Goal: Task Accomplishment & Management: Manage account settings

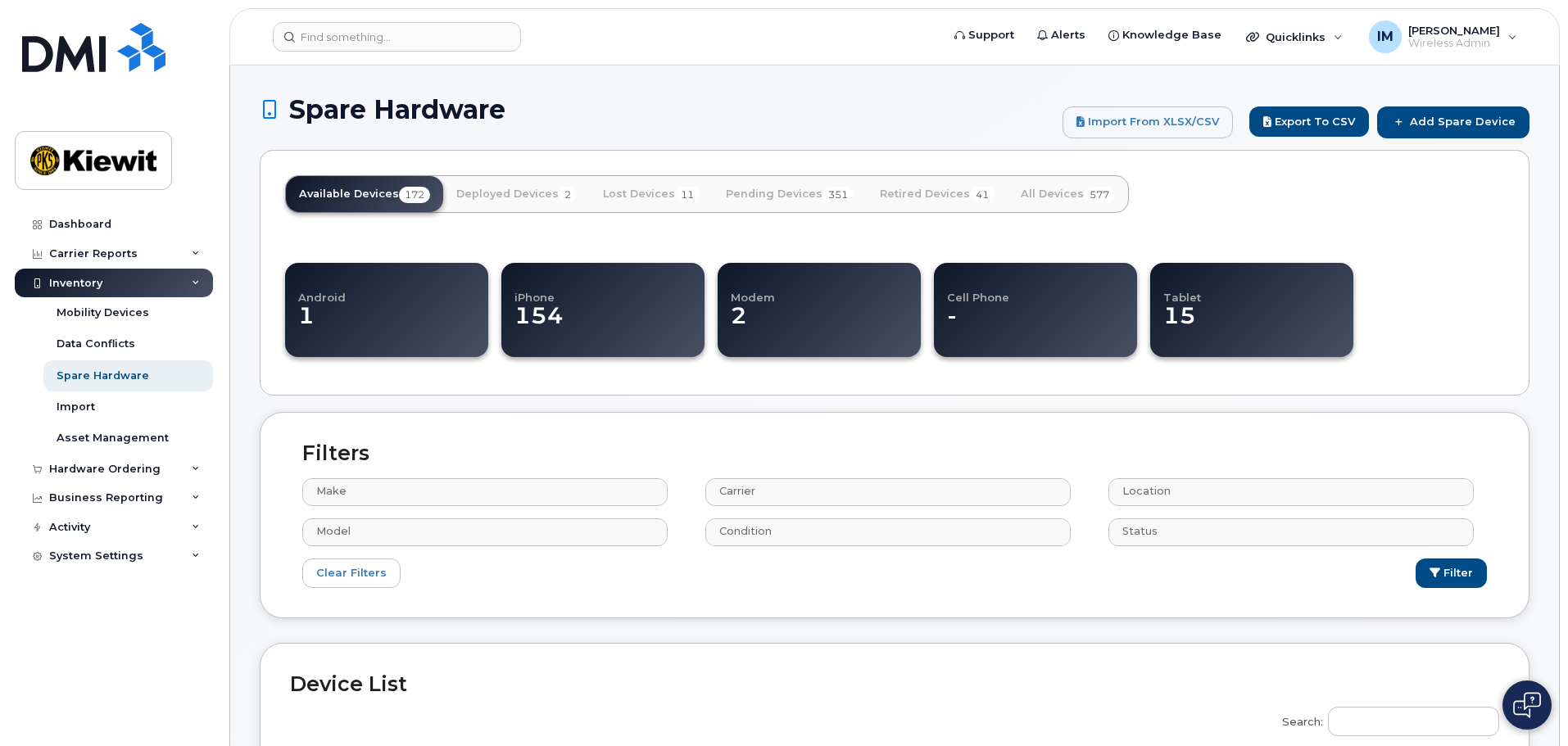
select select
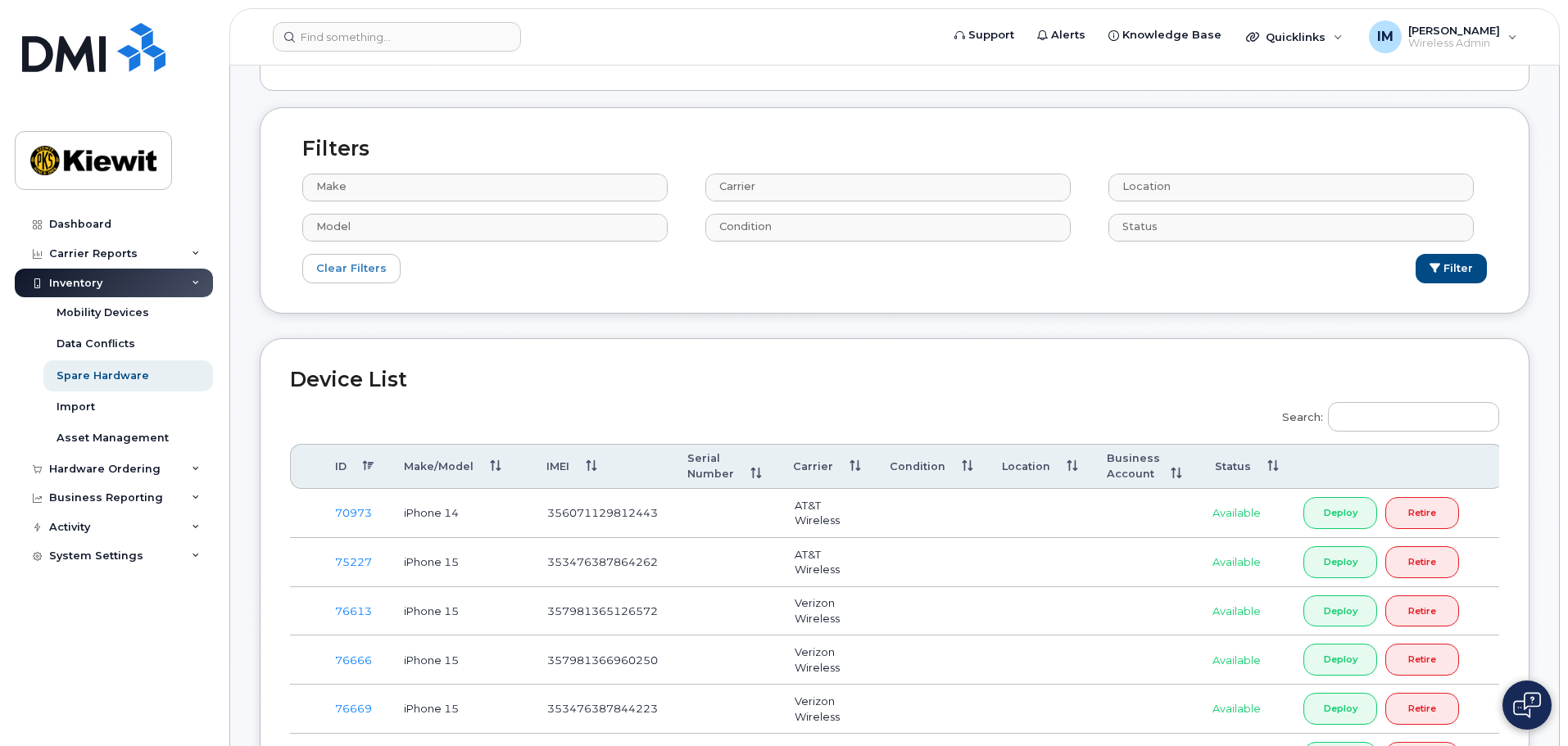
scroll to position [327, 0]
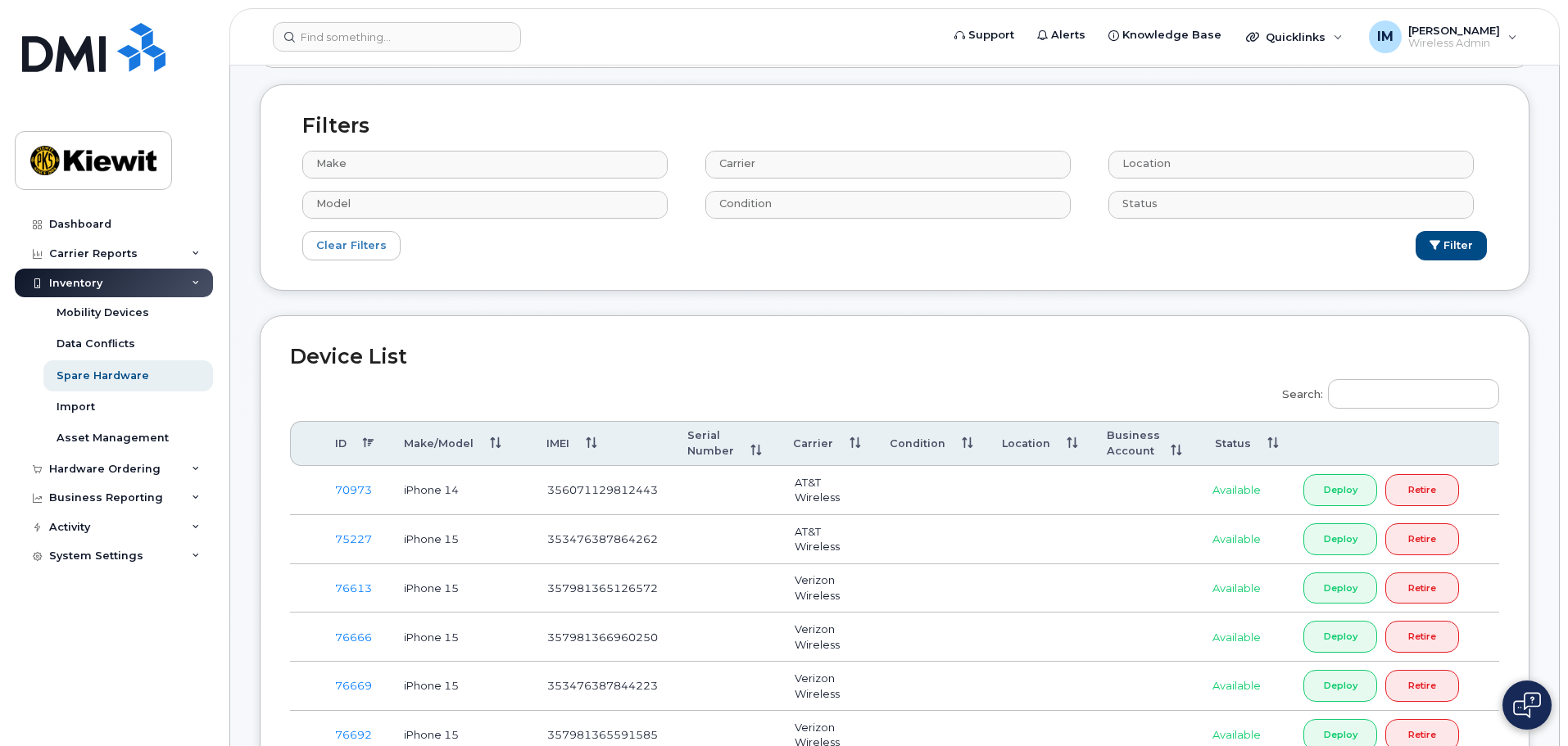
click at [453, 442] on th "Make/Model" at bounding box center [461, 444] width 143 height 46
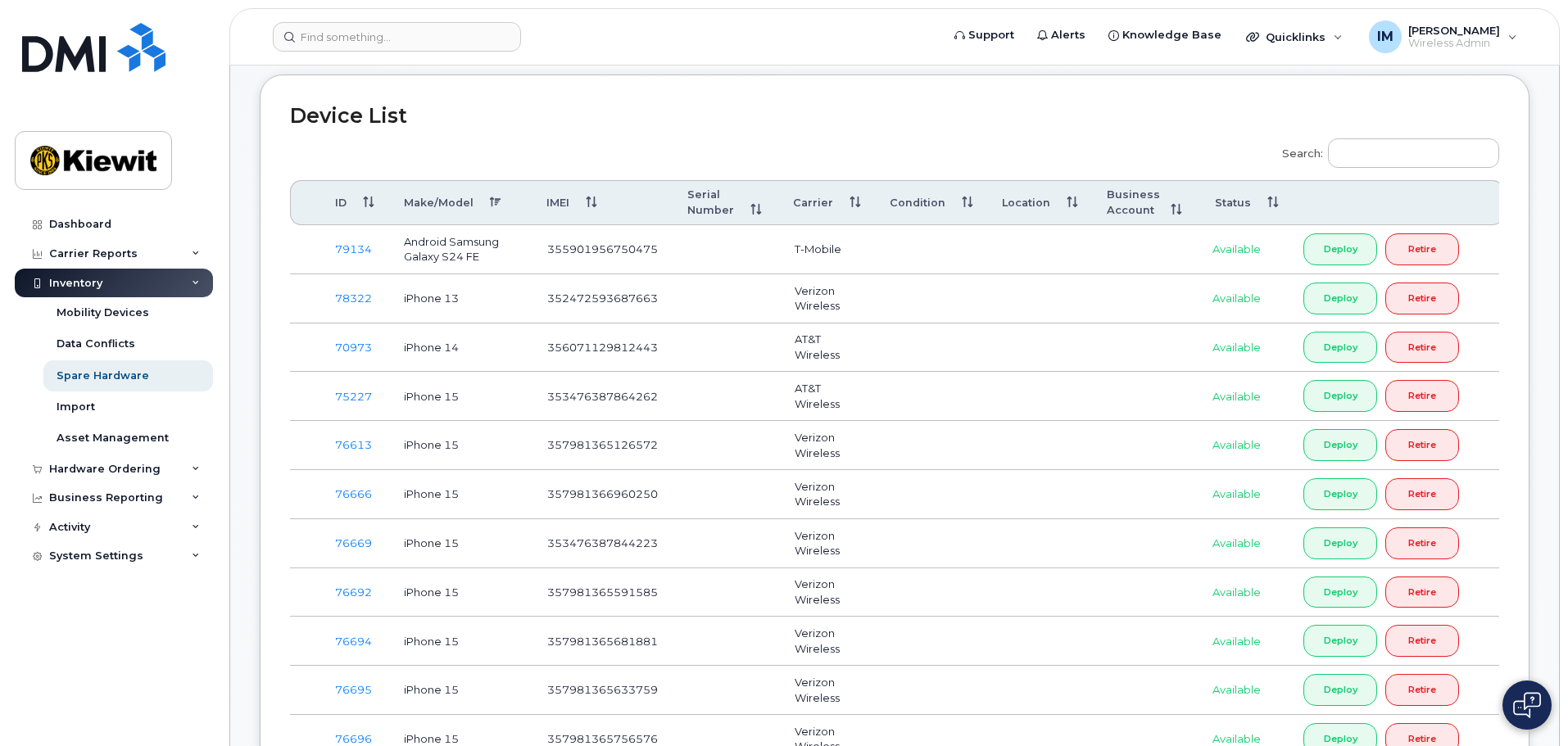
scroll to position [574, 0]
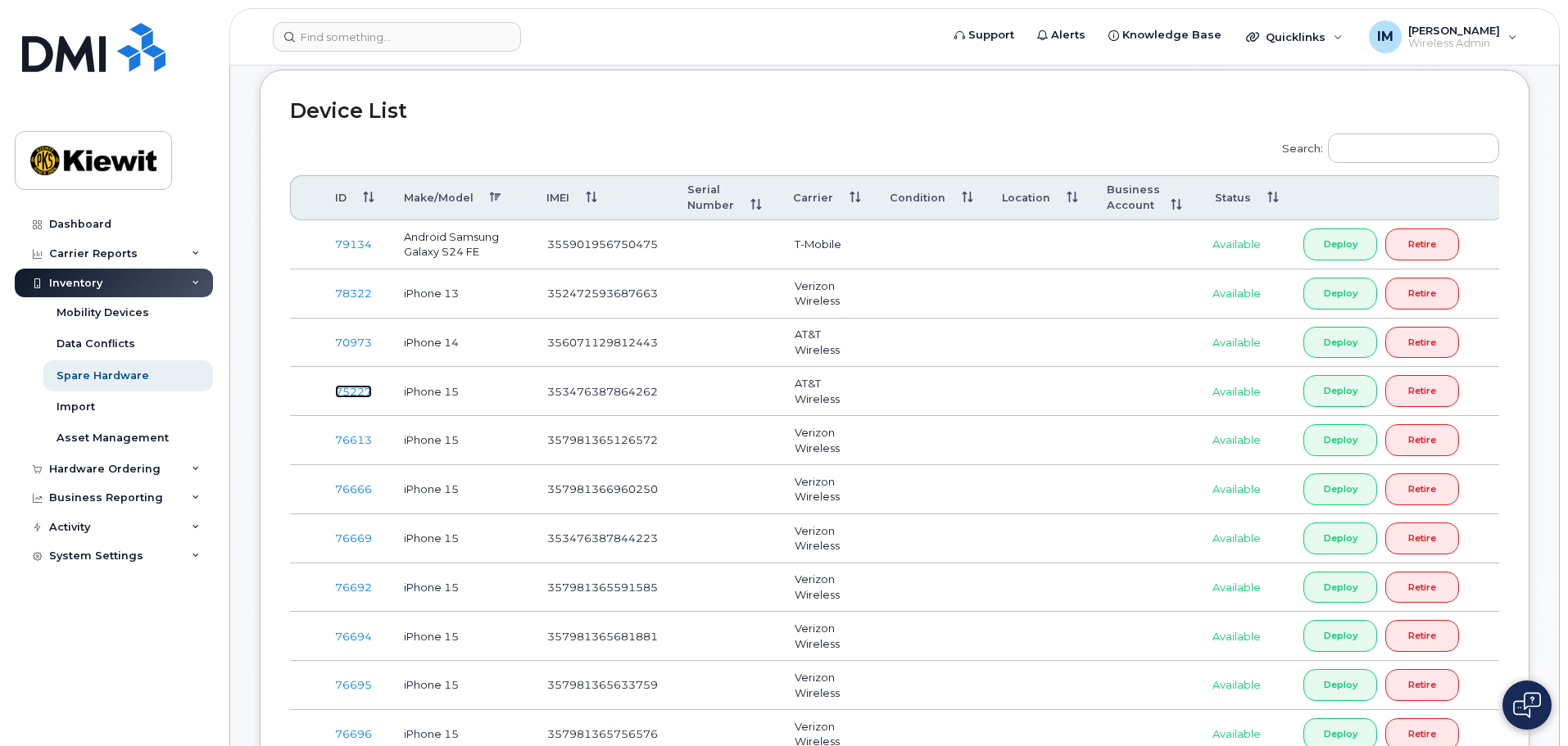
click at [355, 396] on link "75227" at bounding box center [353, 391] width 37 height 13
click at [351, 295] on link "78322" at bounding box center [353, 293] width 37 height 13
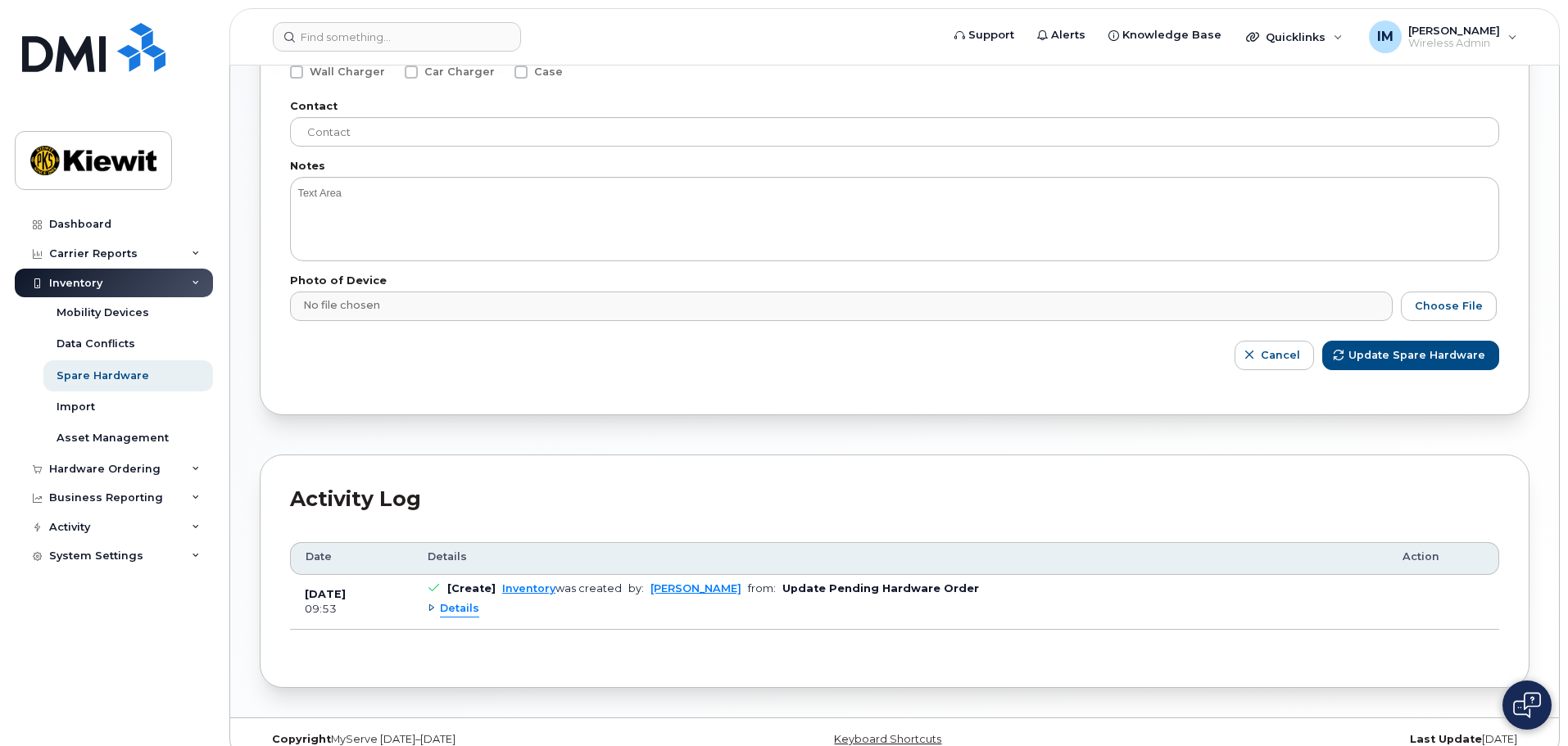
scroll to position [542, 0]
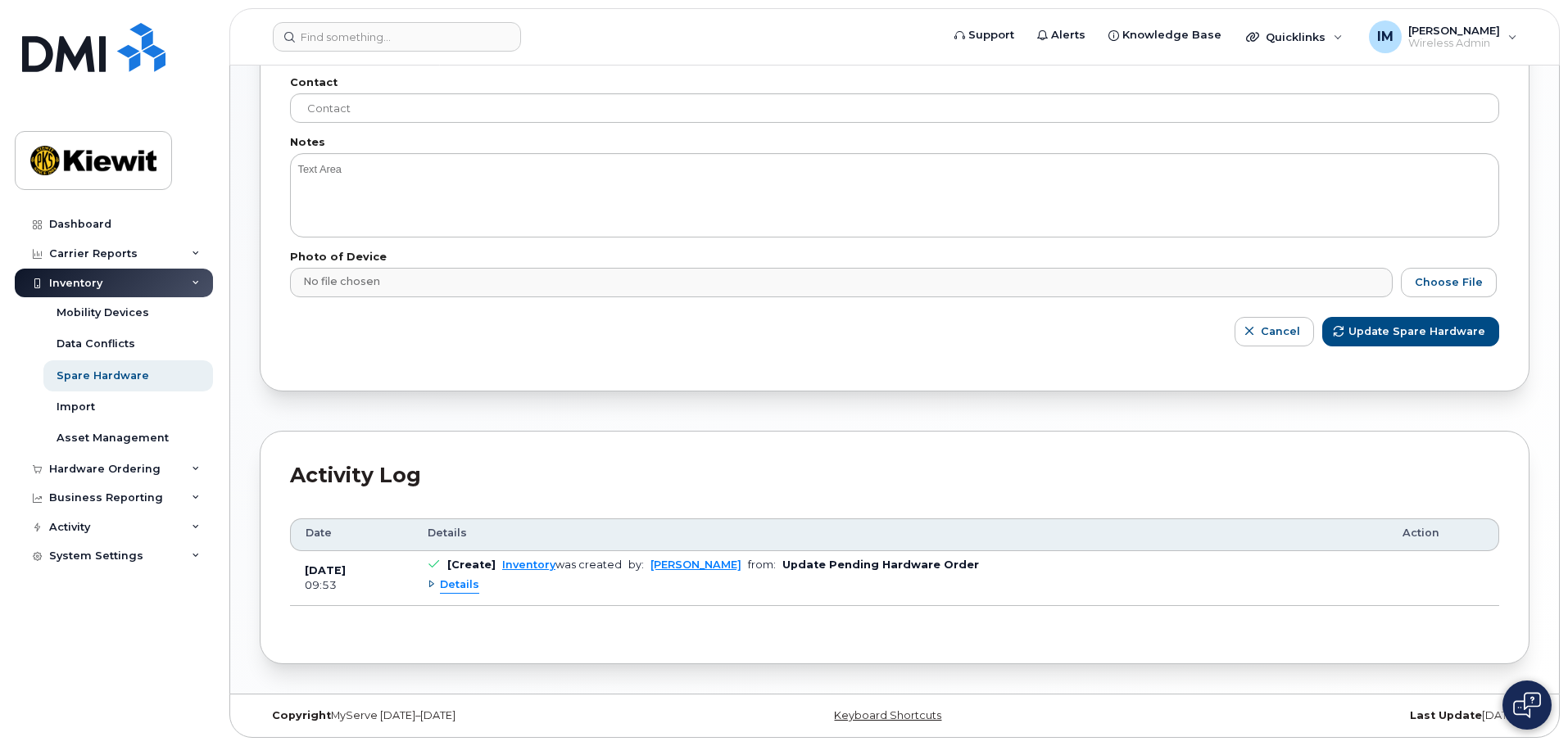
click at [453, 589] on span "Details" at bounding box center [460, 585] width 39 height 16
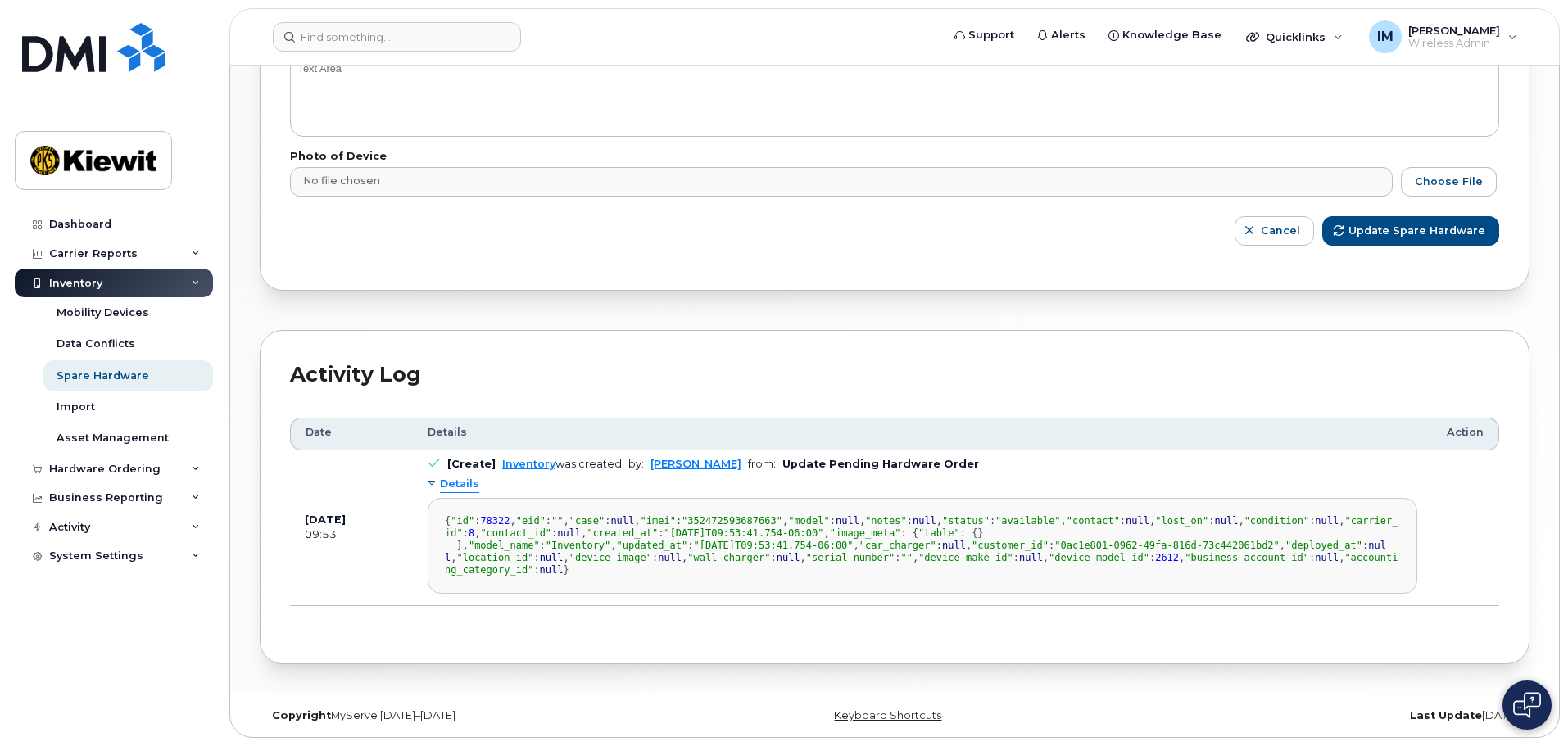
scroll to position [716, 0]
click at [465, 477] on span "Details" at bounding box center [460, 484] width 39 height 16
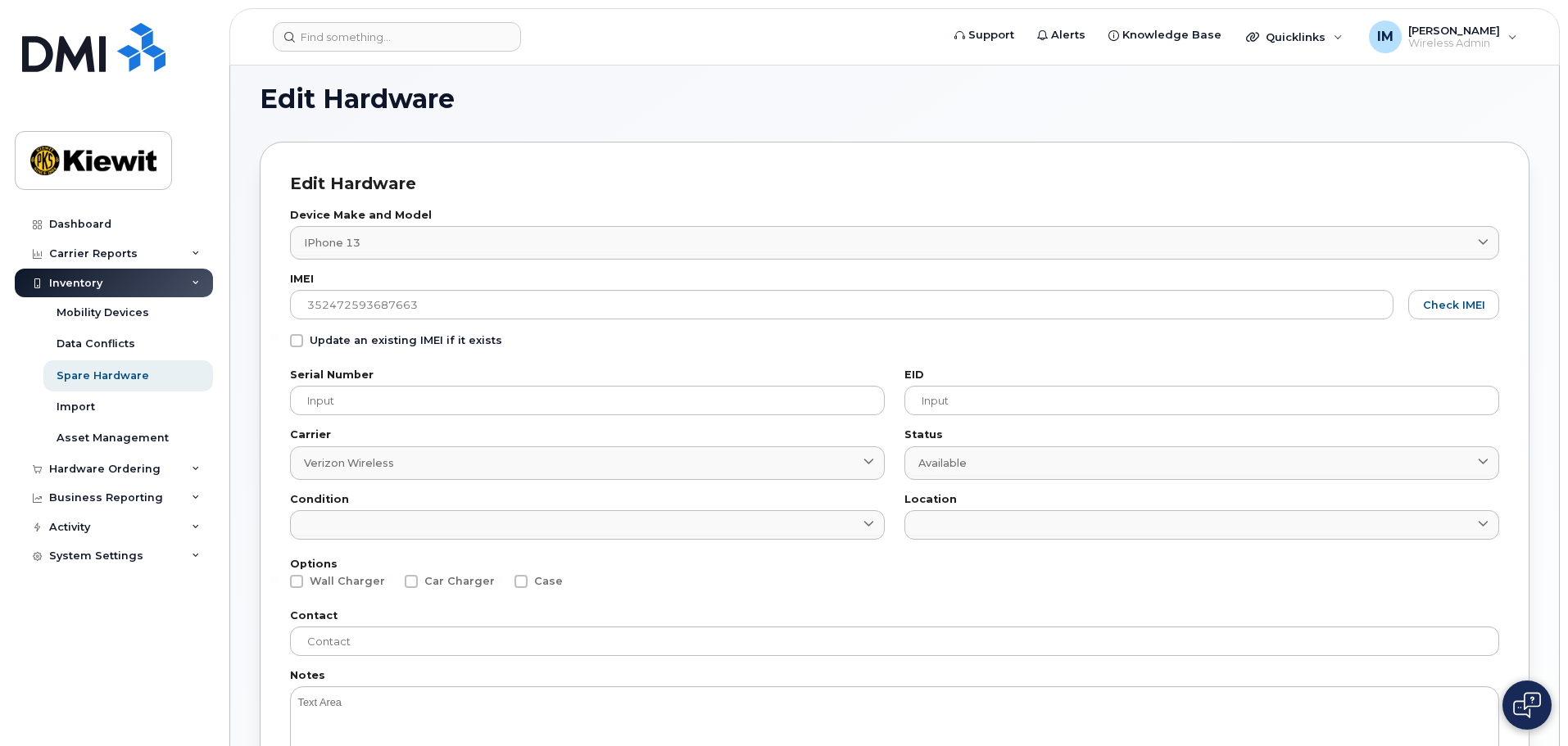
scroll to position [0, 0]
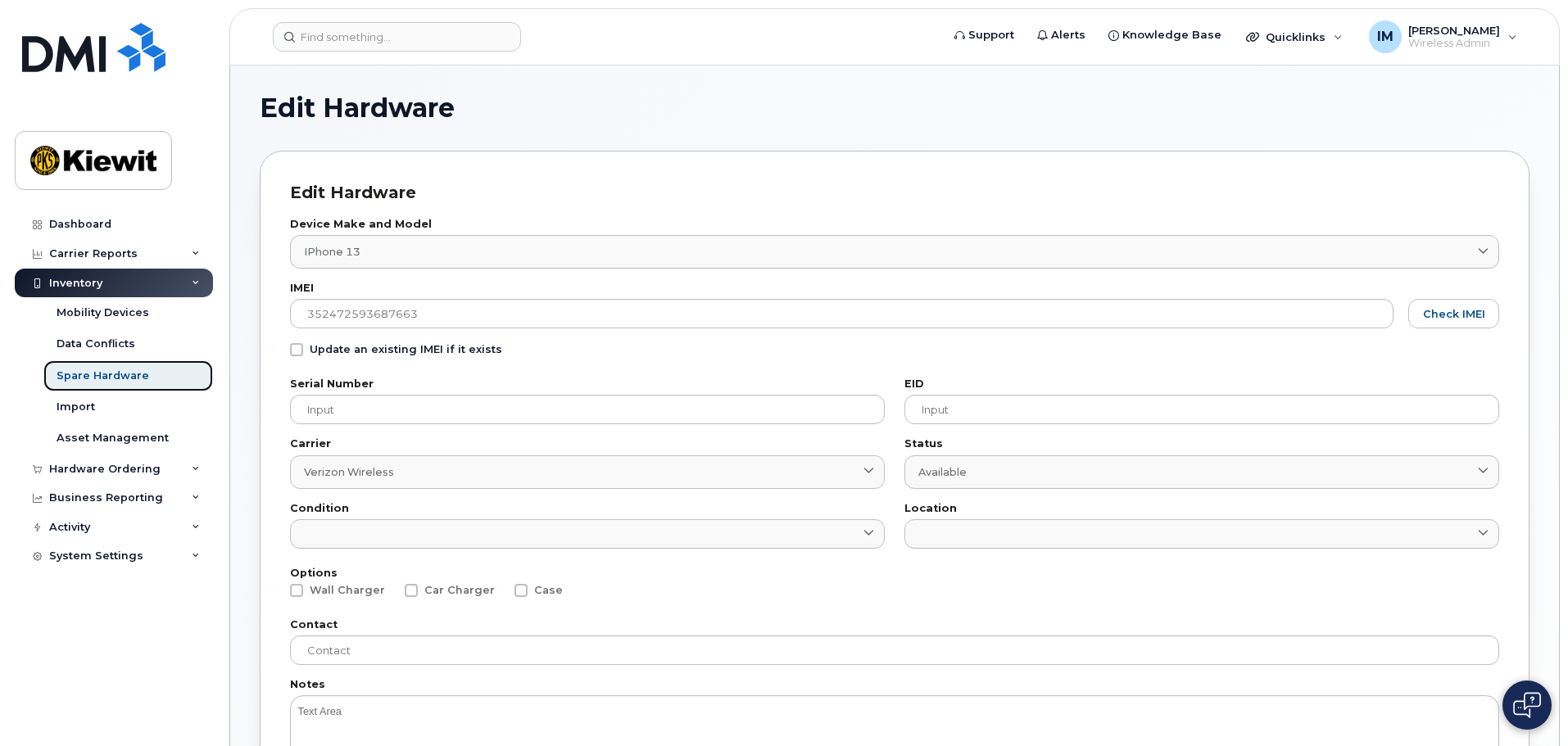
click at [101, 382] on div "Spare Hardware" at bounding box center [103, 376] width 93 height 15
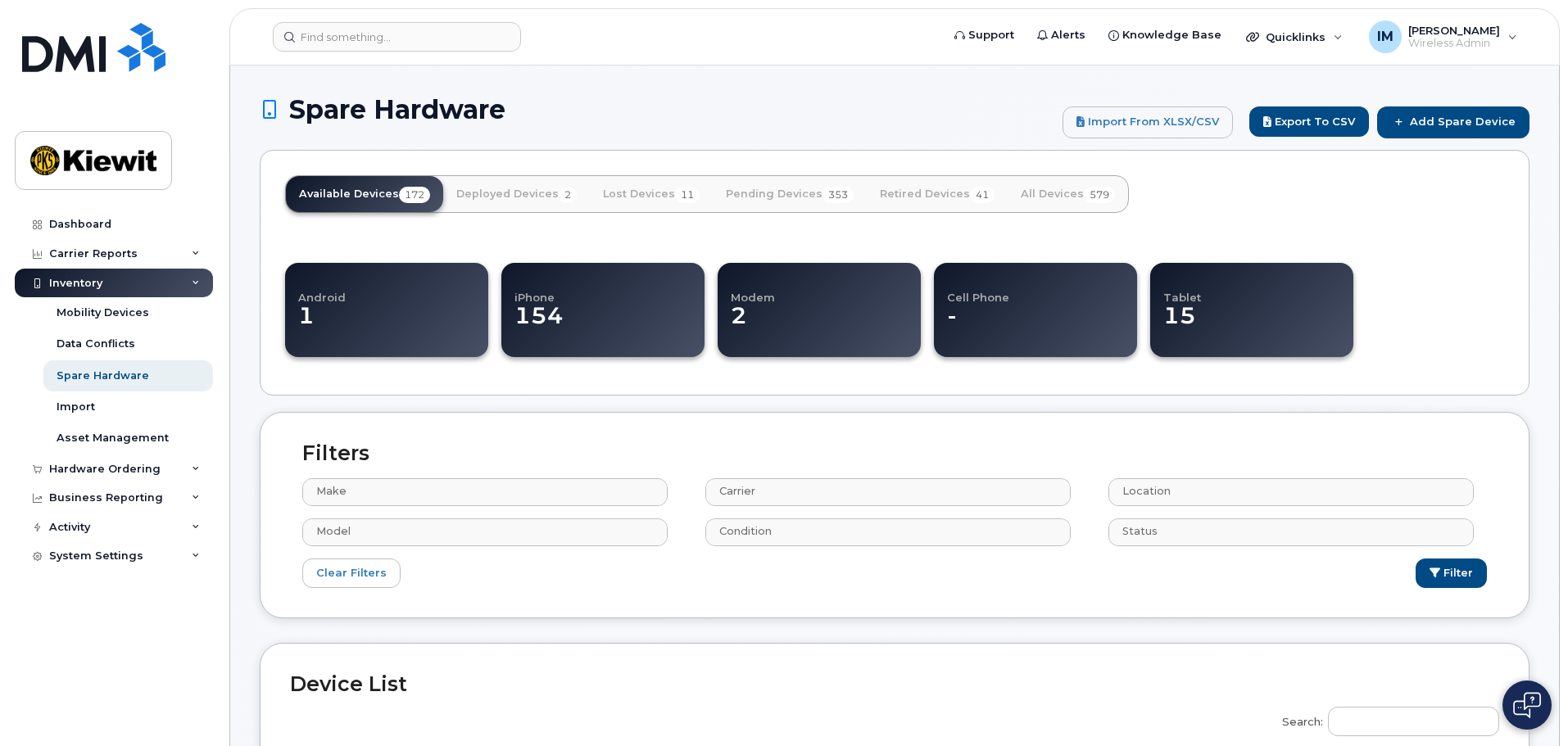
select select
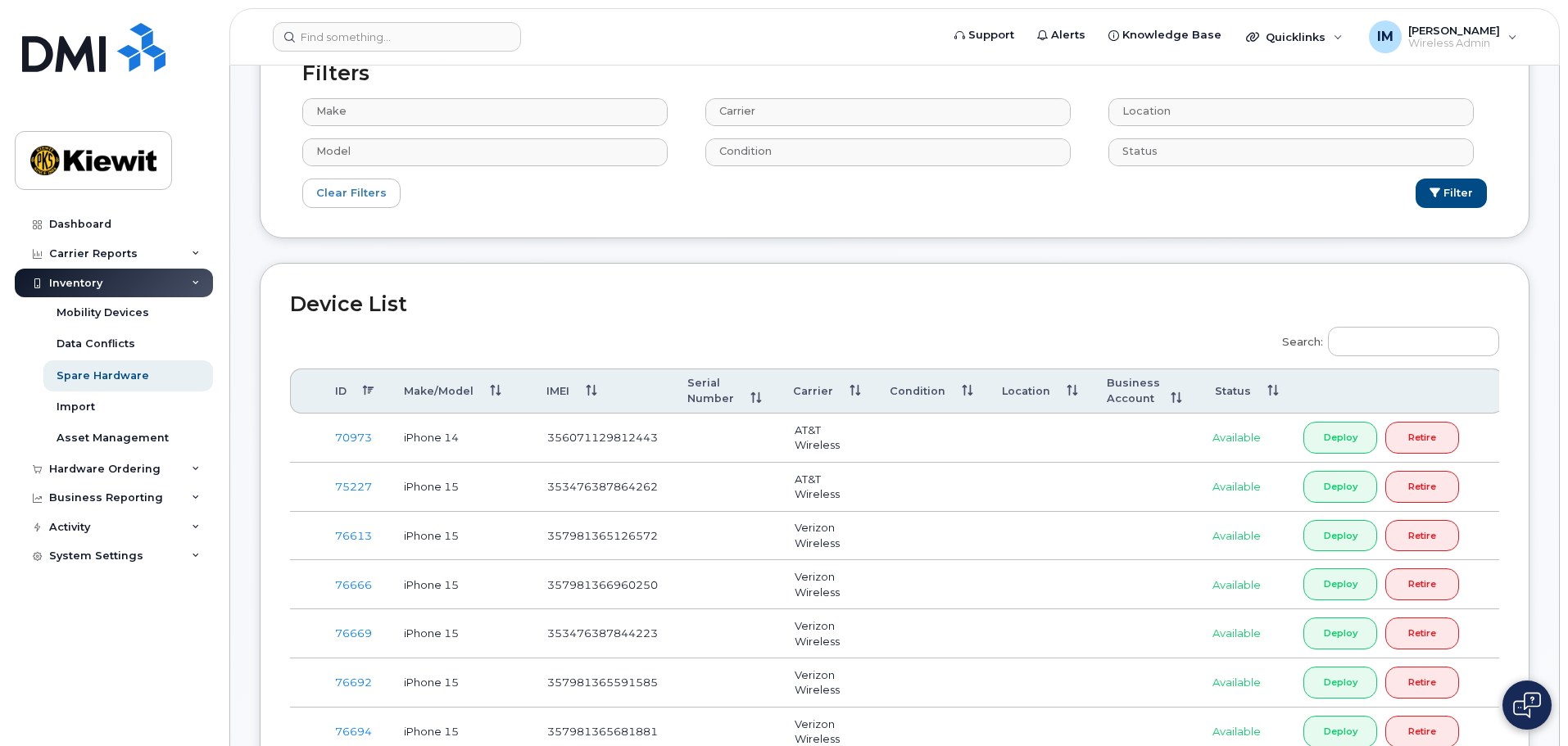
scroll to position [492, 0]
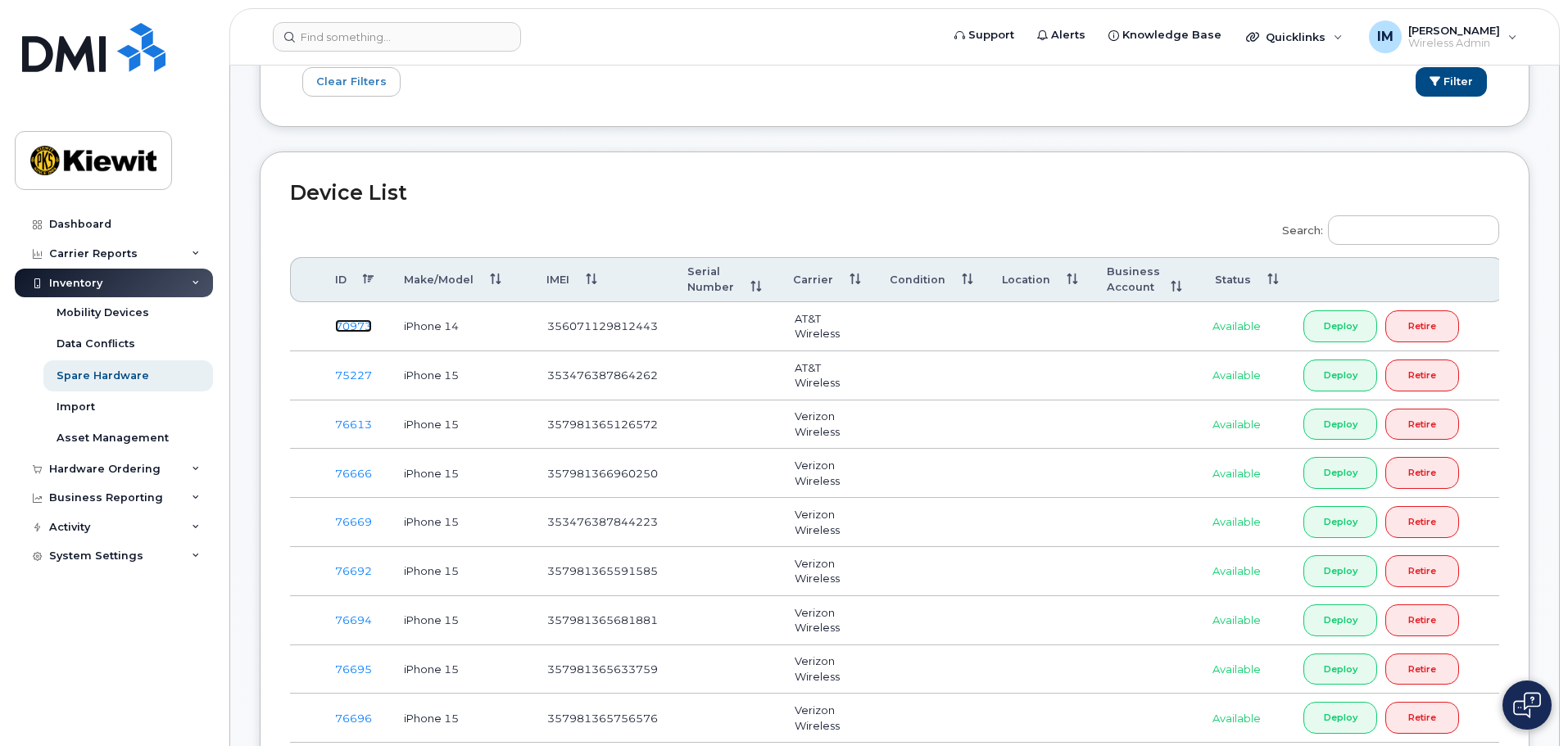
click at [349, 329] on link "70973" at bounding box center [353, 326] width 37 height 13
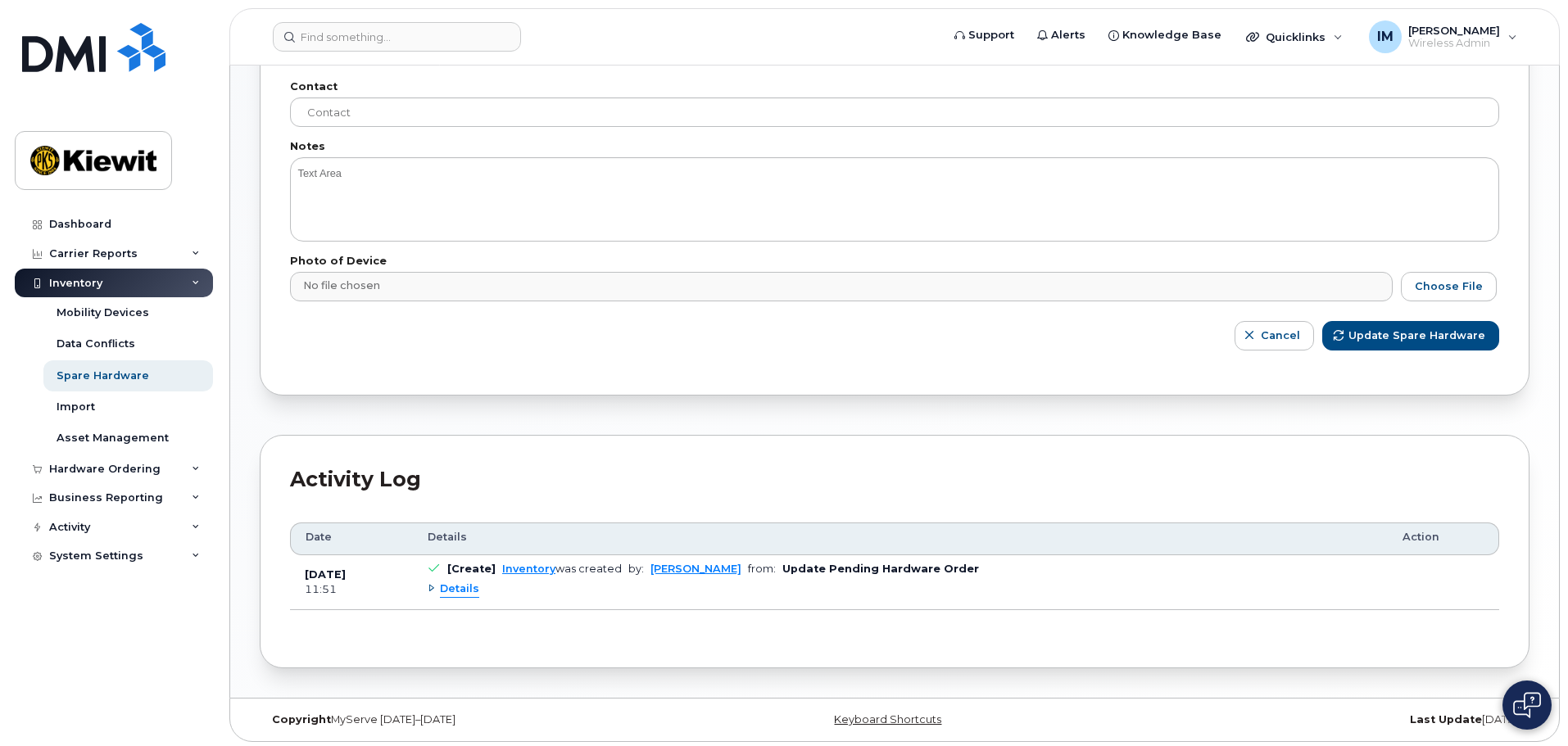
scroll to position [542, 0]
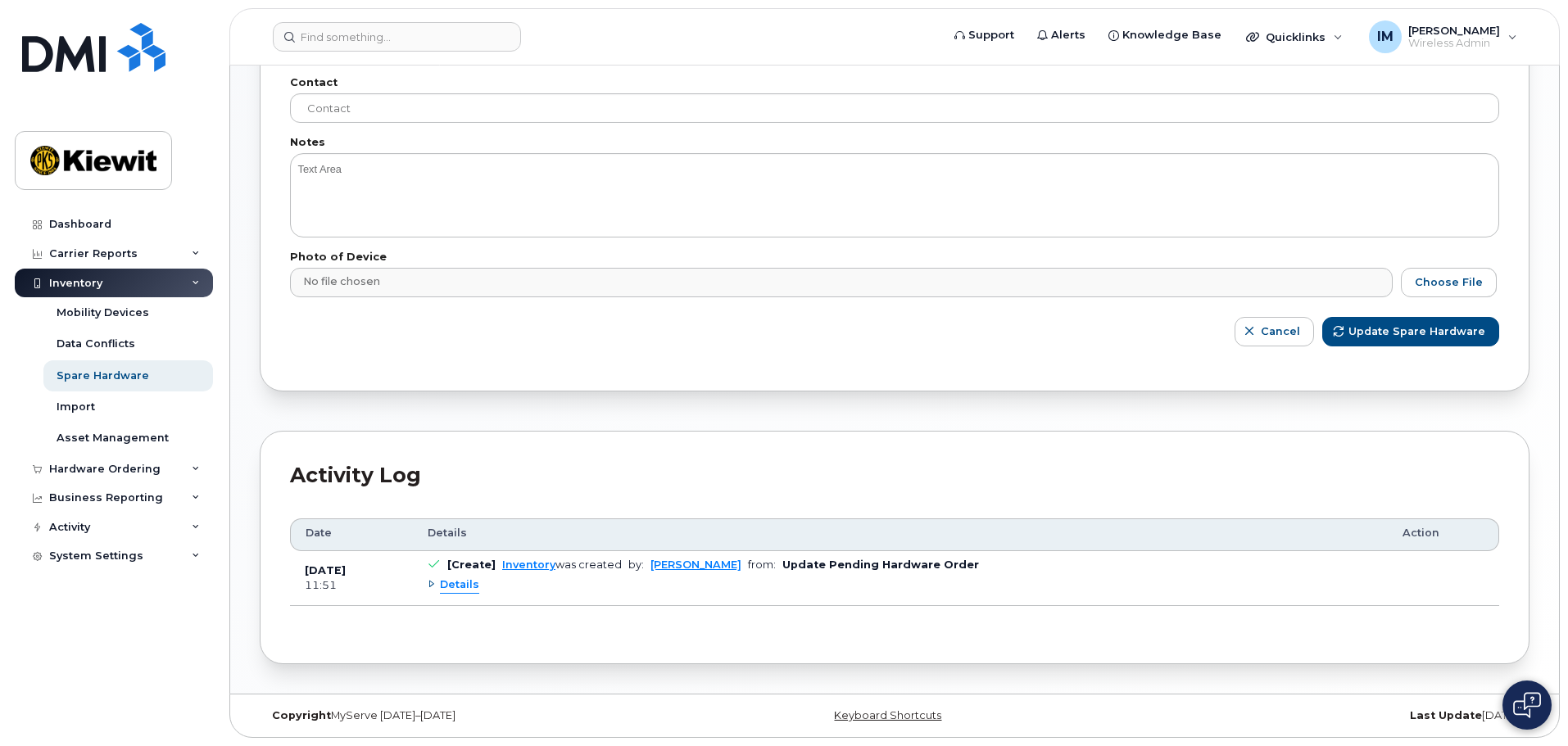
click at [449, 589] on span "Details" at bounding box center [460, 585] width 39 height 16
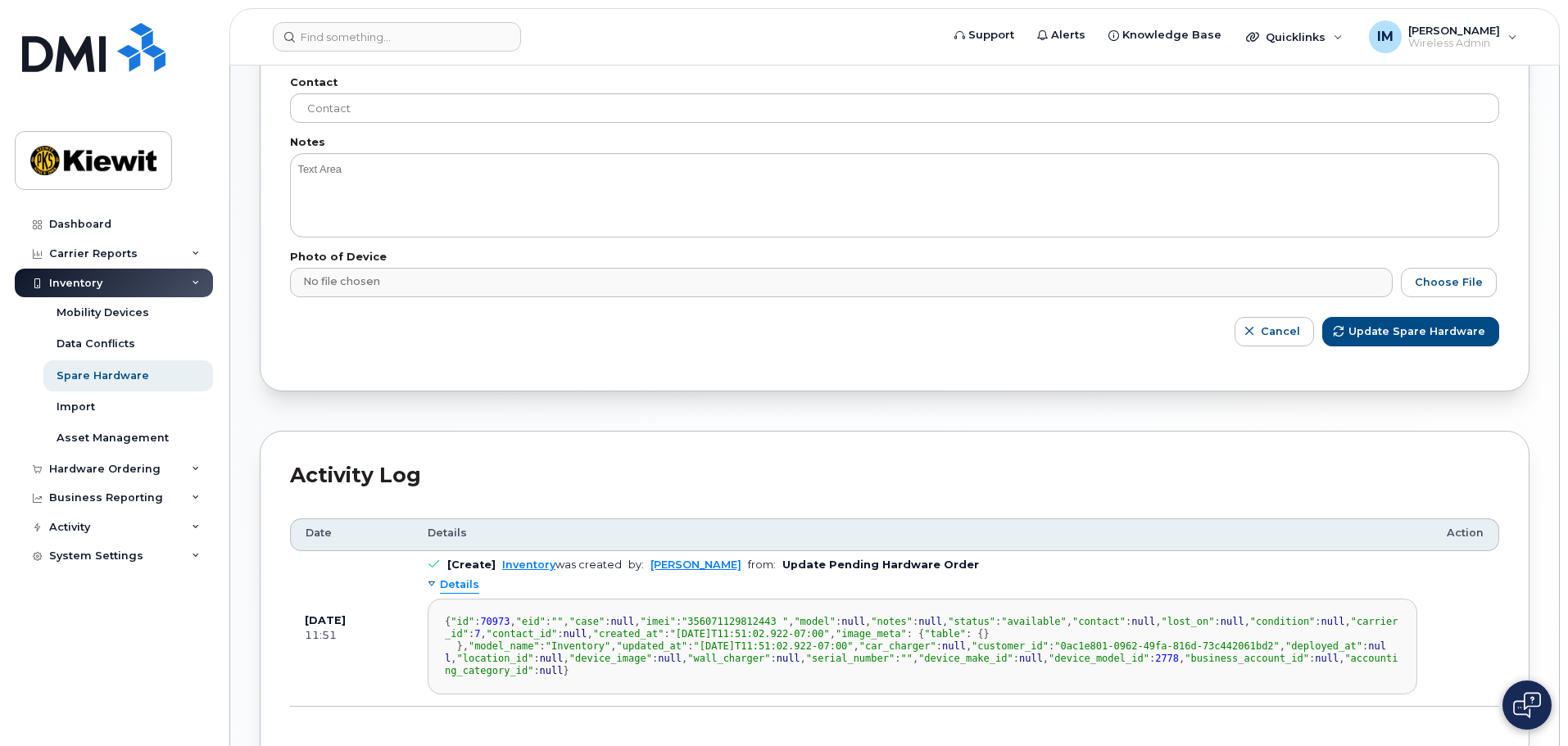
click at [443, 581] on span "Details" at bounding box center [460, 585] width 39 height 16
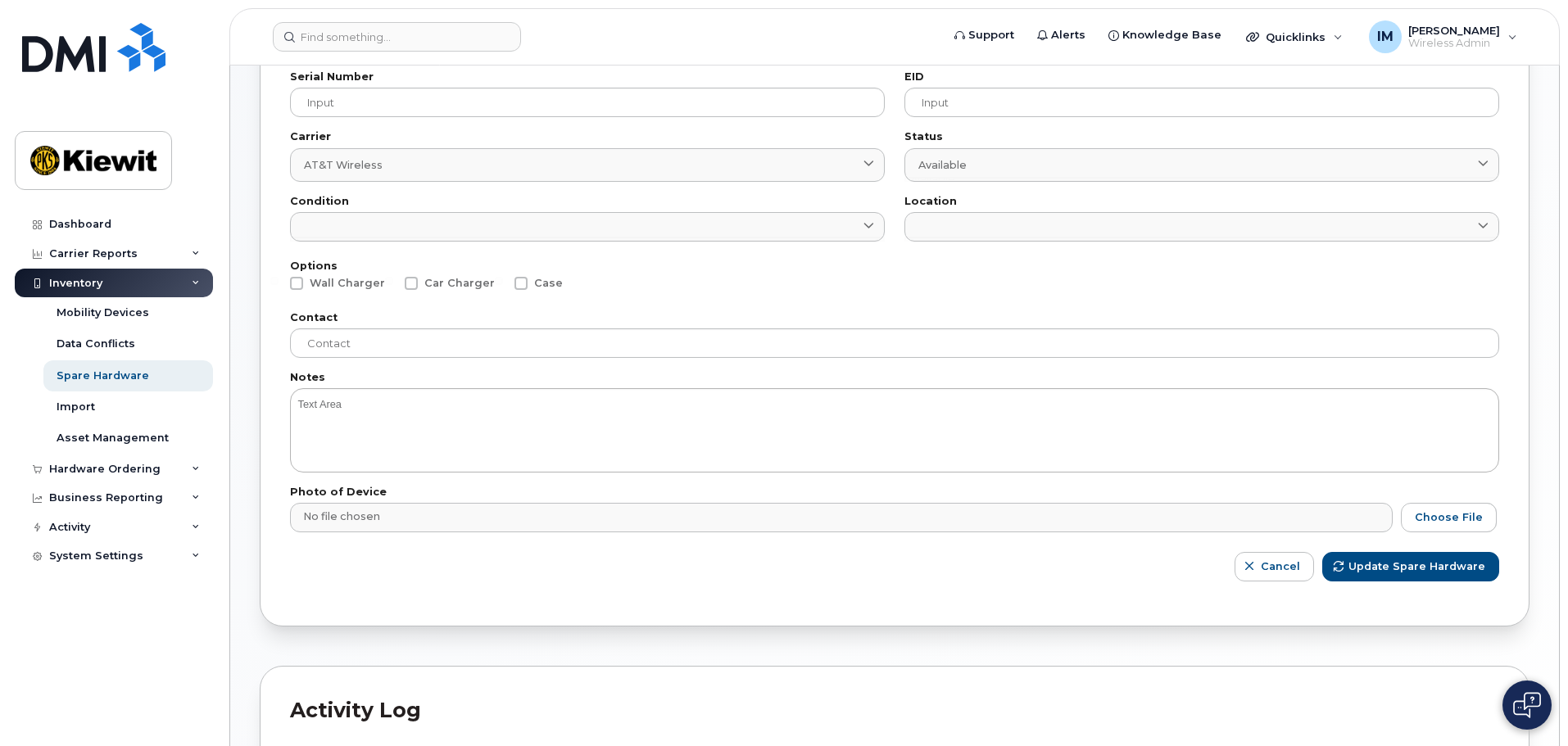
scroll to position [296, 0]
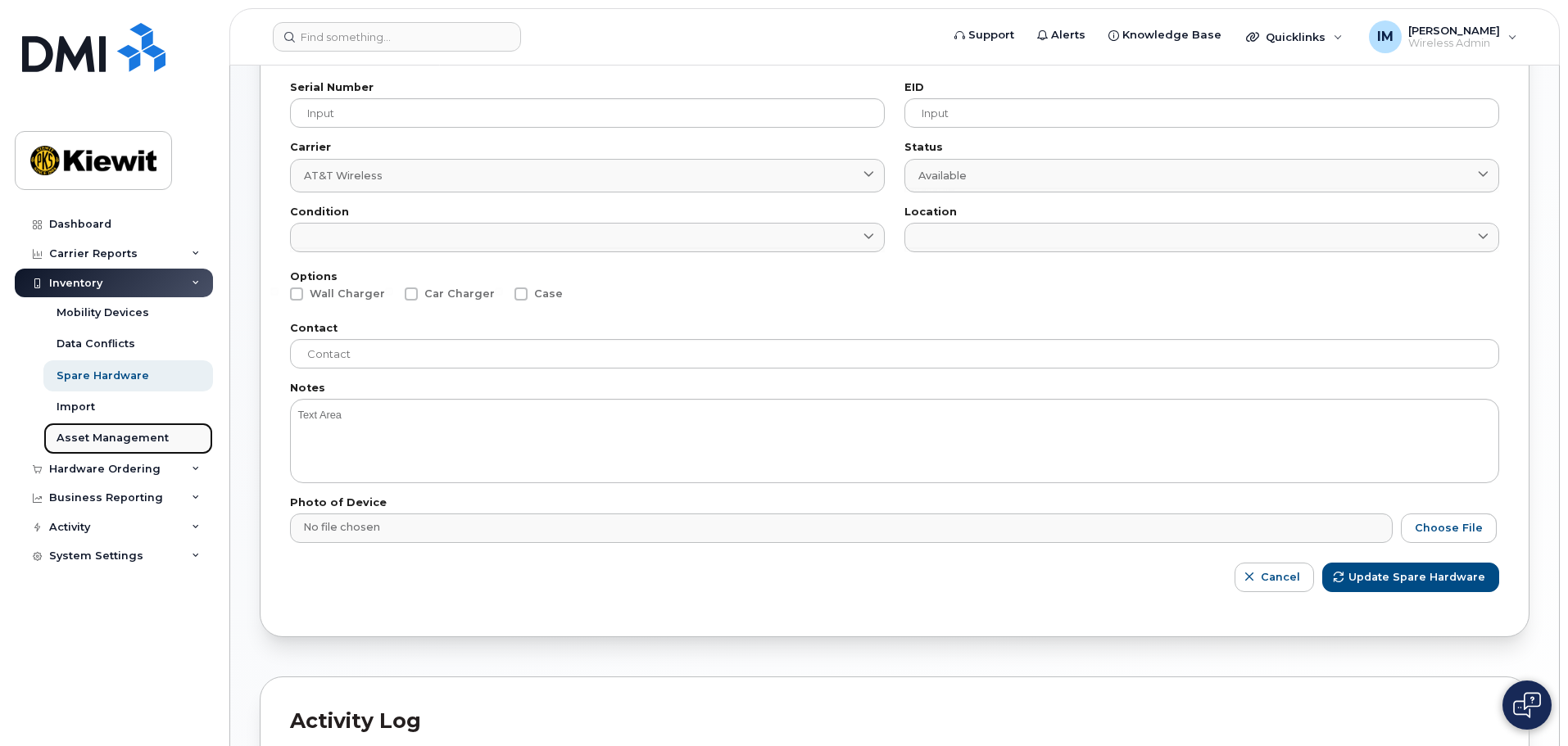
click at [135, 437] on div "Asset Management" at bounding box center [112, 438] width 112 height 15
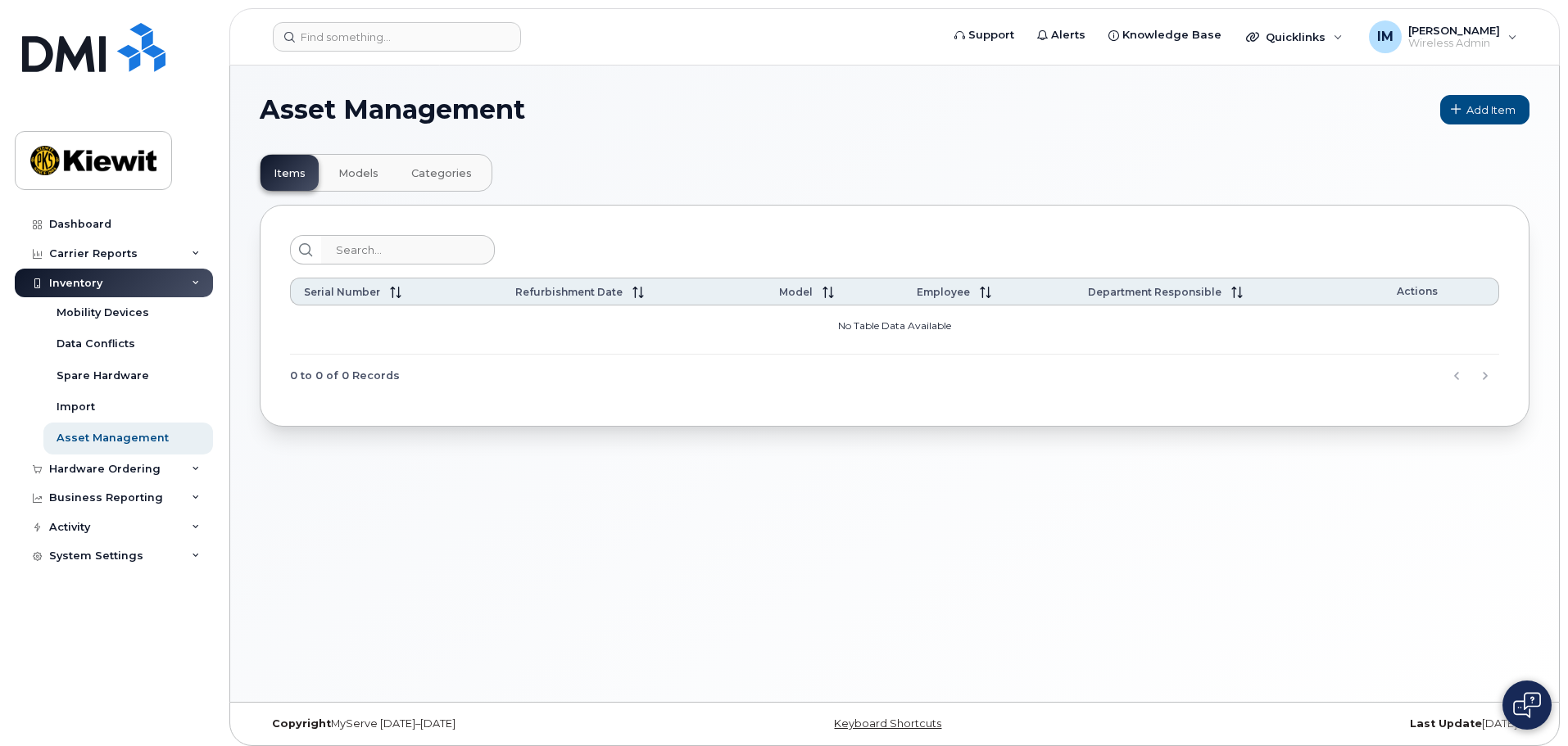
click at [104, 281] on div "Inventory" at bounding box center [113, 283] width 198 height 30
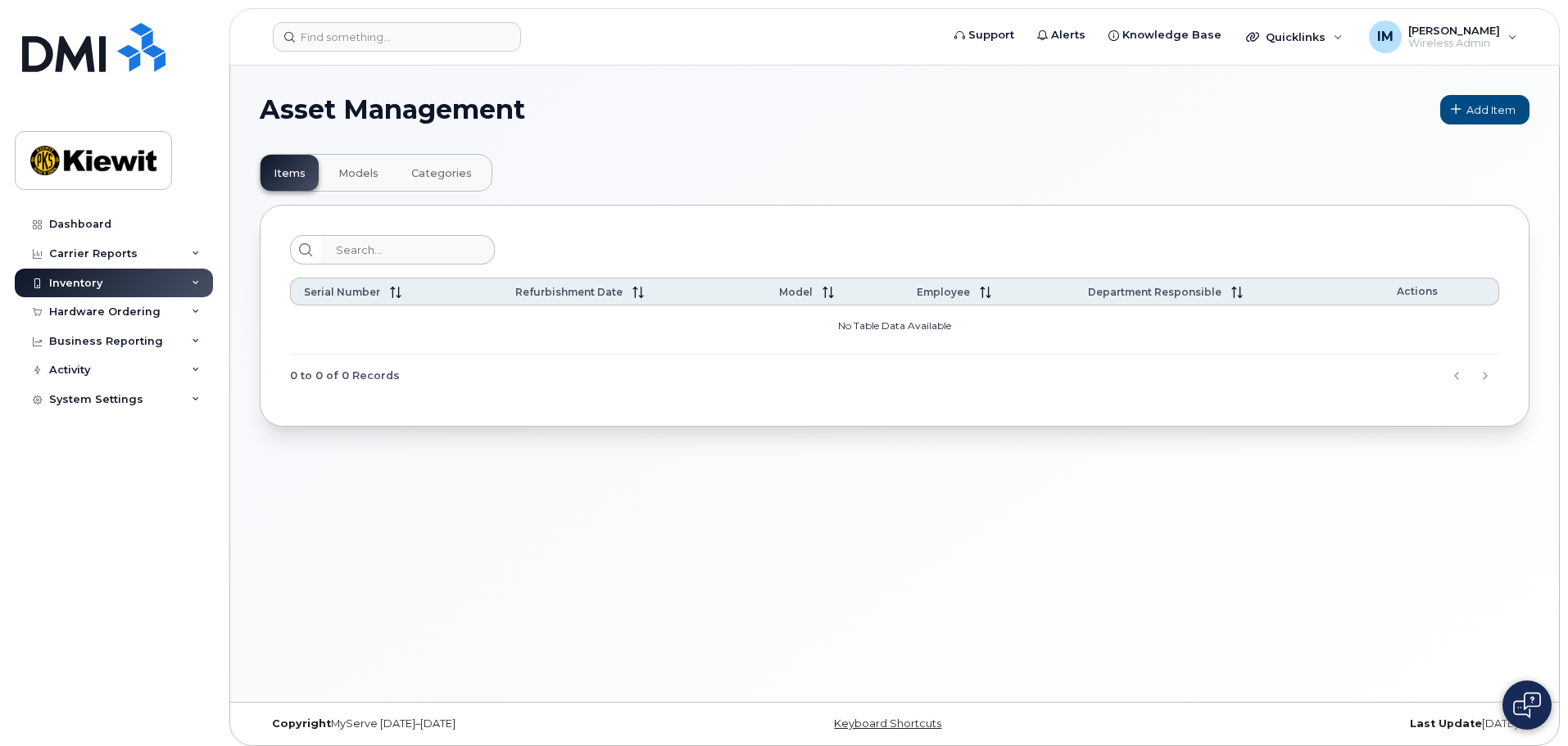
click at [124, 281] on div "Inventory" at bounding box center [113, 283] width 198 height 30
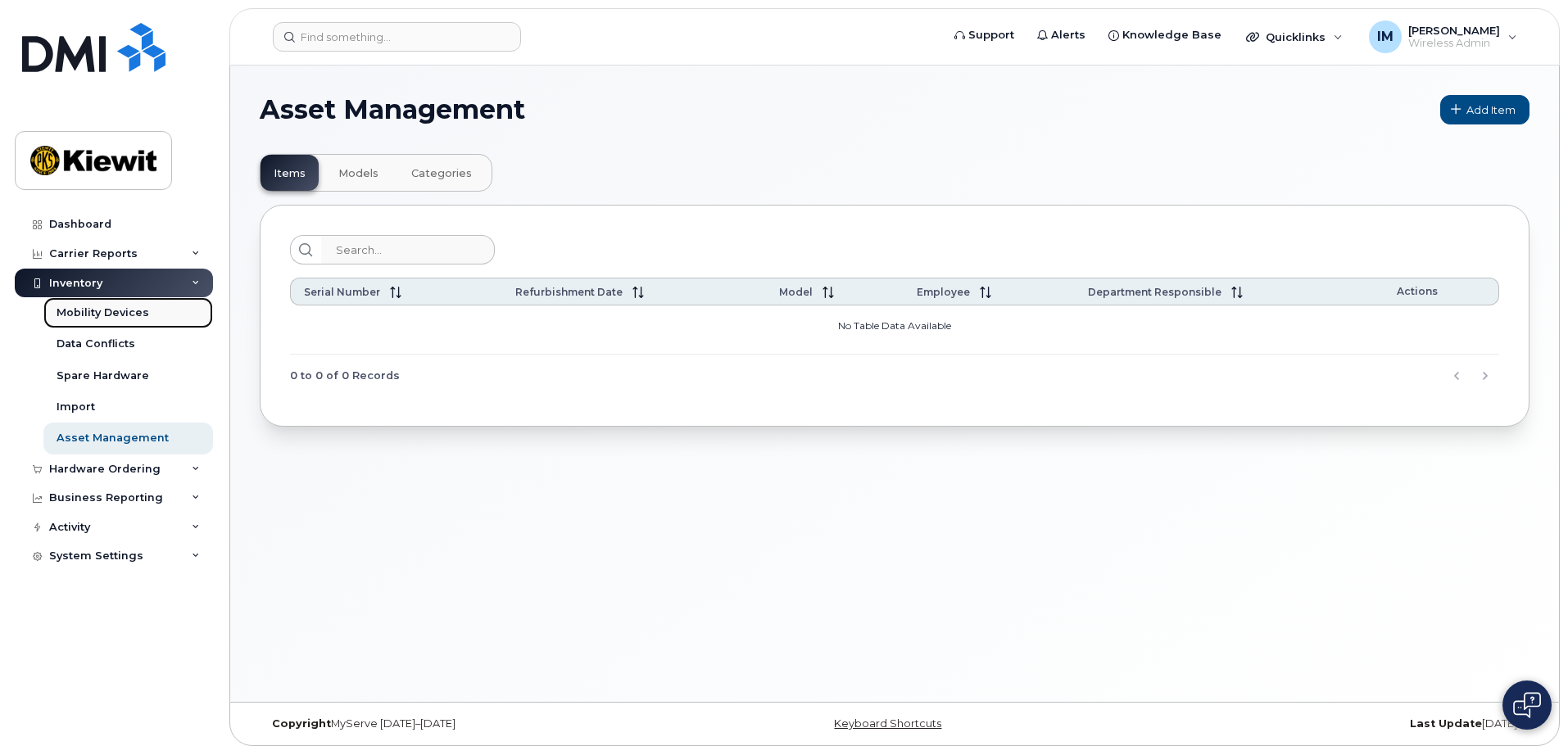
click at [129, 309] on div "Mobility Devices" at bounding box center [103, 313] width 93 height 15
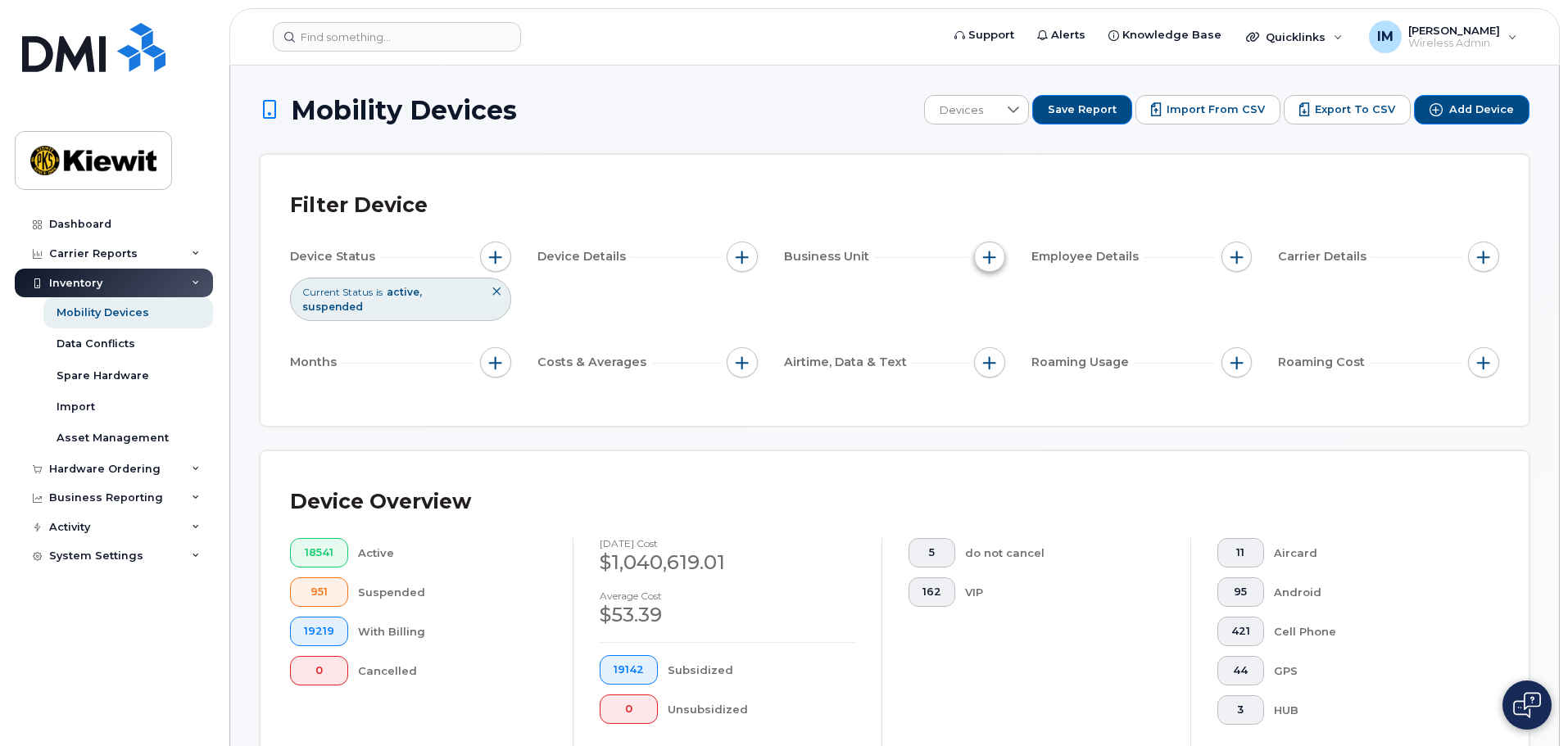
click at [988, 259] on span "button" at bounding box center [989, 257] width 13 height 13
click at [988, 382] on input "WBS Element" at bounding box center [993, 384] width 13 height 13
checkbox input "true"
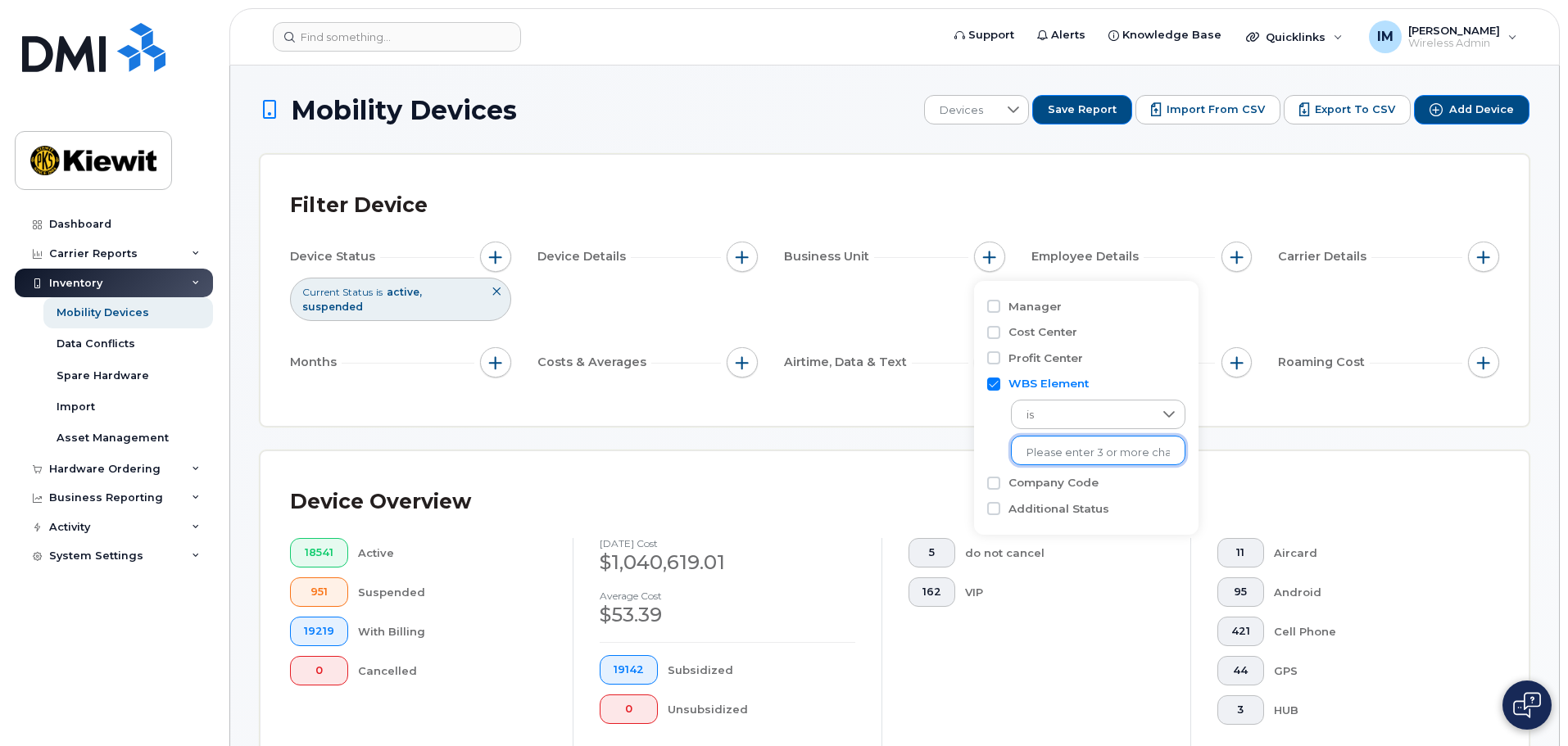
click at [1089, 458] on input "text" at bounding box center [1098, 453] width 144 height 15
type input "105942.1601"
click at [1091, 487] on li "1036 - 105942.1601 - [PERSON_NAME] Infrastr West Co" at bounding box center [1162, 487] width 302 height 30
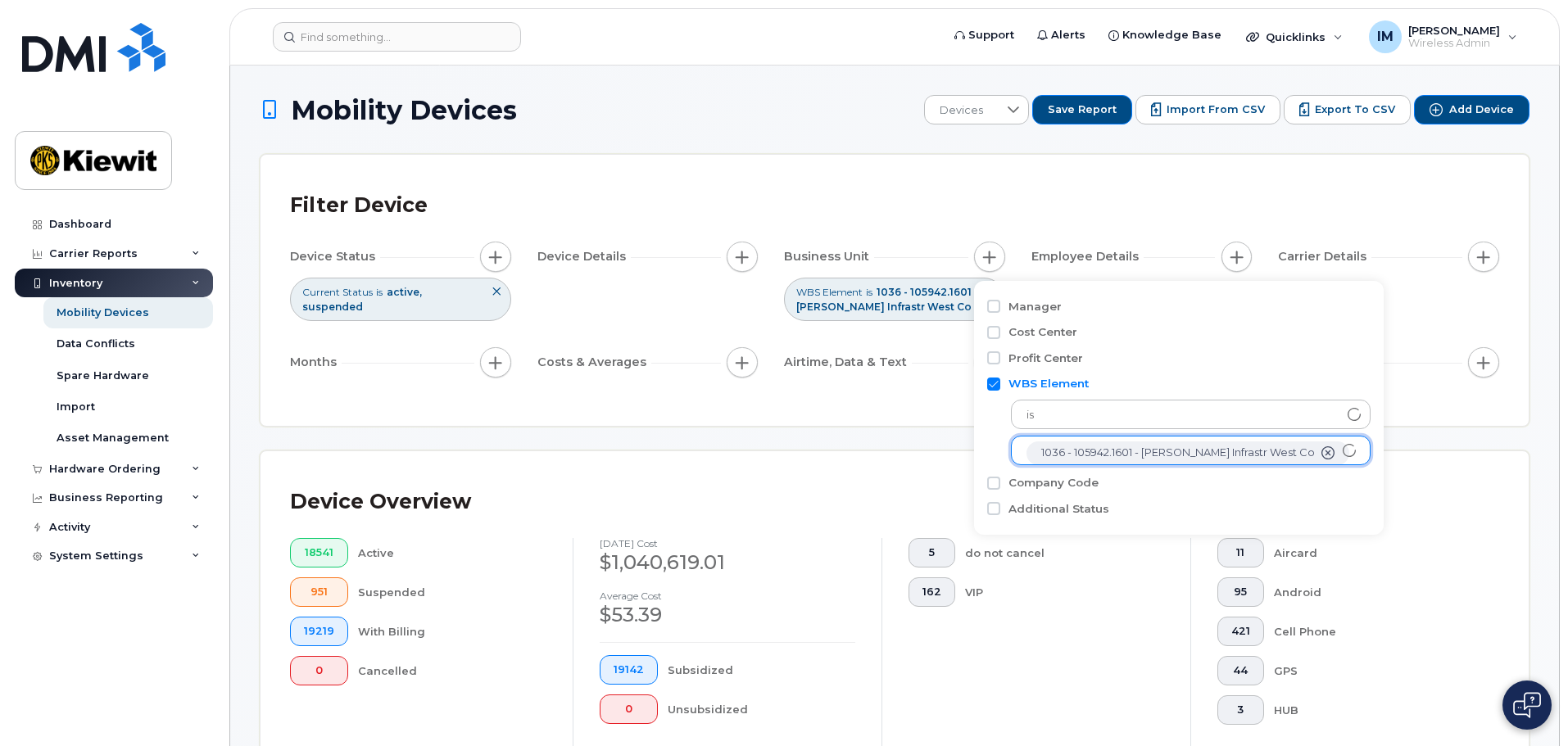
scroll to position [33, 0]
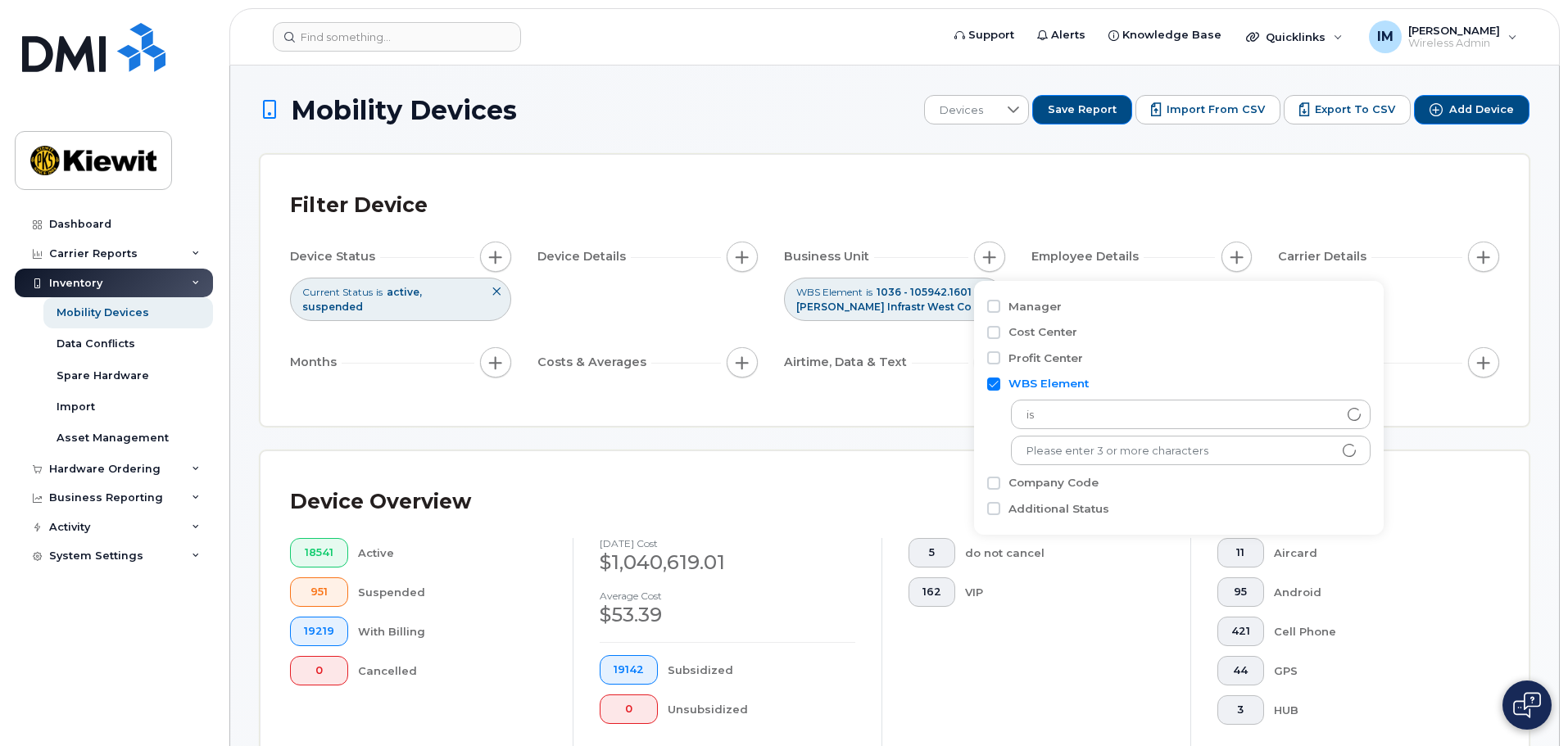
click at [880, 405] on div "Filter Device Device Status Current Status is active suspended Device Details B…" at bounding box center [894, 291] width 1268 height 271
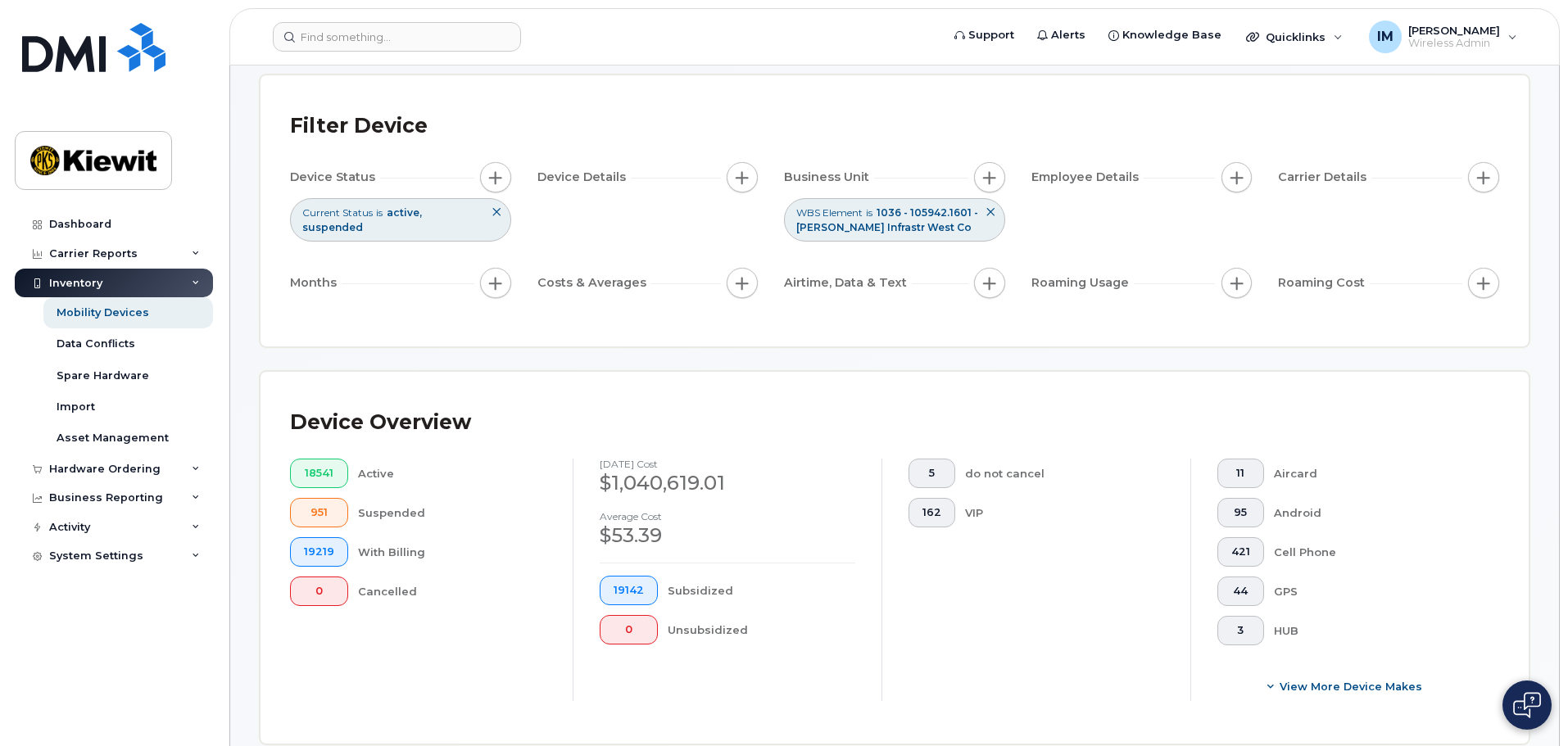
scroll to position [492, 0]
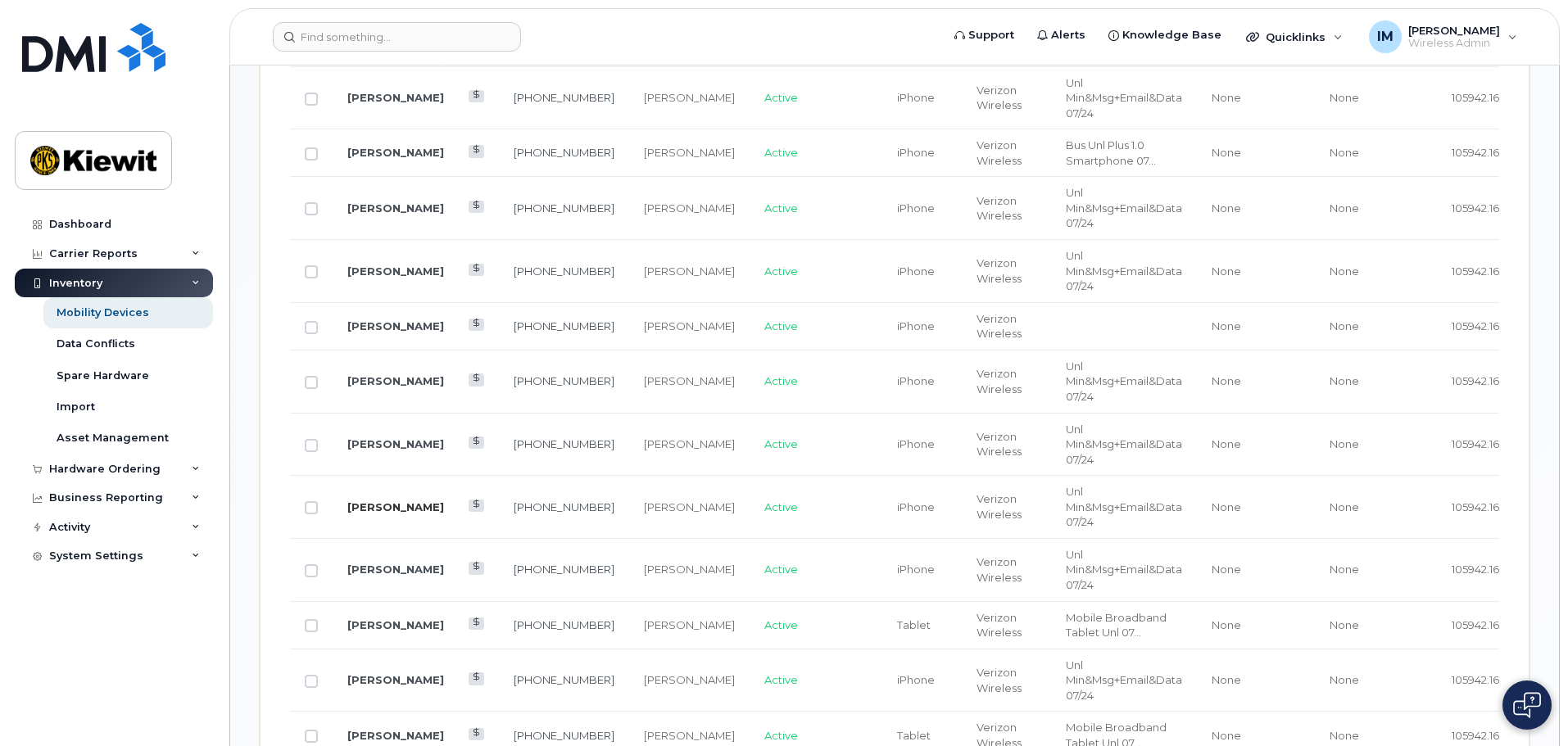
scroll to position [1311, 0]
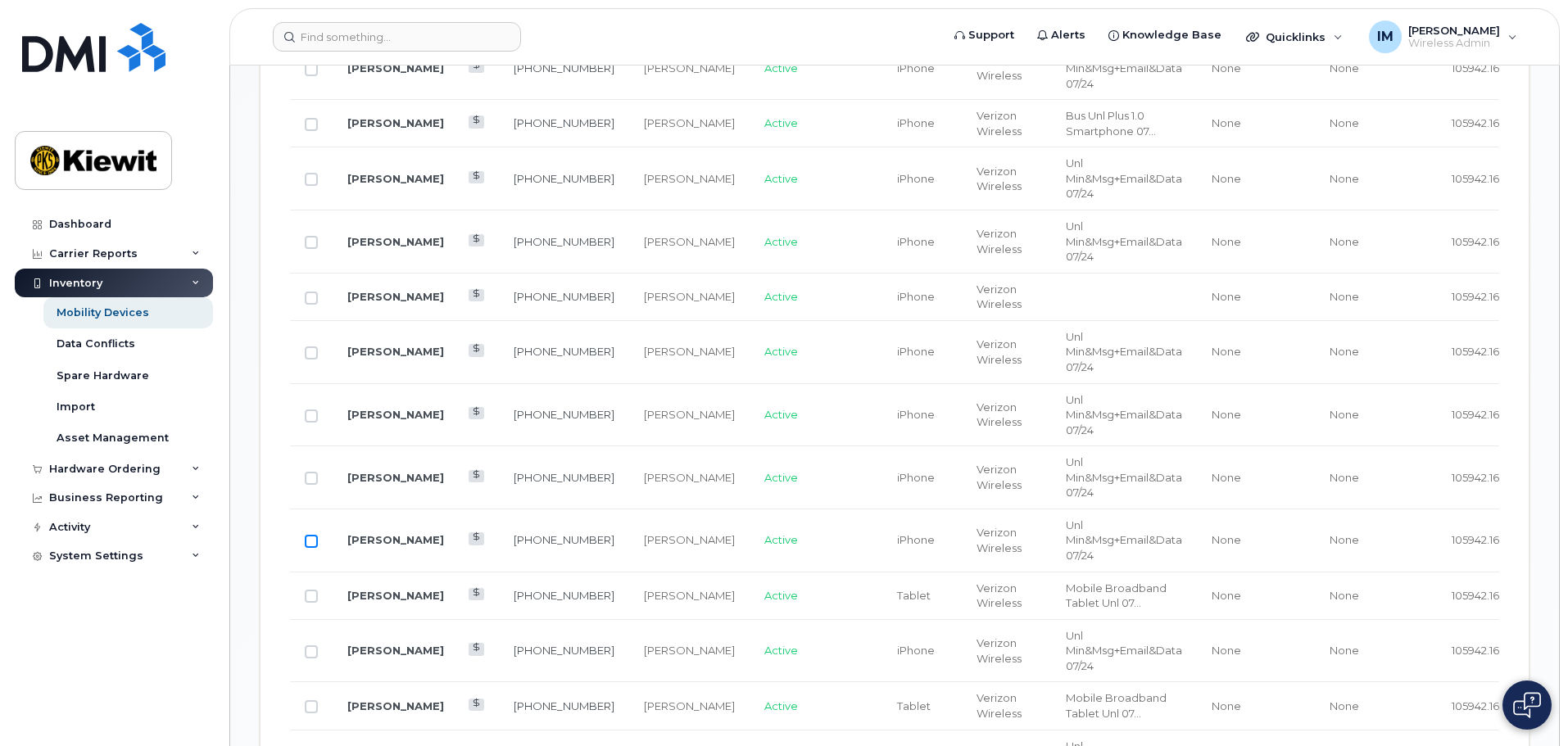
click at [312, 548] on input "Row Unselected" at bounding box center [311, 542] width 13 height 13
checkbox input "true"
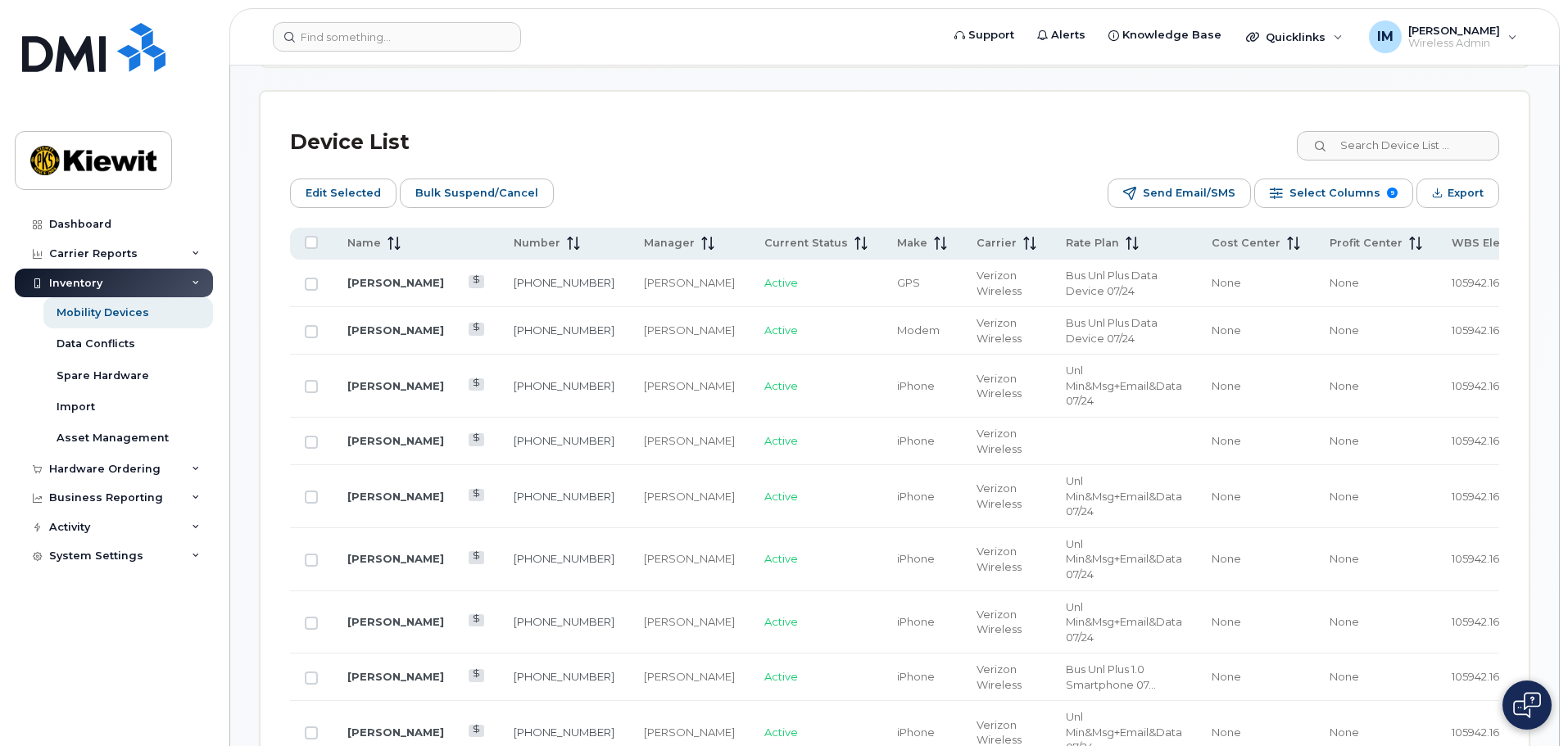
scroll to position [737, 0]
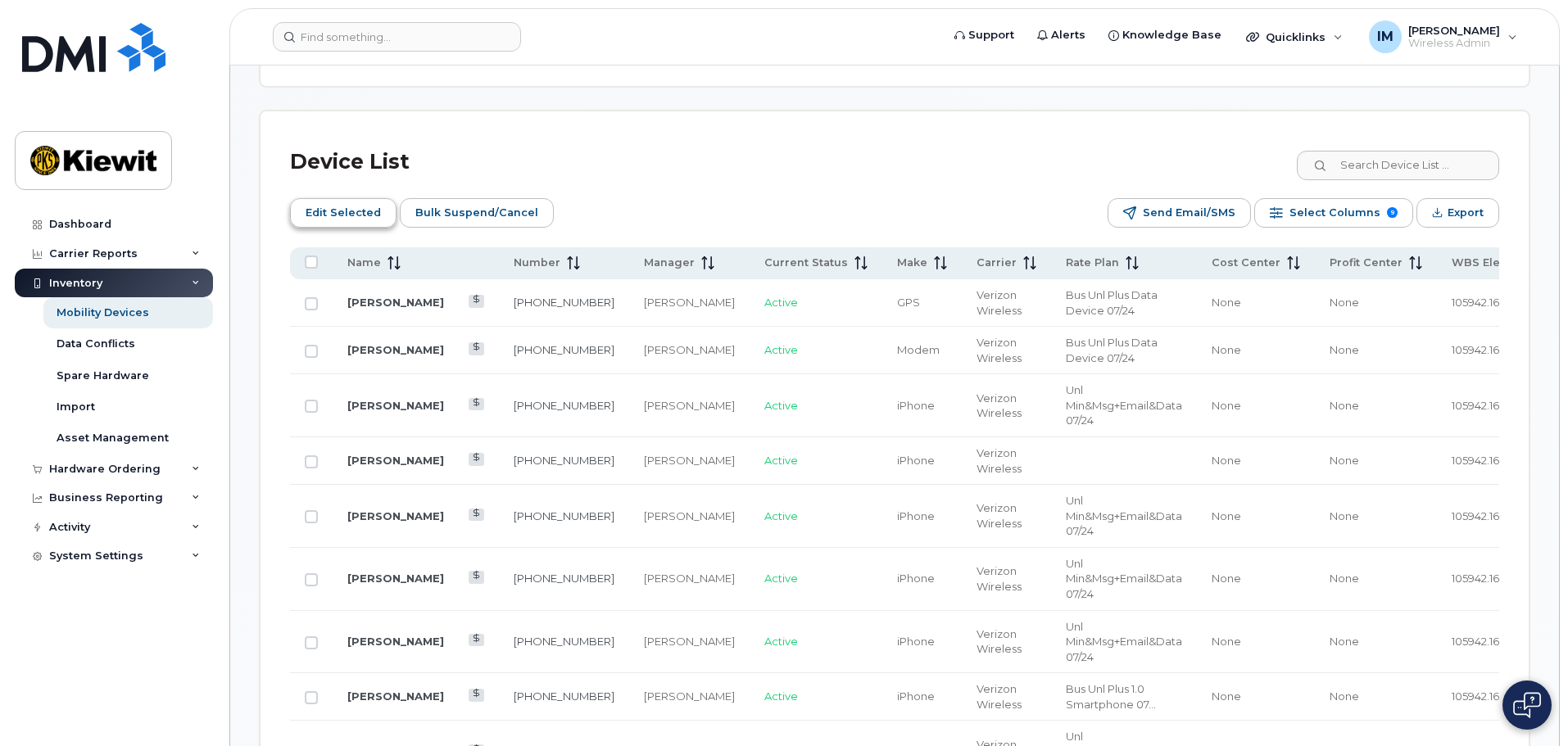
click at [347, 213] on span "Edit Selected" at bounding box center [343, 213] width 76 height 25
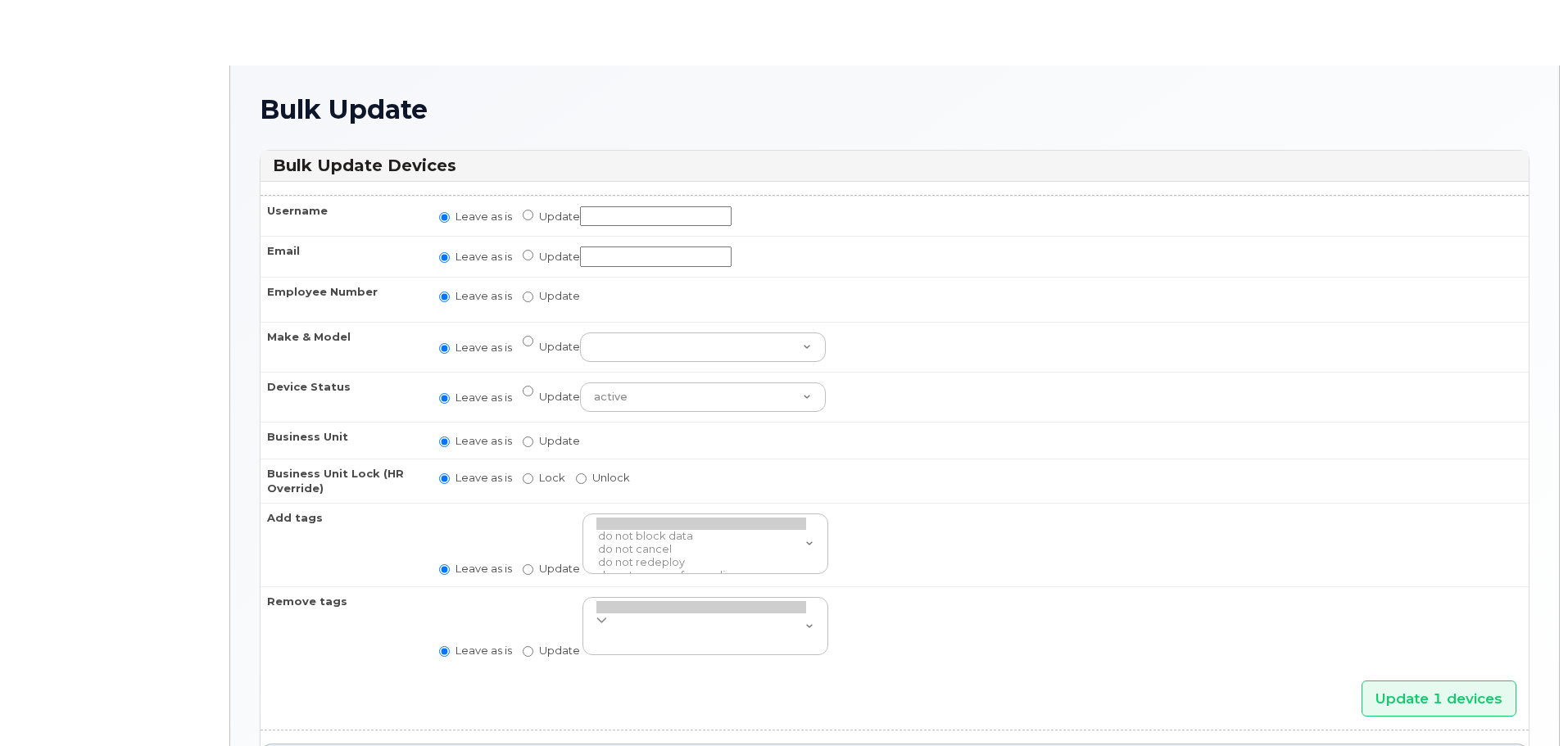
radio input "true"
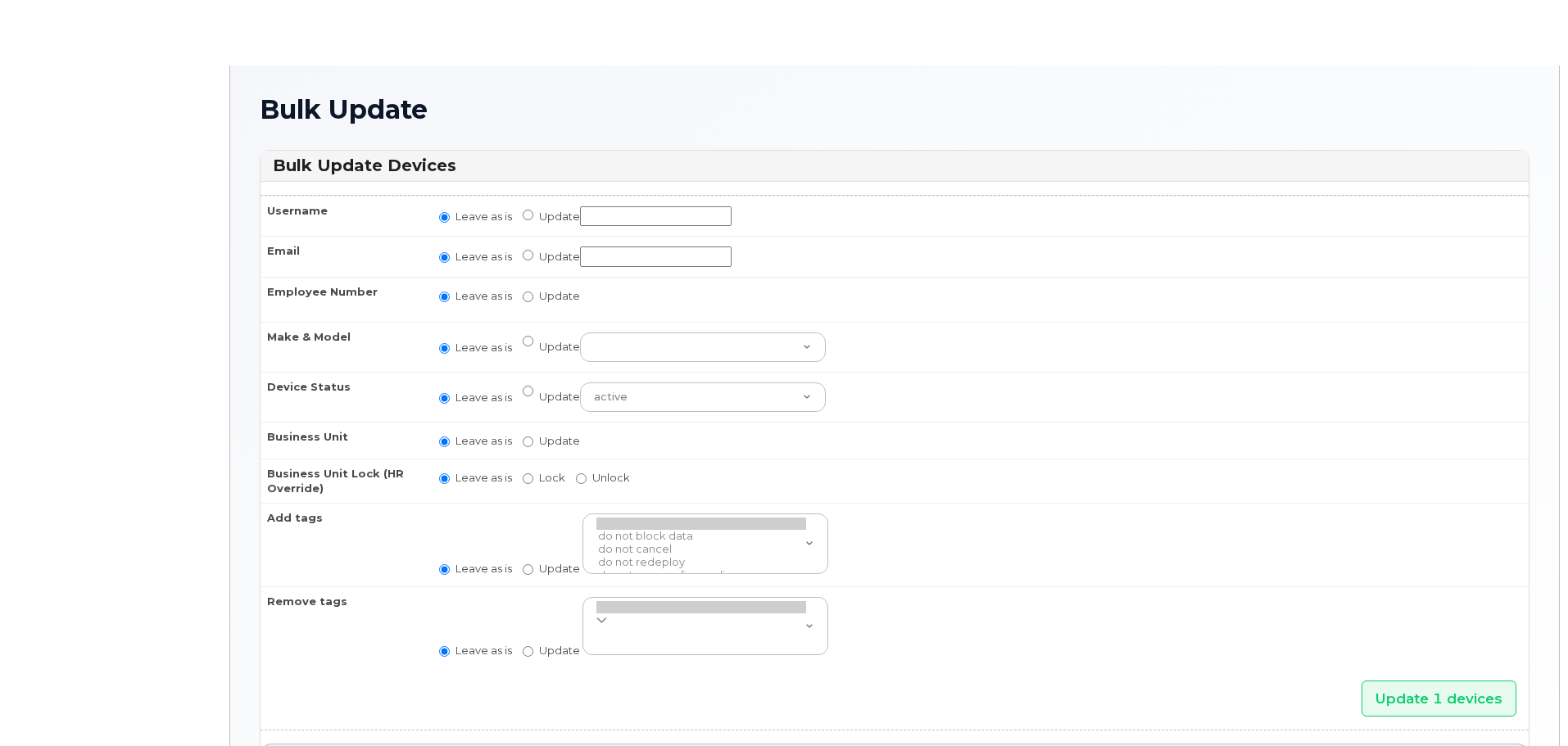
radio input "true"
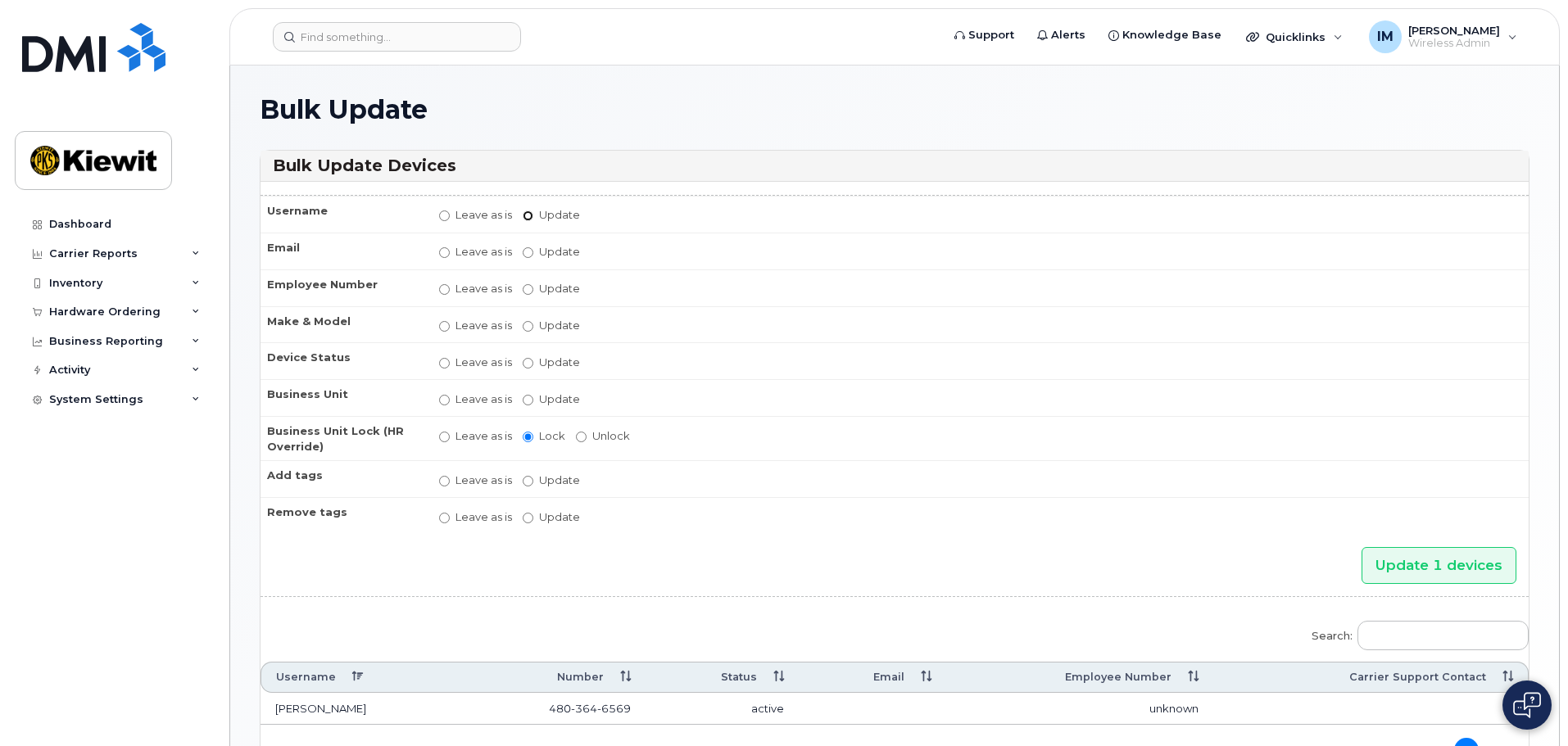
click at [529, 213] on input "Update" at bounding box center [528, 215] width 11 height 11
radio input "true"
radio input "false"
click at [635, 217] on input "Update" at bounding box center [656, 216] width 152 height 21
type input "None"
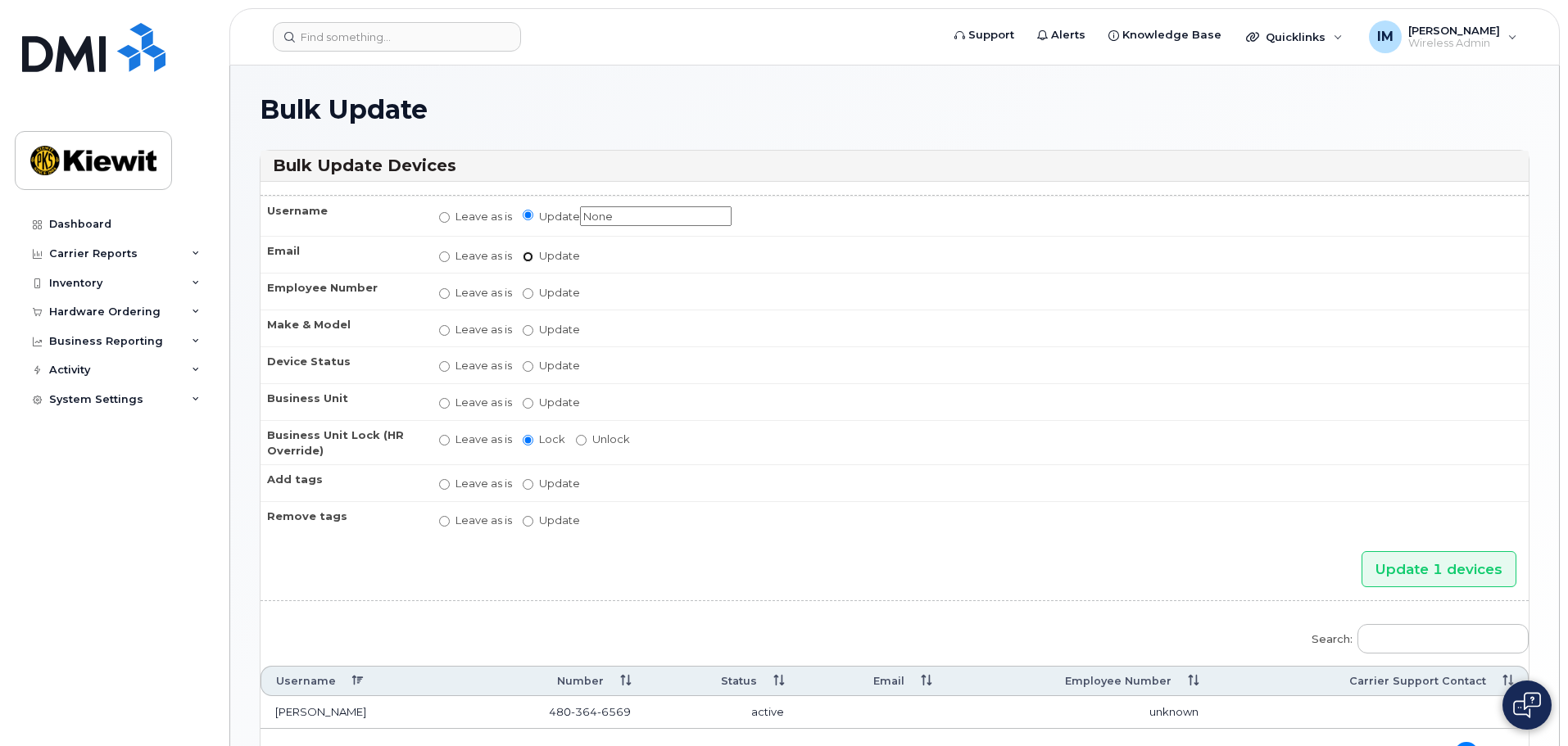
click at [530, 254] on input "Update" at bounding box center [528, 256] width 11 height 11
radio input "true"
radio input "false"
click at [598, 256] on input "Update" at bounding box center [656, 256] width 152 height 21
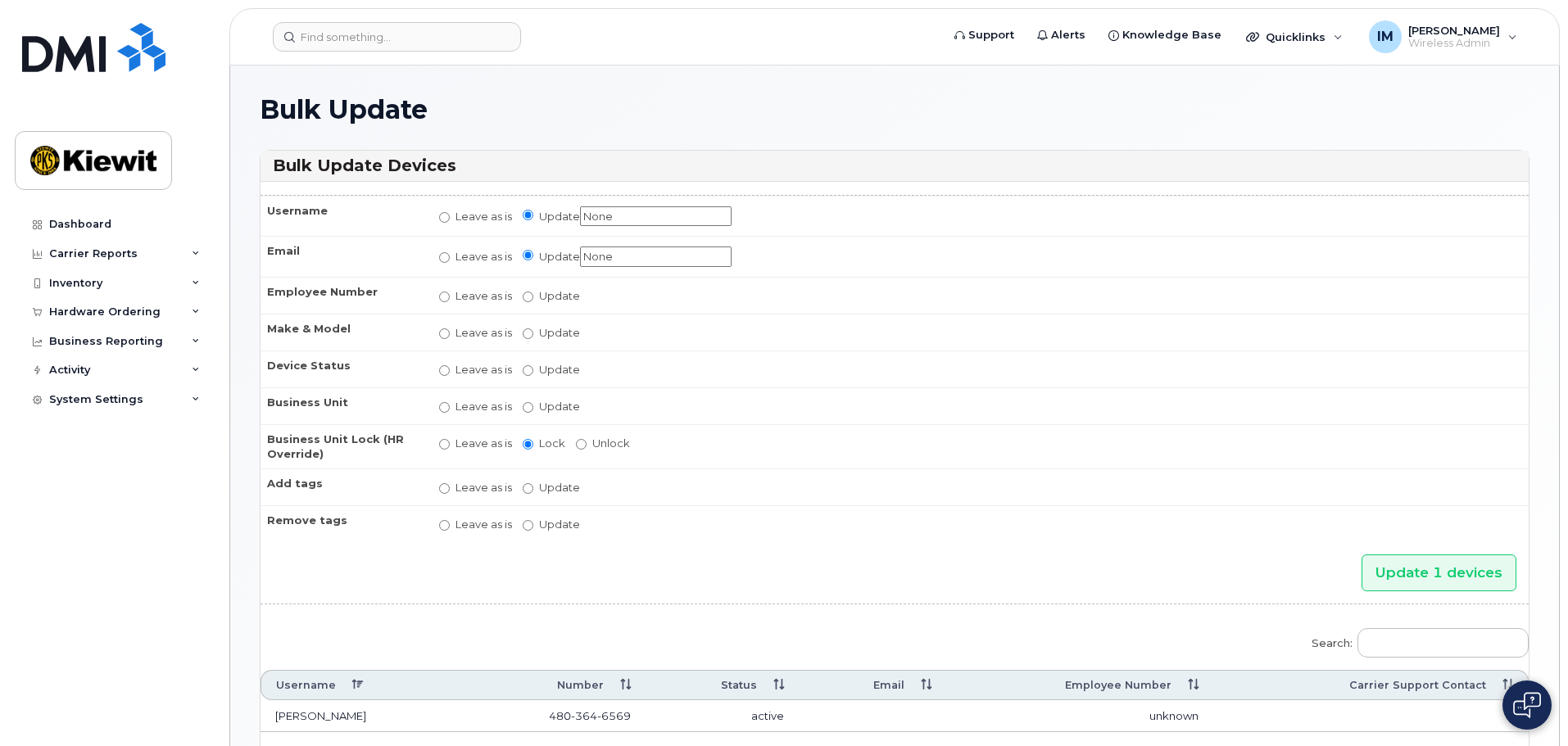
type input "None"
click at [530, 298] on input "Update" at bounding box center [528, 296] width 11 height 11
radio input "true"
radio input "false"
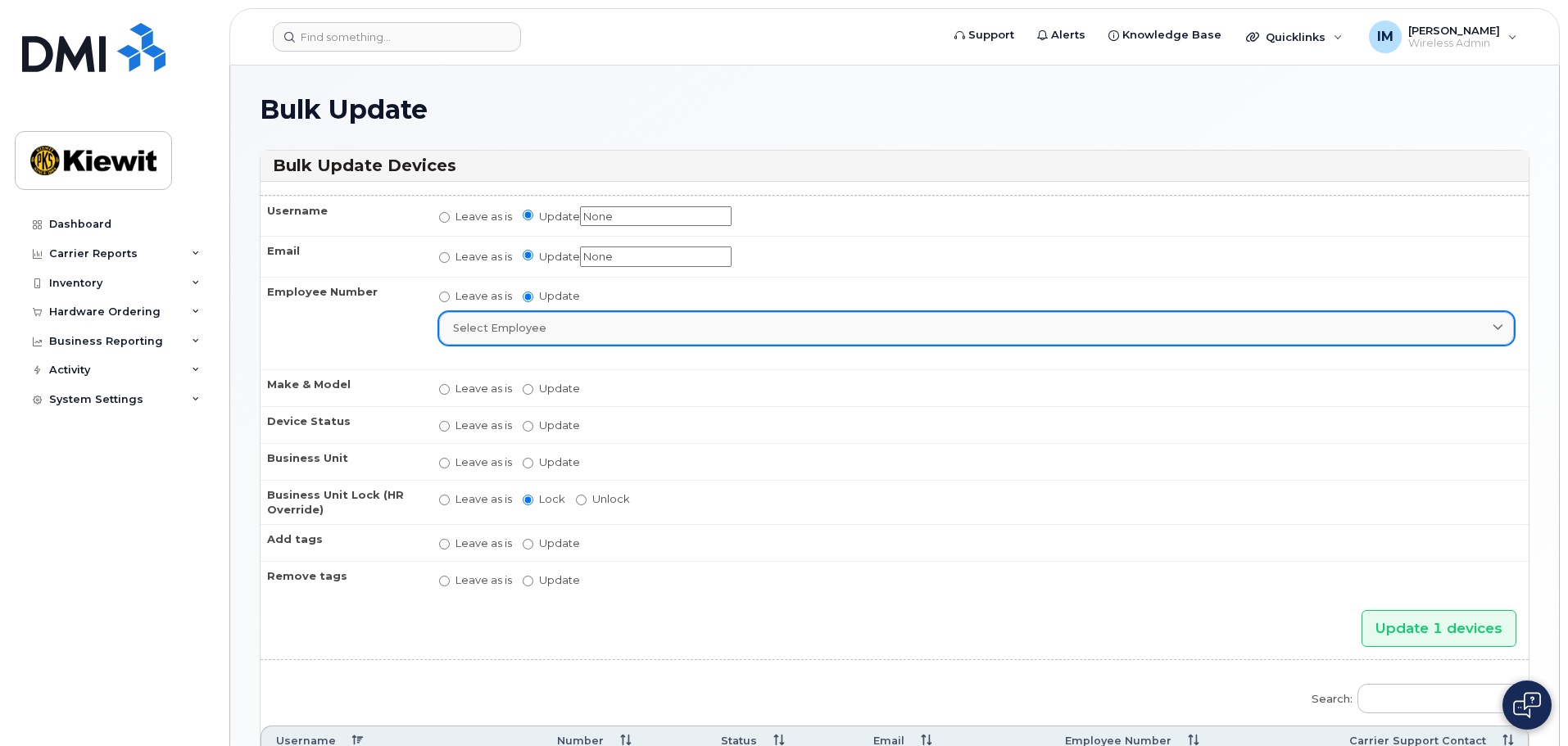
click at [603, 331] on div "Select employee" at bounding box center [976, 327] width 1047 height 16
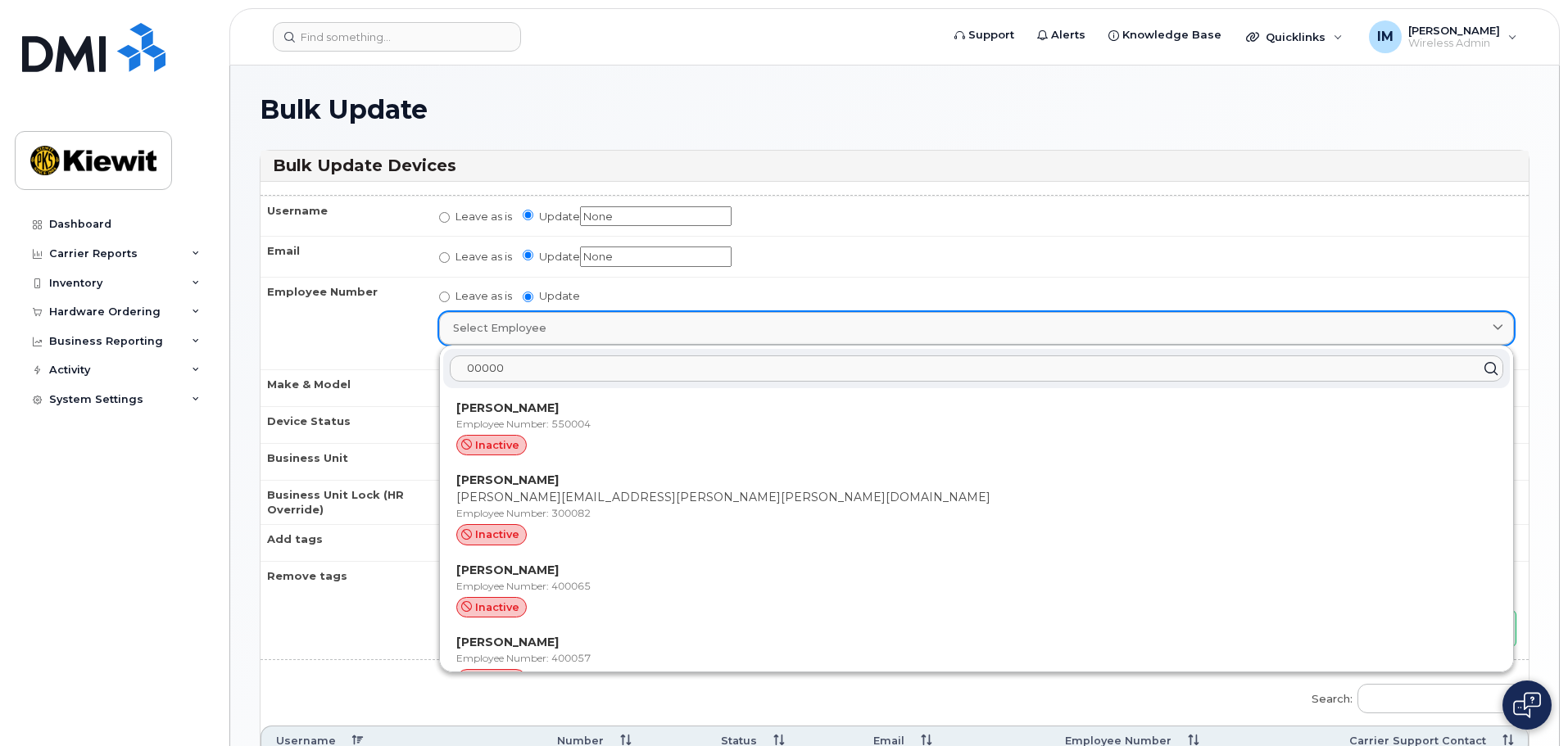
type input "000000"
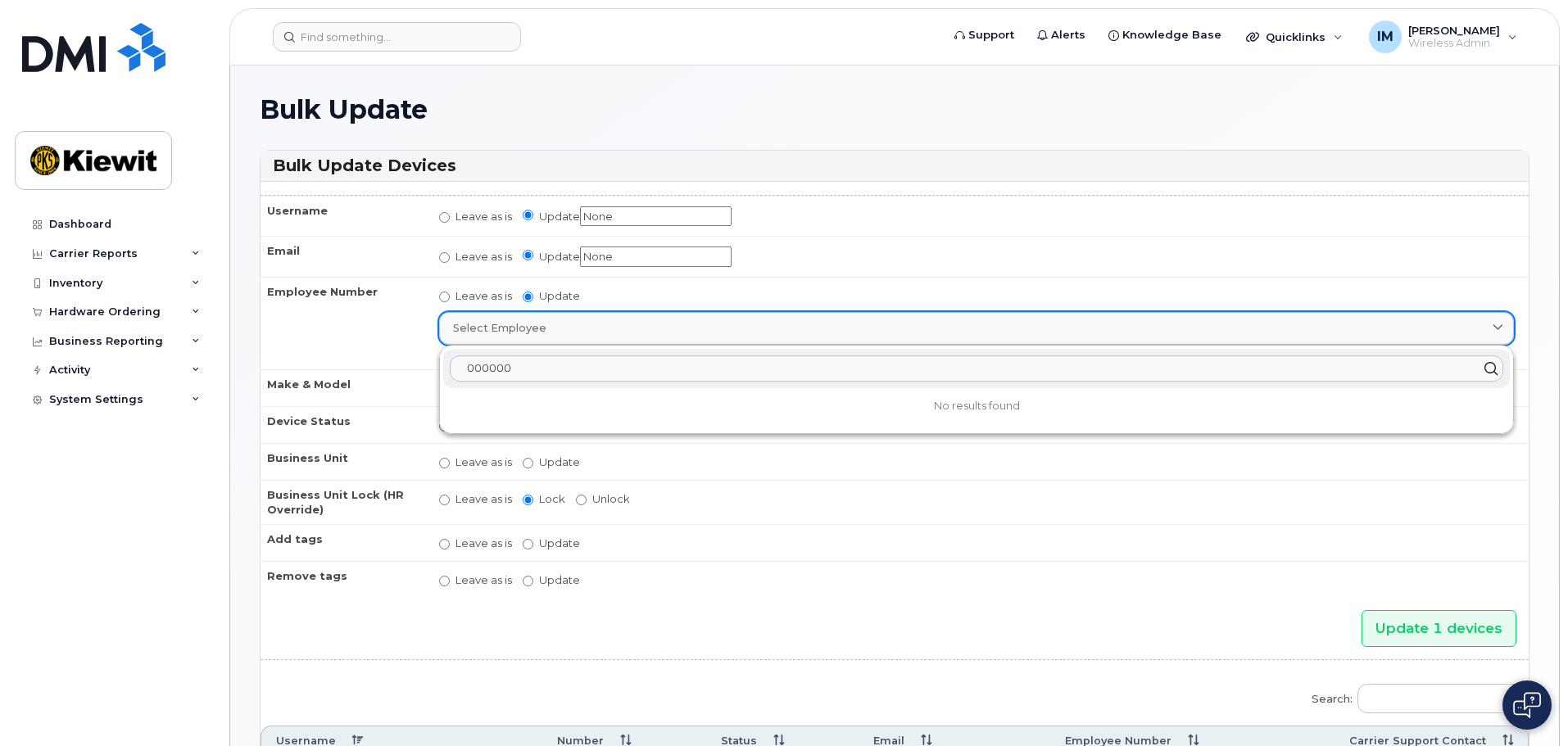
click at [1362, 610] on input "Update 1 devices" at bounding box center [1439, 628] width 155 height 37
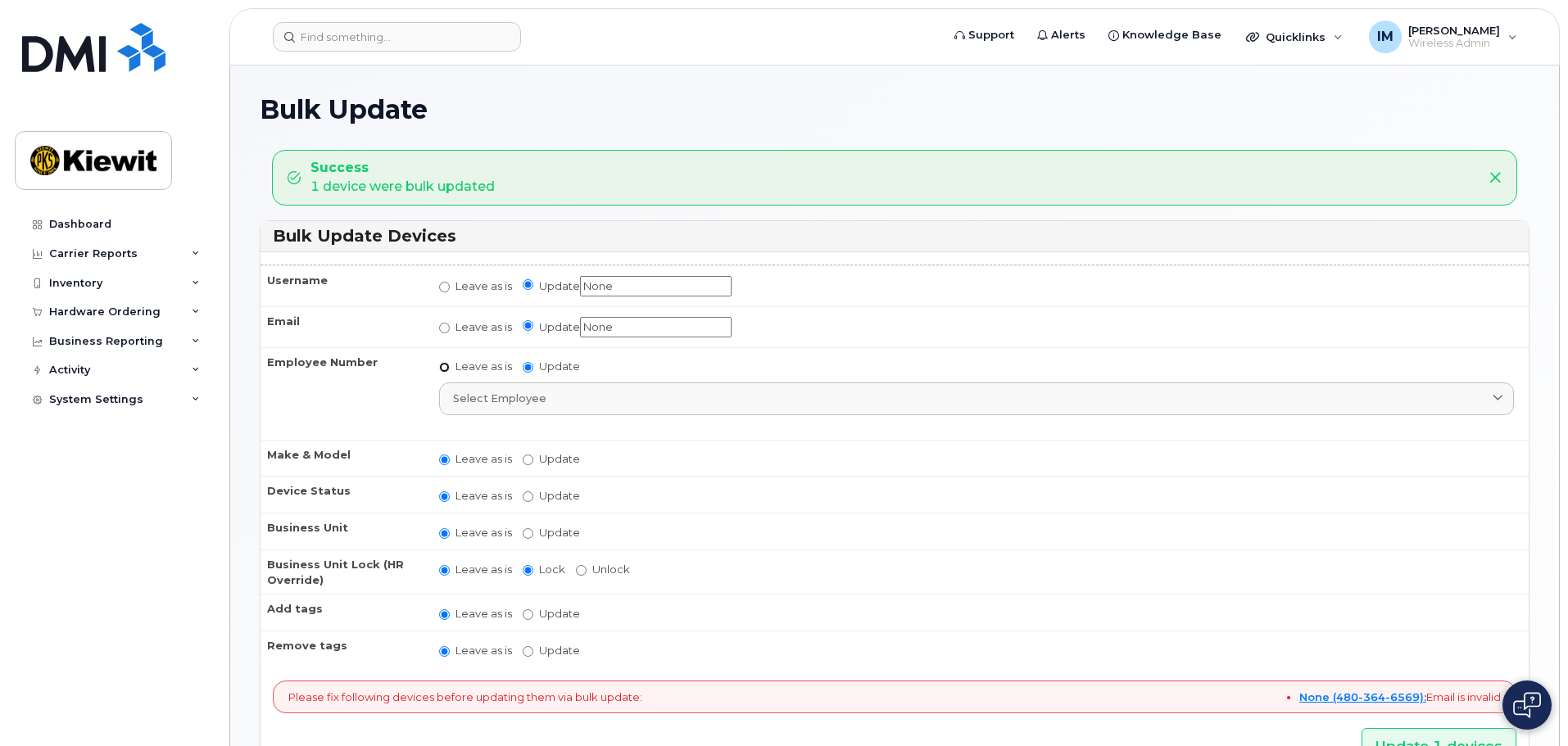
click at [442, 366] on input "Leave as is" at bounding box center [444, 367] width 11 height 11
radio input "true"
radio input "false"
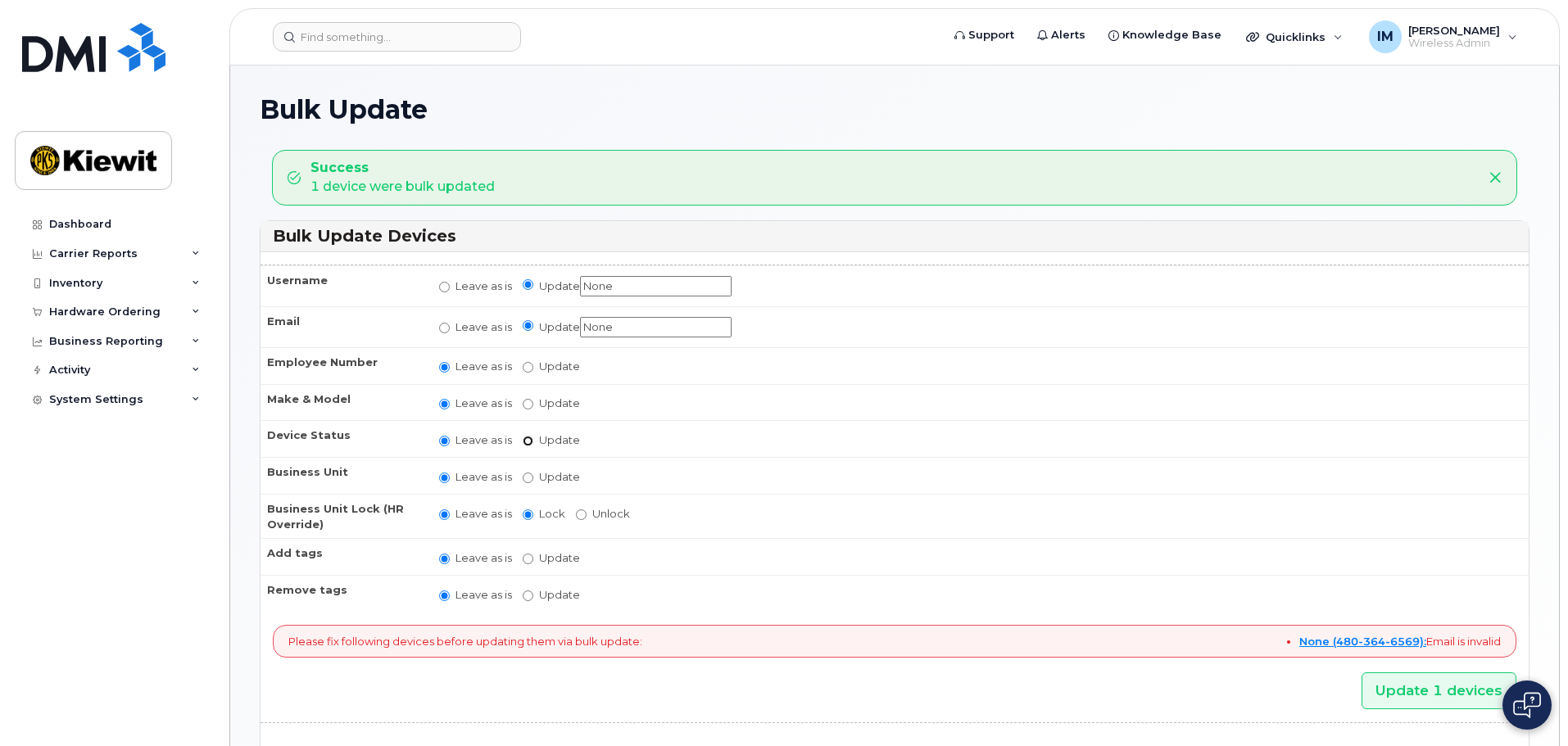
click at [533, 436] on input "Update active active suspended cancelled" at bounding box center [528, 441] width 11 height 11
radio input "true"
radio input "false"
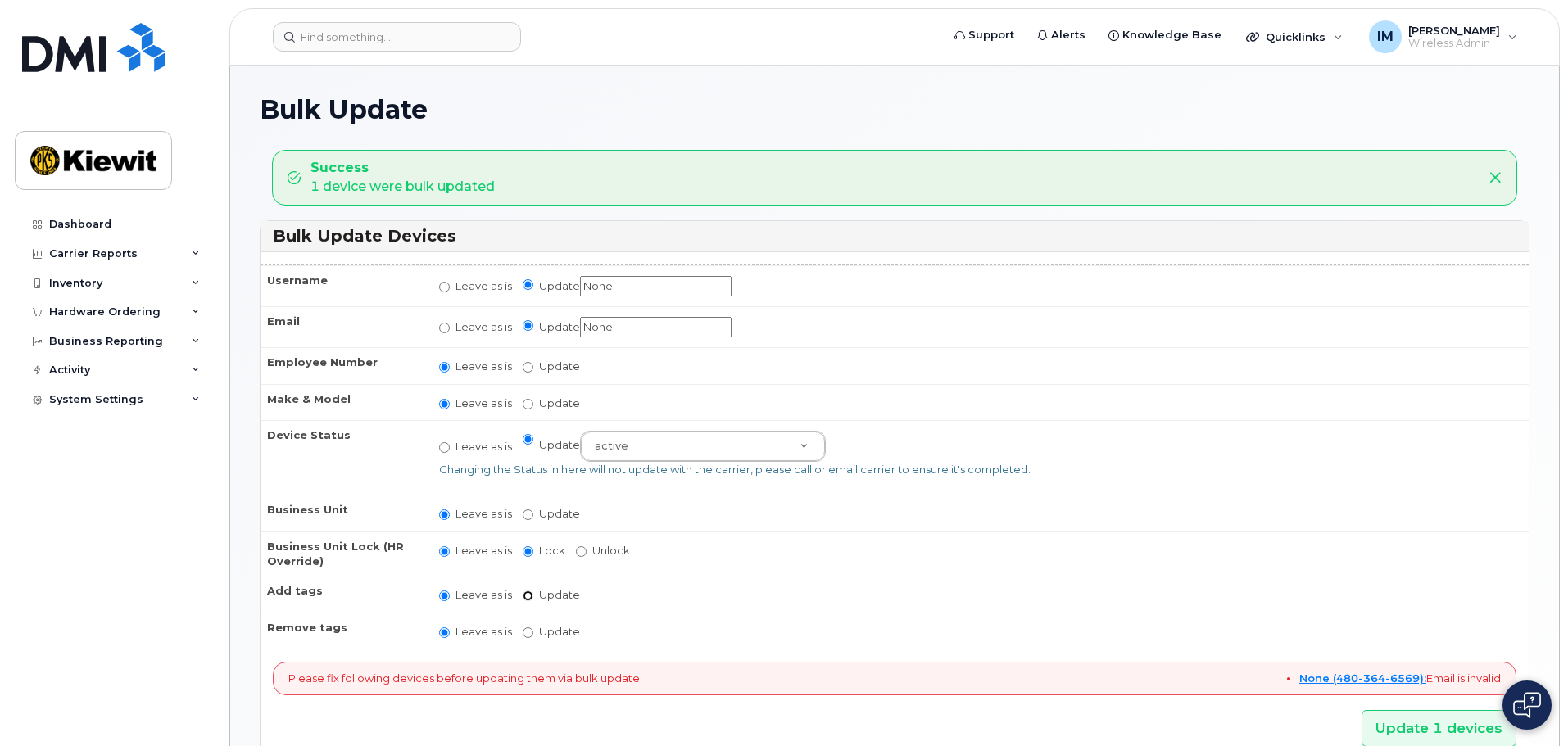
click at [525, 593] on input "Update" at bounding box center [528, 595] width 11 height 11
radio input "true"
radio input "false"
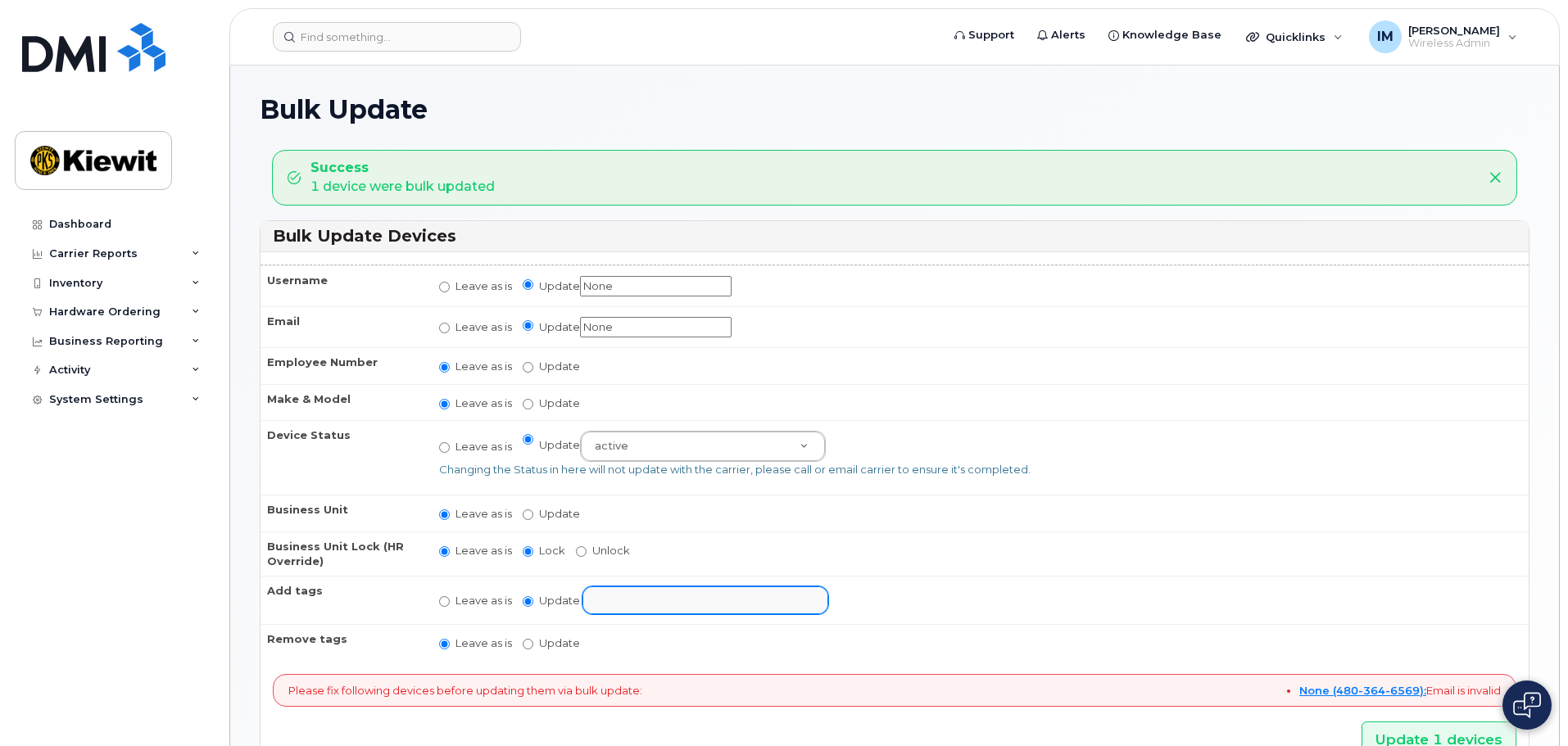
click at [618, 600] on input "text" at bounding box center [718, 600] width 254 height 23
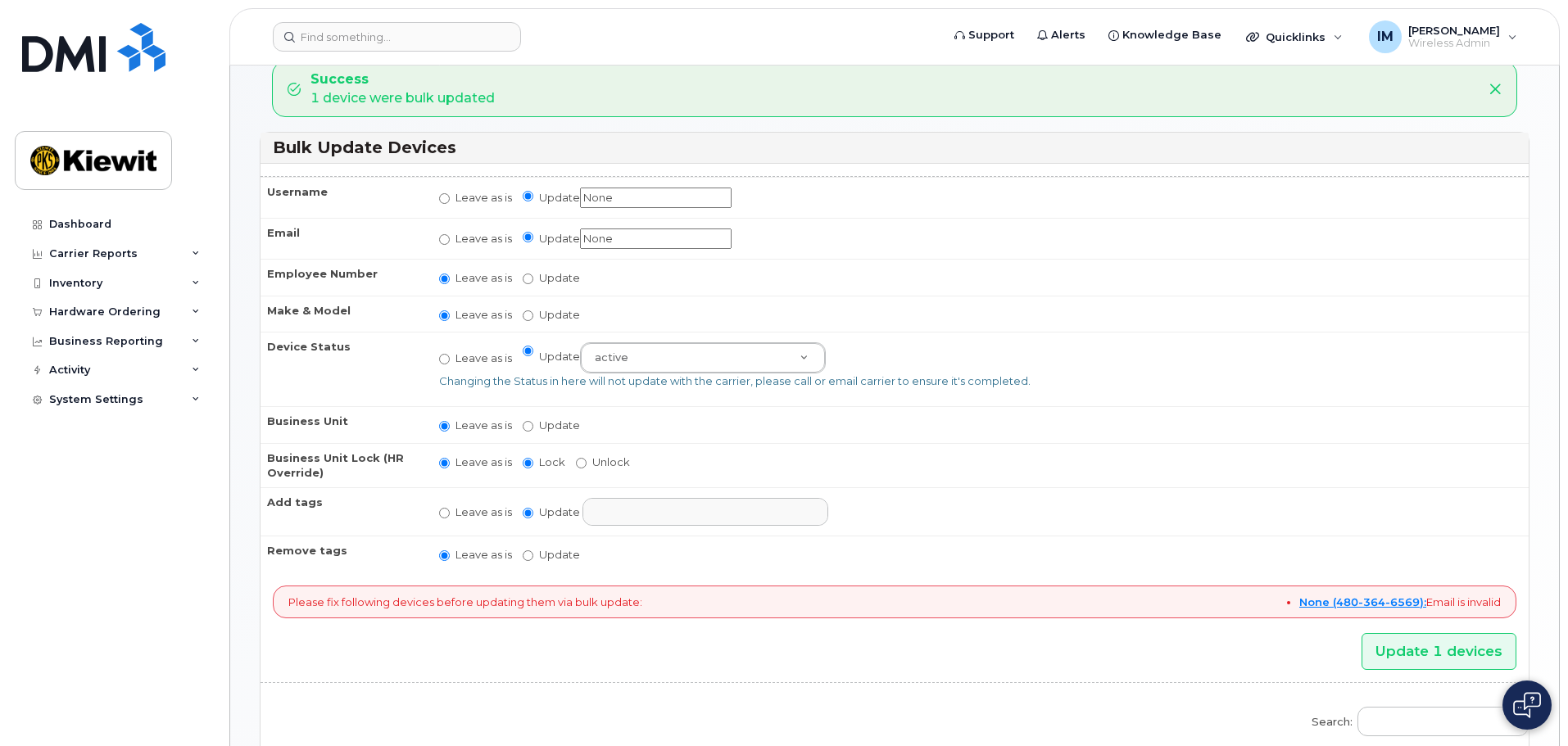
scroll to position [82, 0]
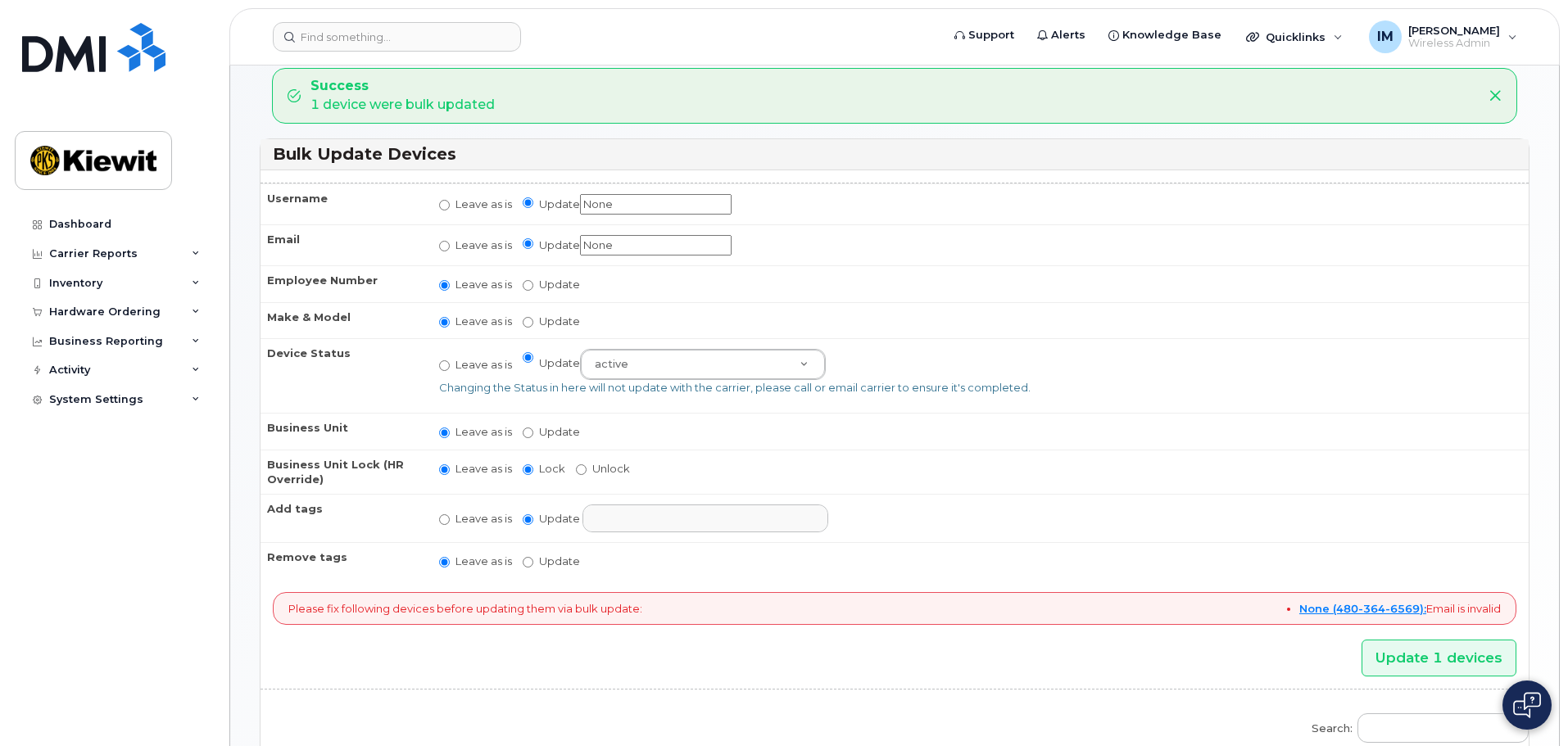
click at [536, 562] on label "Update" at bounding box center [552, 561] width 57 height 16
click at [534, 562] on input "Update" at bounding box center [528, 562] width 11 height 11
radio input "true"
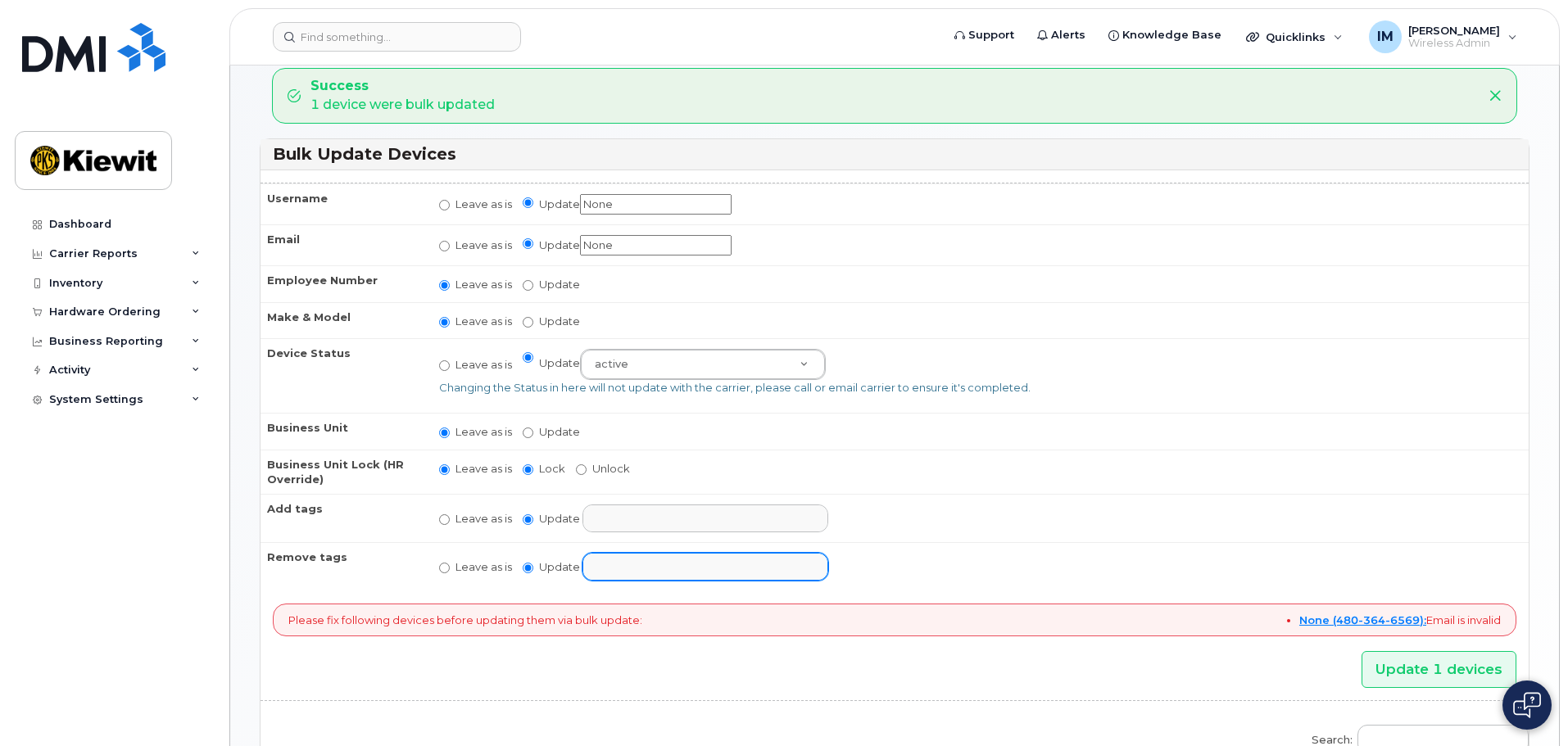
click at [612, 568] on input "text" at bounding box center [718, 566] width 254 height 23
click at [447, 568] on input "Leave as is" at bounding box center [444, 568] width 11 height 11
radio input "true"
radio input "false"
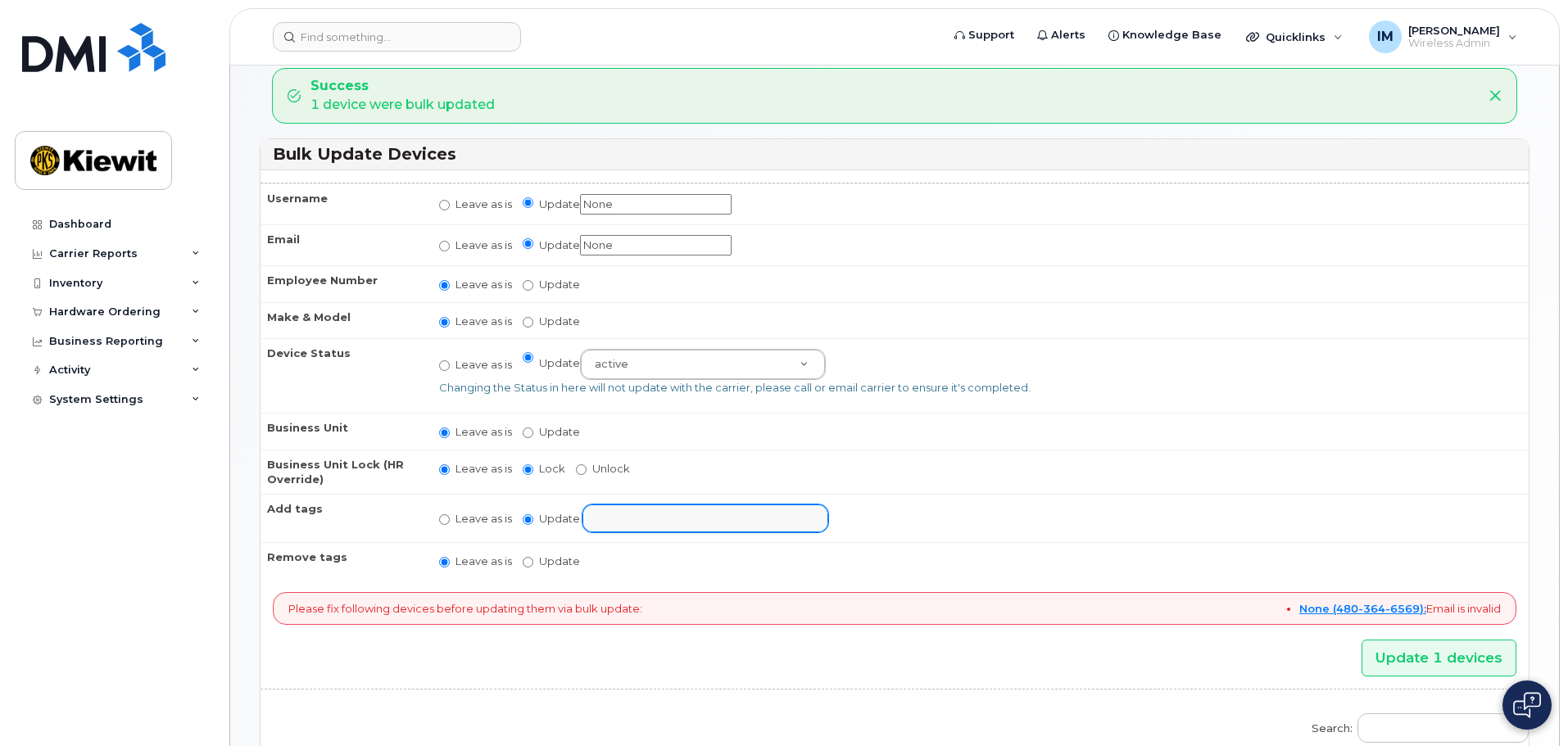
click at [628, 516] on input "text" at bounding box center [707, 518] width 231 height 23
click at [450, 521] on label "Leave as is" at bounding box center [475, 519] width 73 height 16
click at [450, 521] on input "Leave as is" at bounding box center [444, 519] width 11 height 11
radio input "true"
radio input "false"
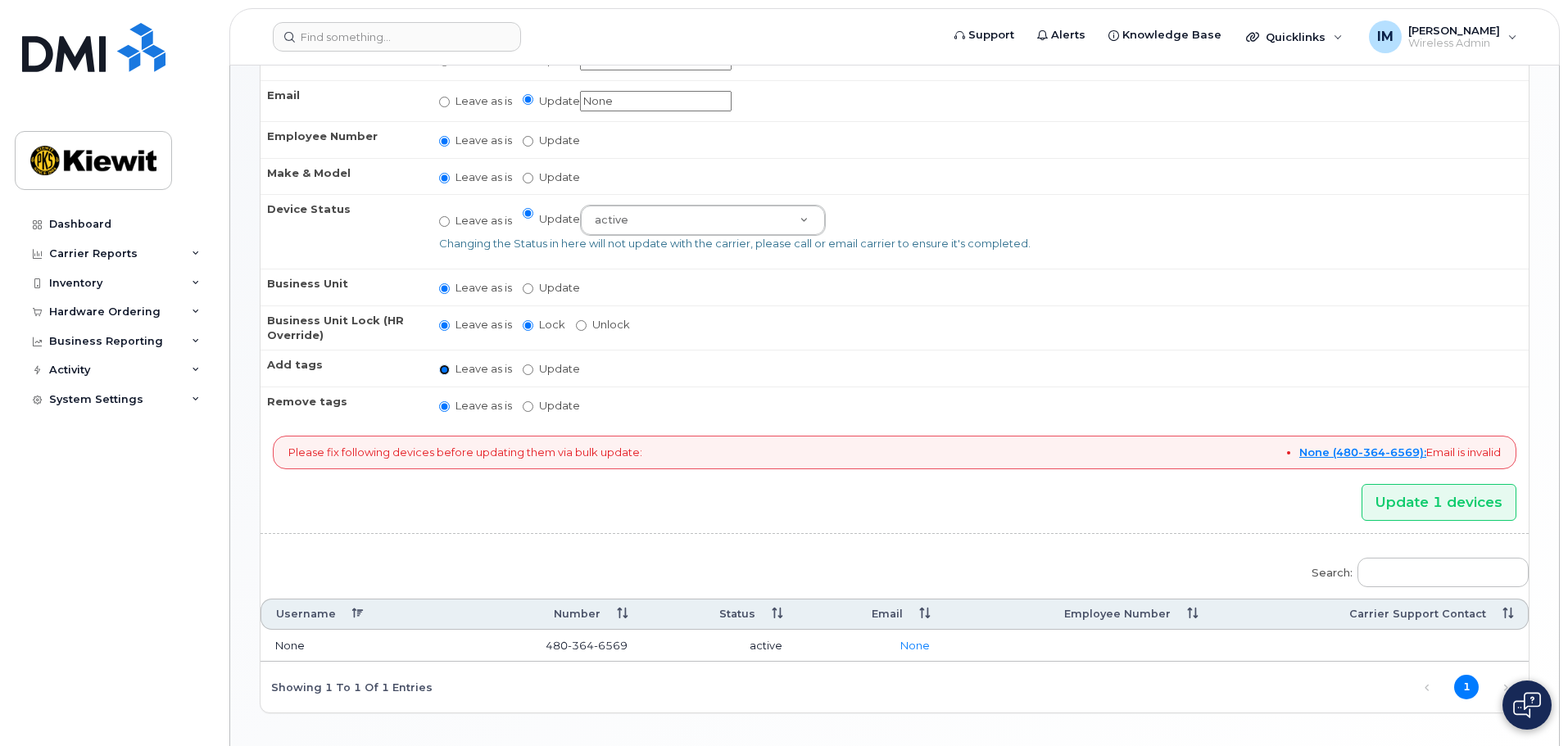
scroll to position [0, 0]
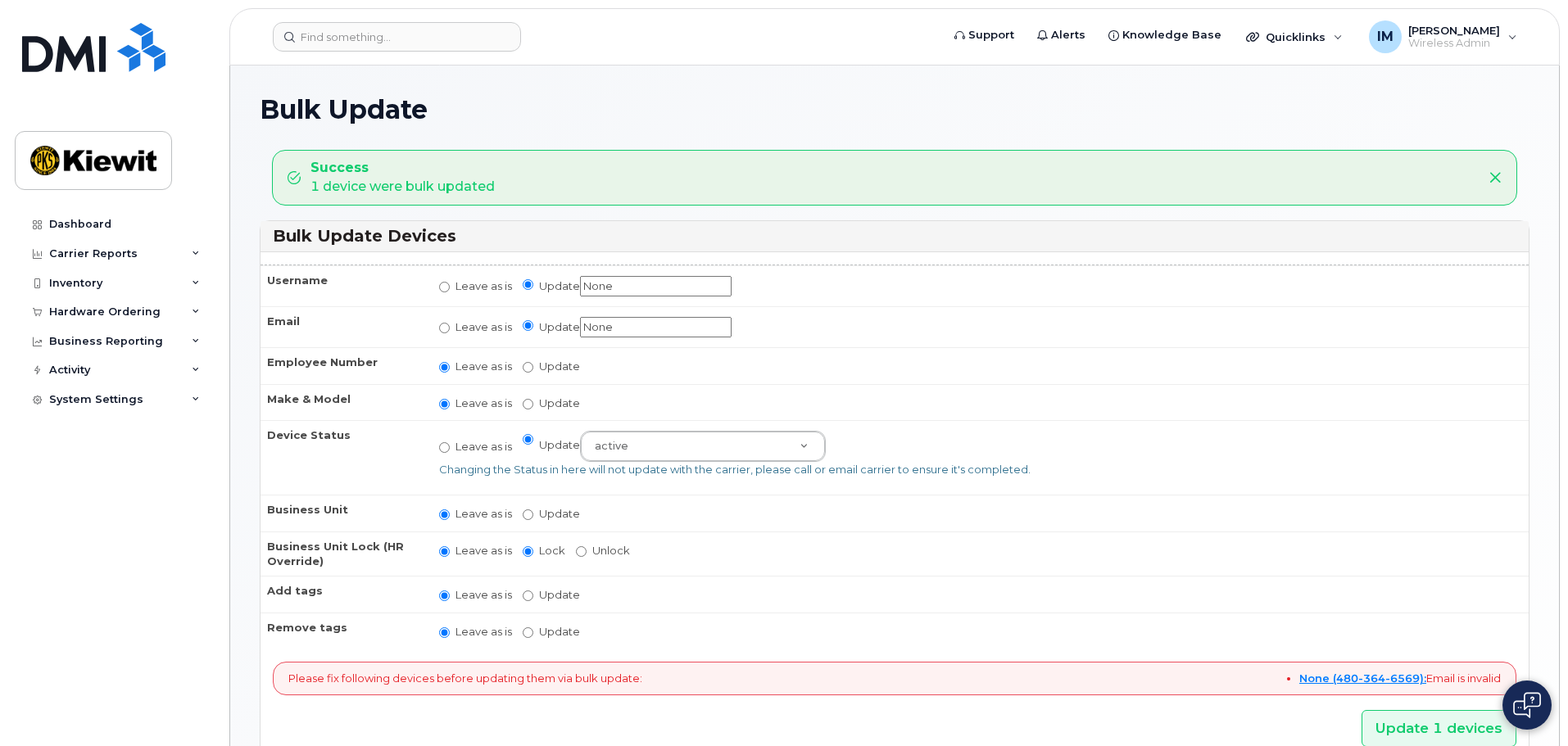
drag, startPoint x: 626, startPoint y: 289, endPoint x: 534, endPoint y: 279, distance: 92.5
click at [534, 279] on label "Update None" at bounding box center [627, 286] width 209 height 21
type input "O"
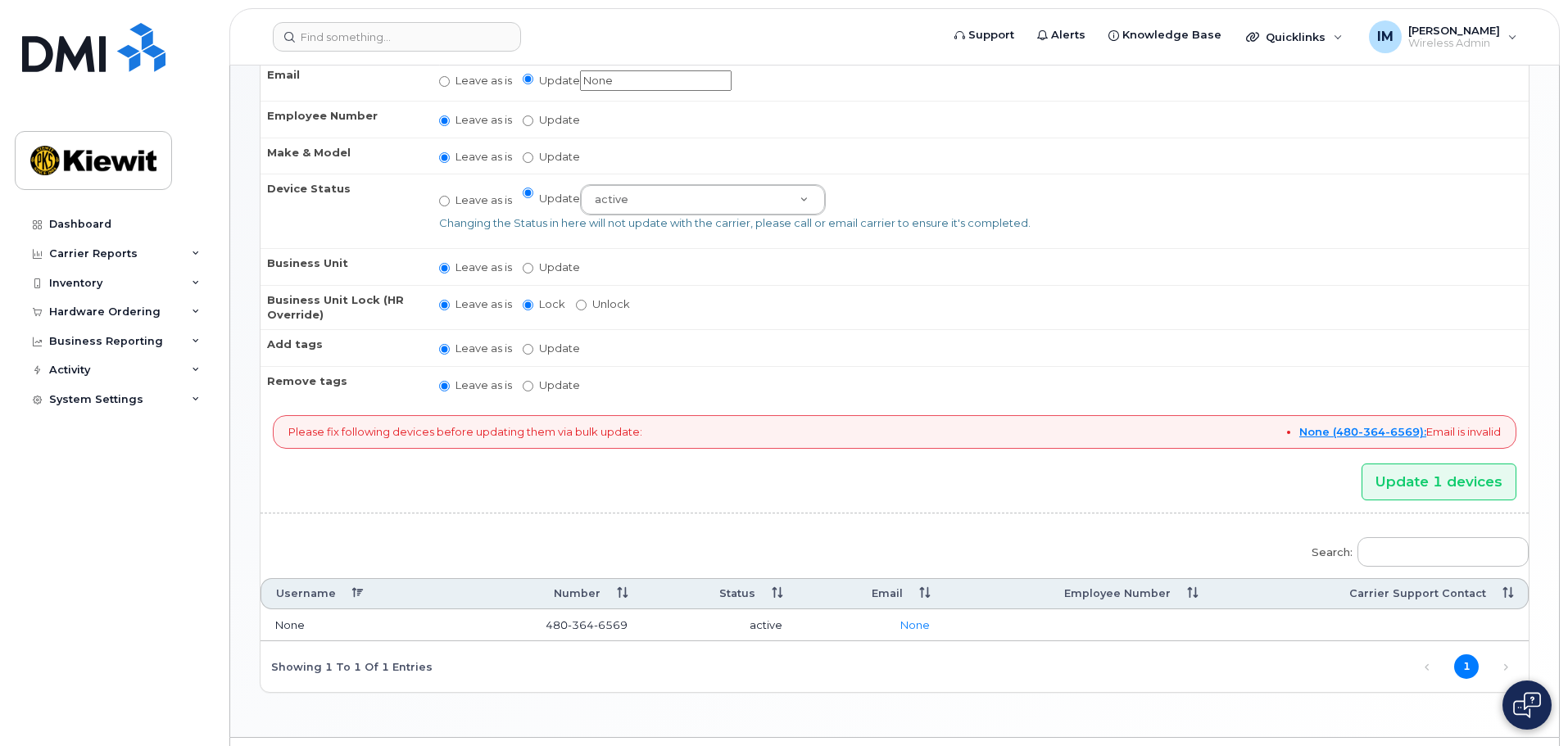
scroll to position [290, 0]
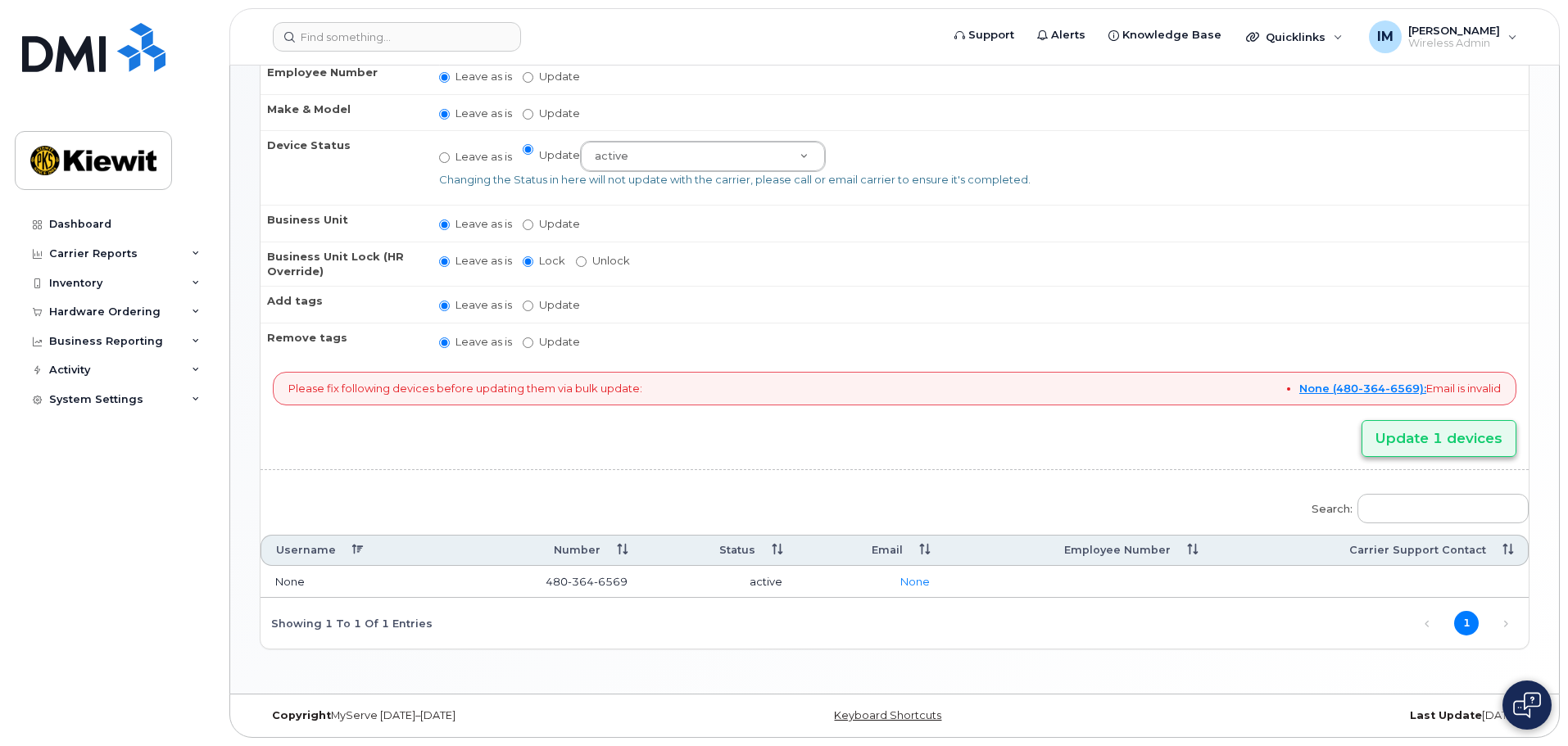
type input "Available"
click at [1446, 443] on input "Update 1 devices" at bounding box center [1439, 438] width 155 height 37
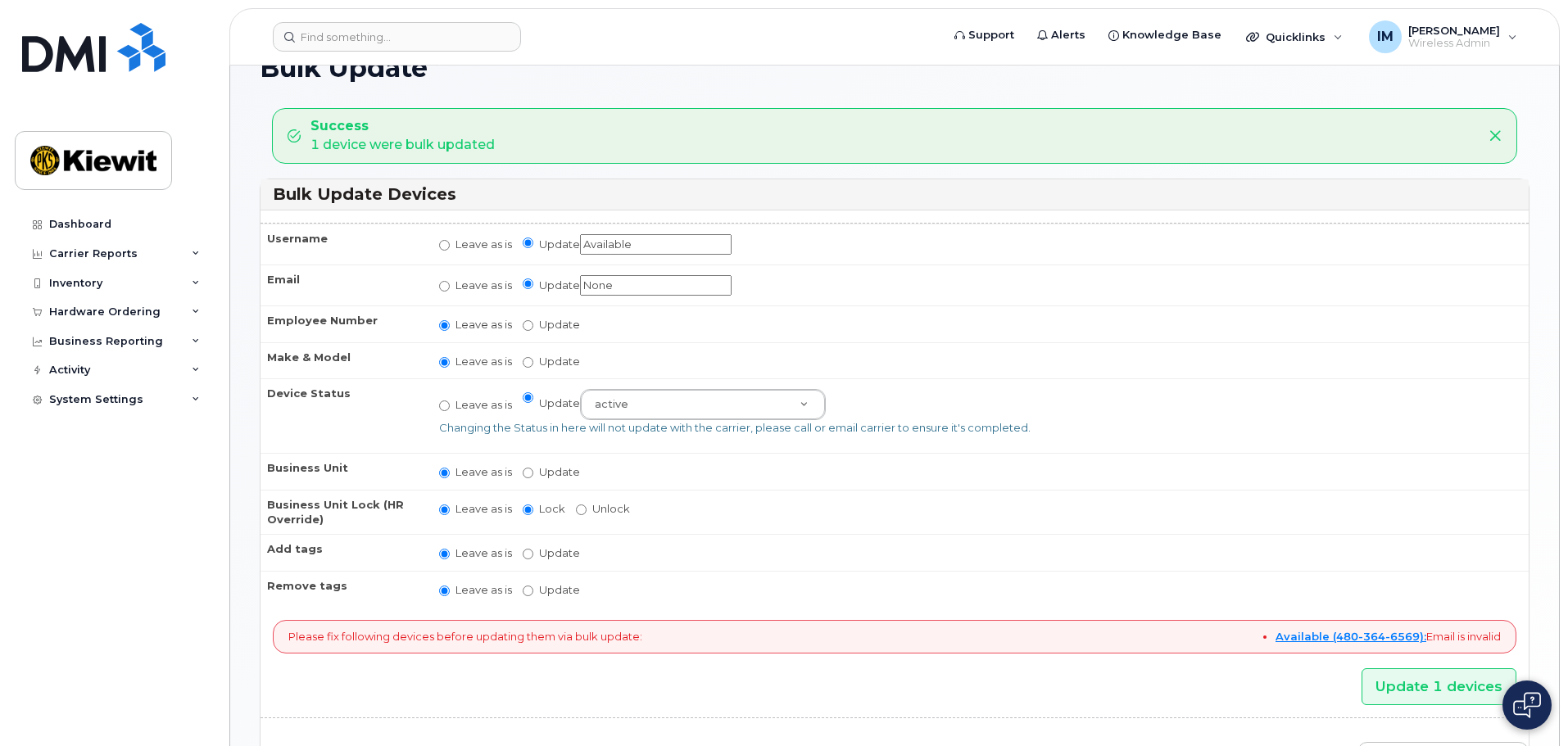
scroll to position [82, 0]
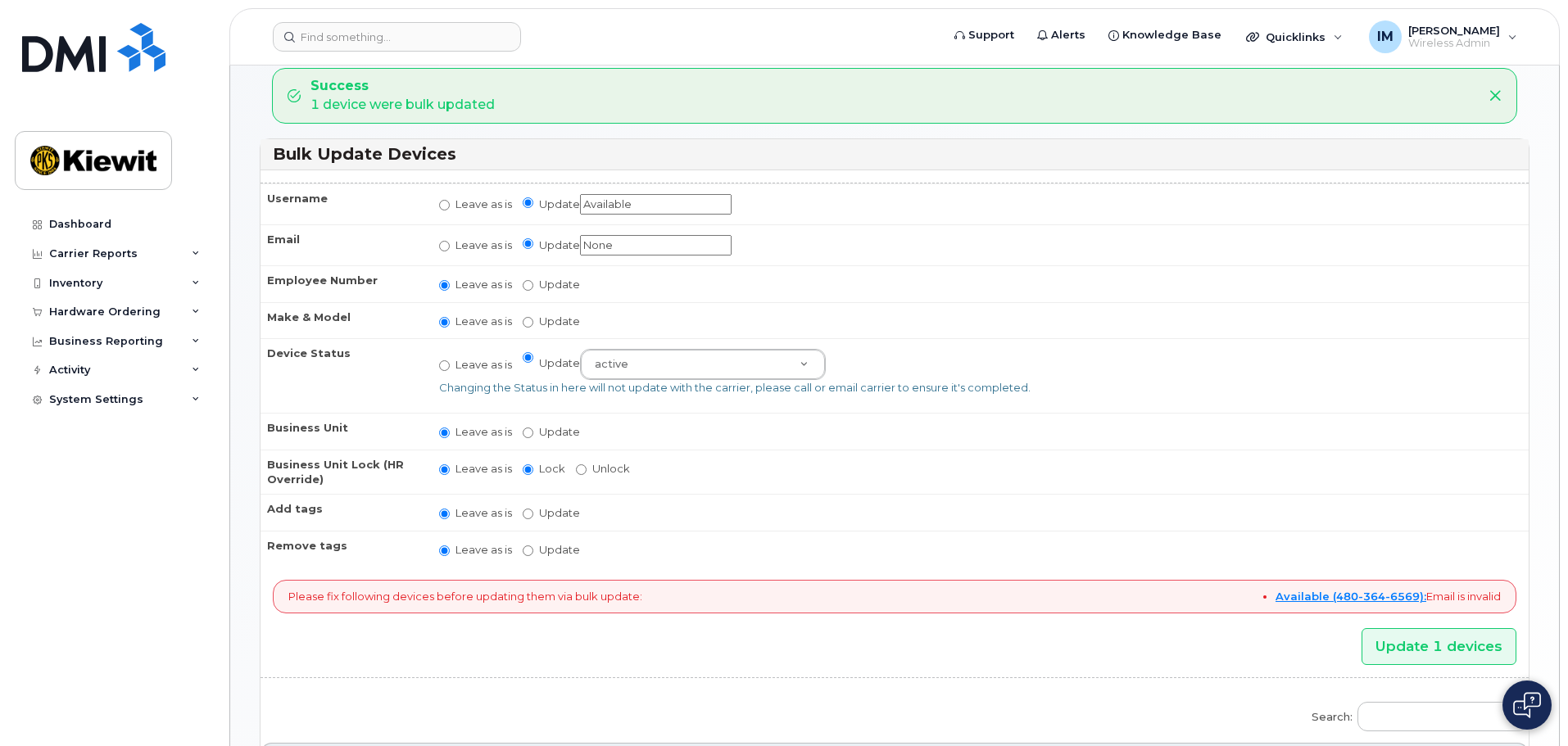
click at [451, 364] on label "Leave as is" at bounding box center [475, 364] width 73 height 16
click at [450, 364] on input "Leave as is" at bounding box center [444, 365] width 11 height 11
radio input "true"
radio input "false"
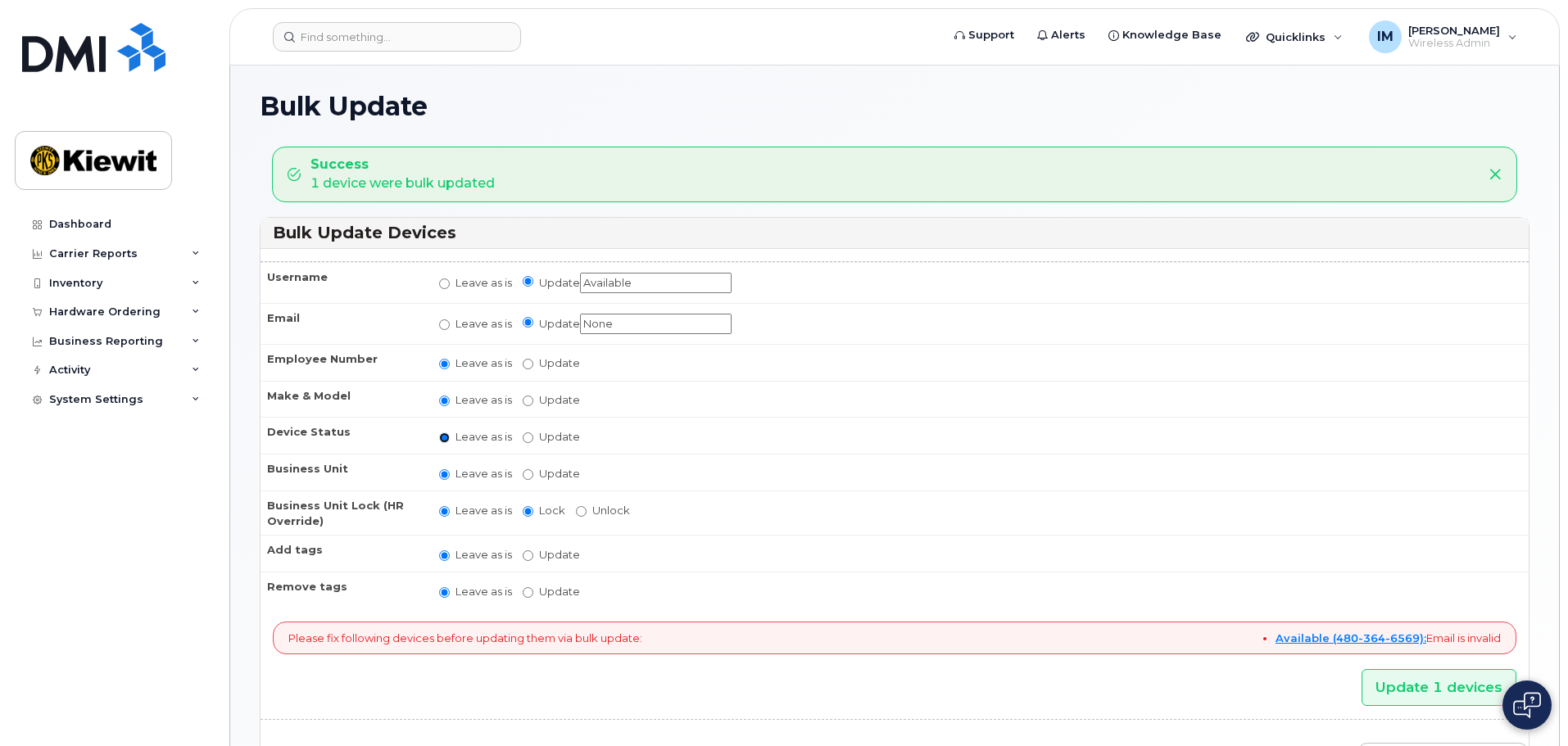
scroll to position [0, 0]
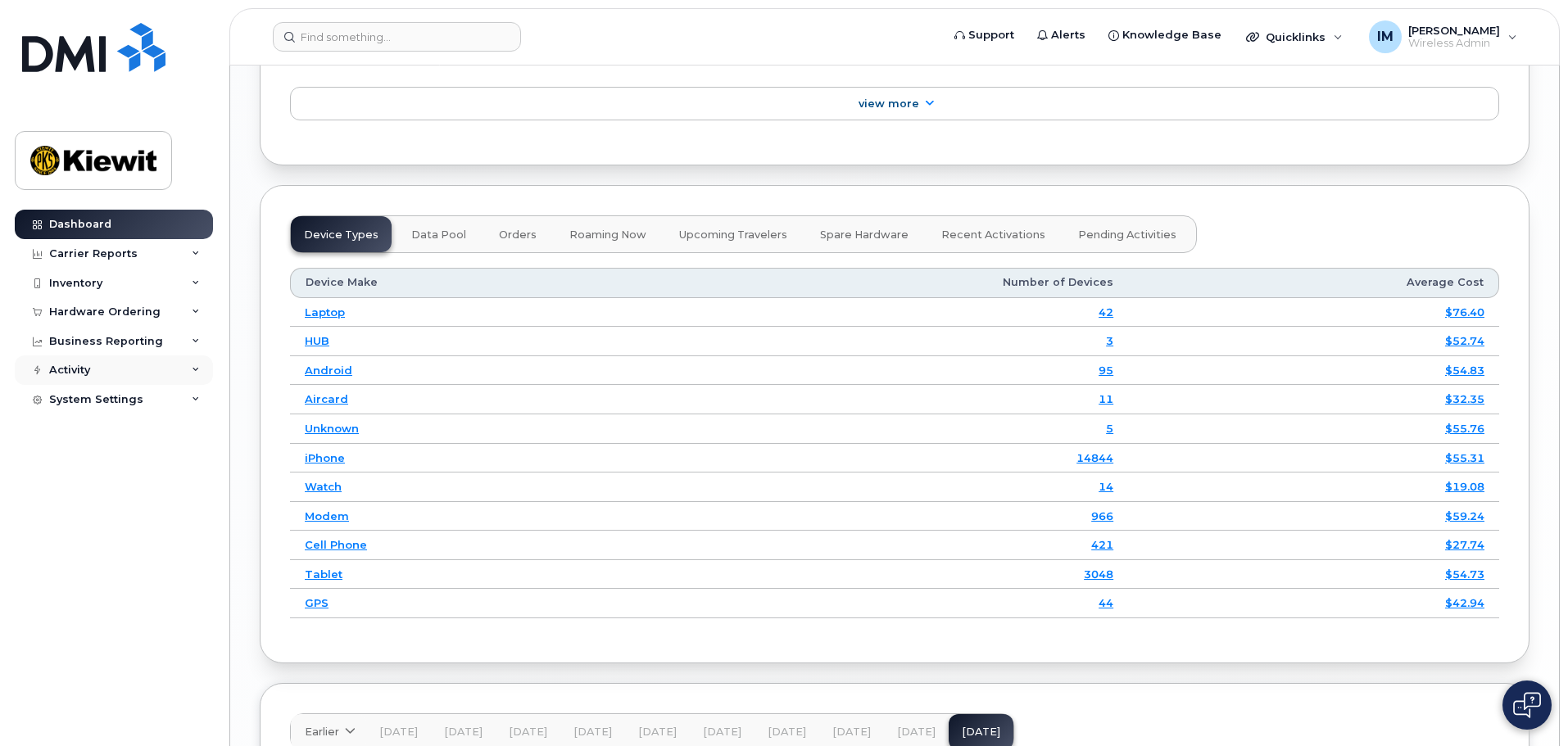
scroll to position [1883, 0]
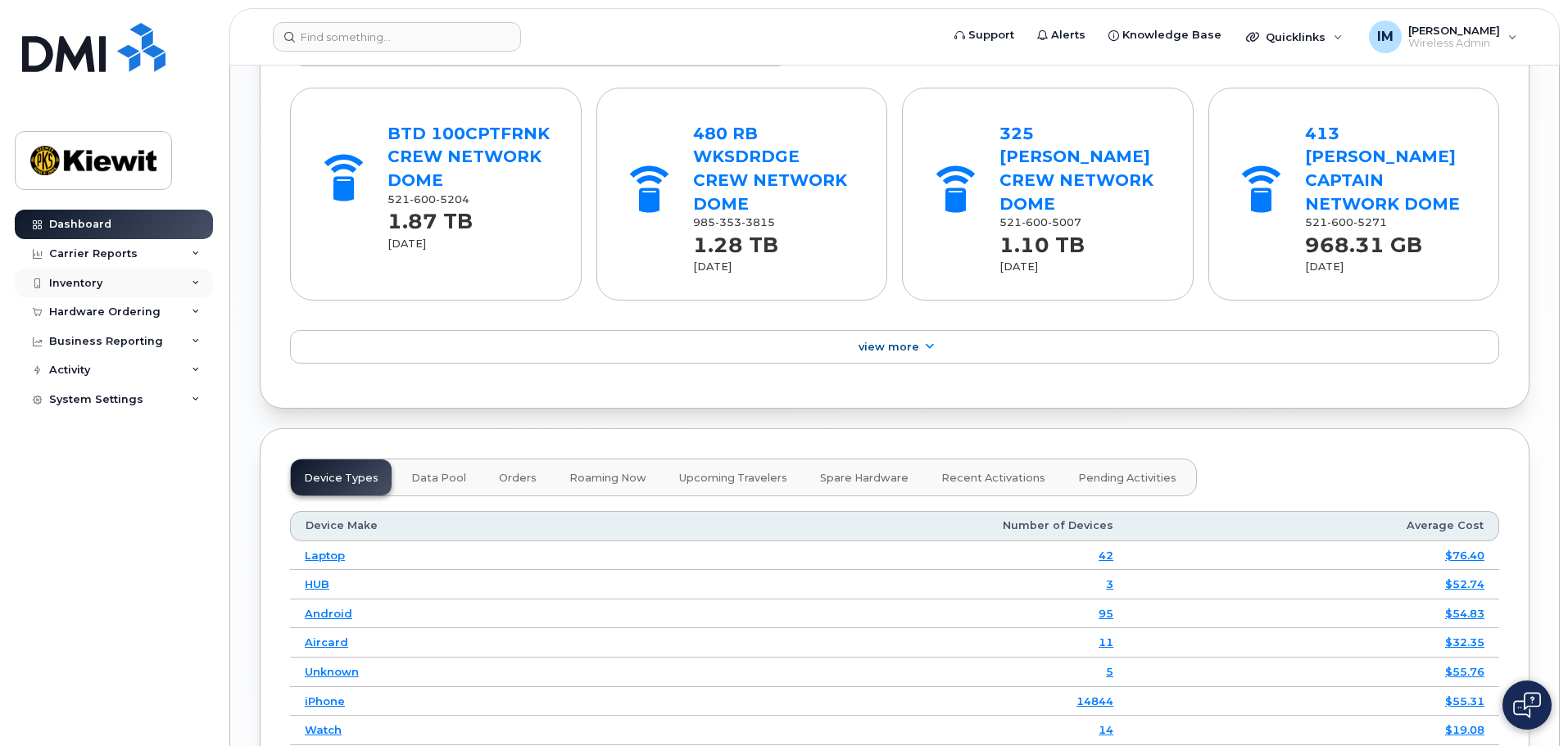
click at [159, 281] on div "Inventory" at bounding box center [113, 283] width 198 height 30
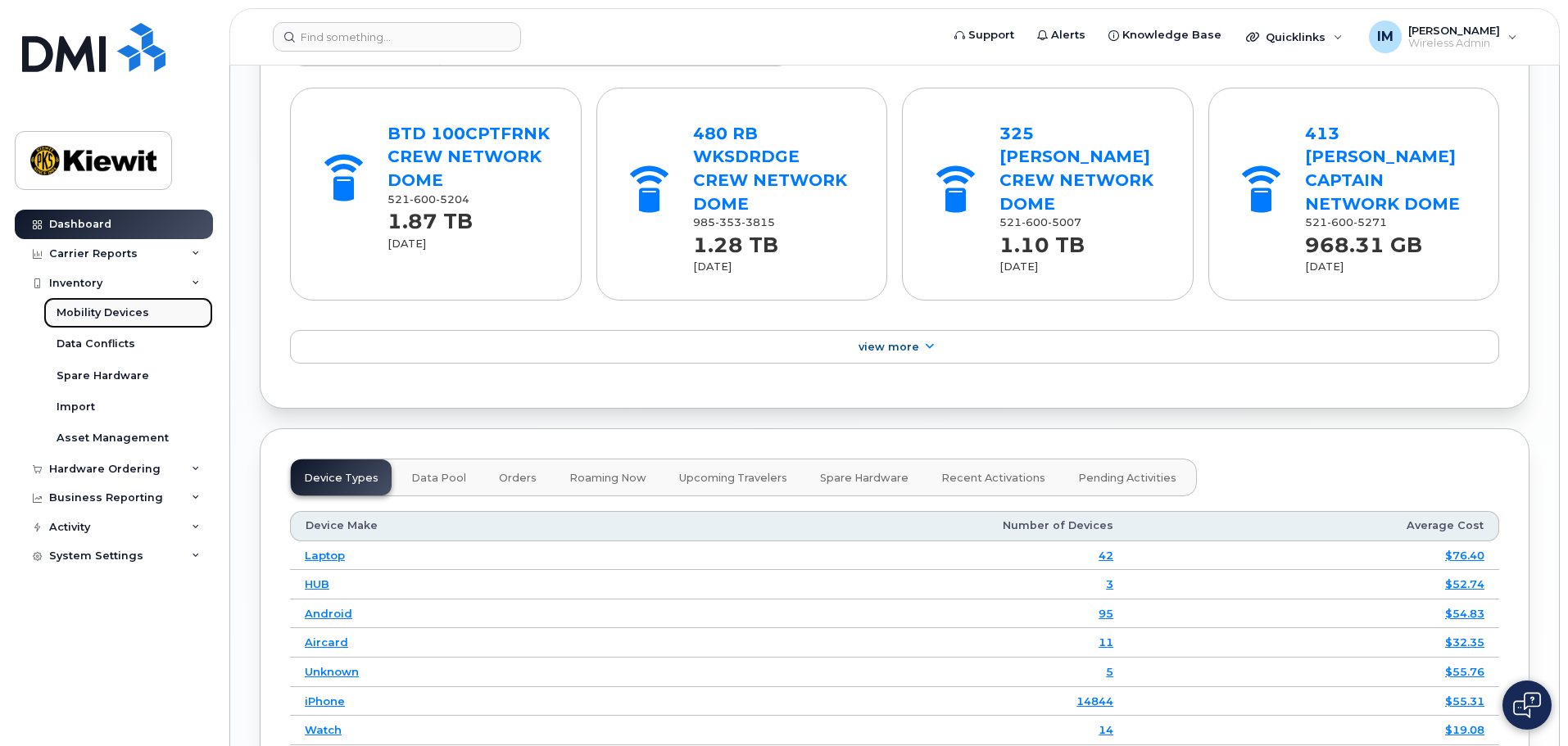
click at [127, 310] on div "Mobility Devices" at bounding box center [103, 313] width 93 height 15
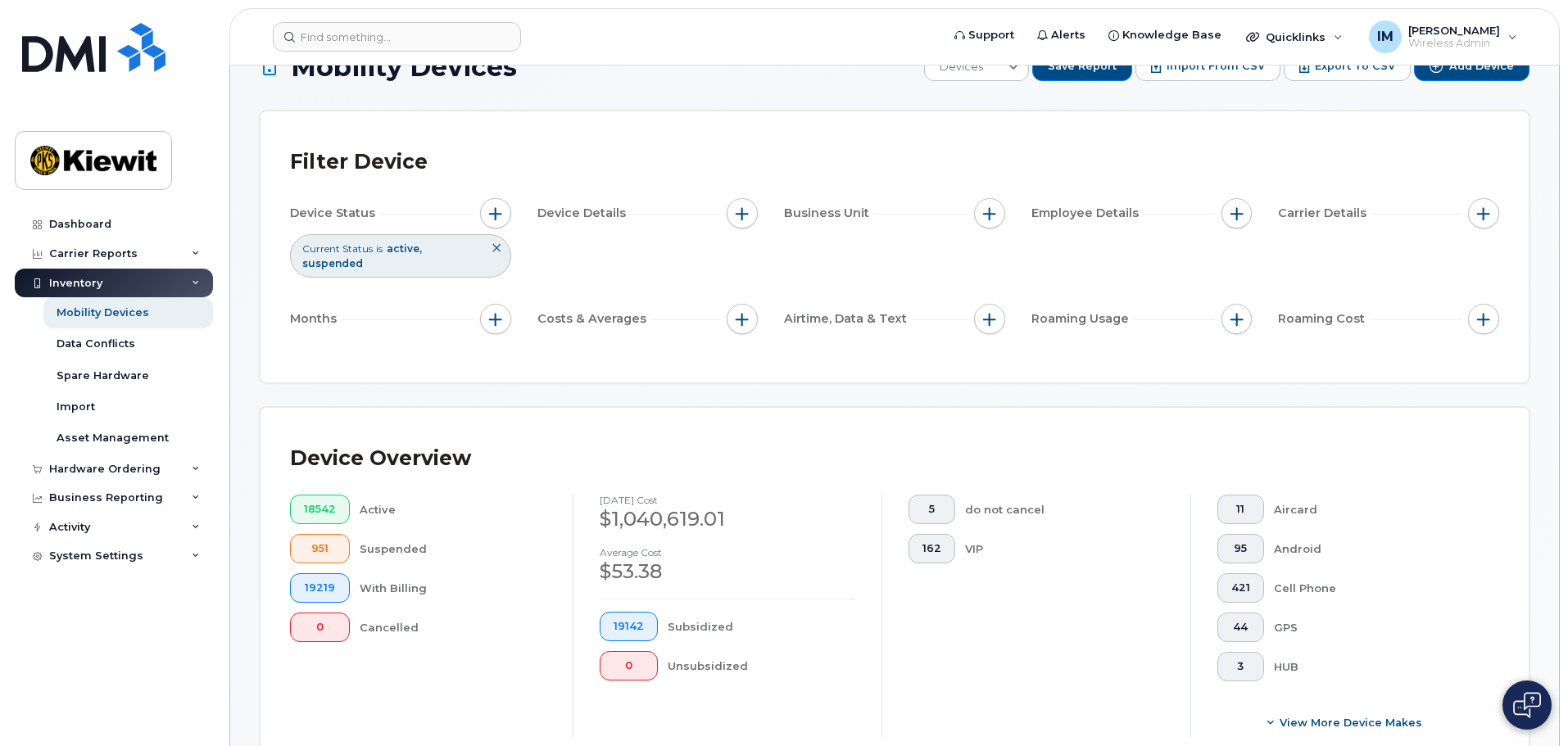
scroll to position [82, 0]
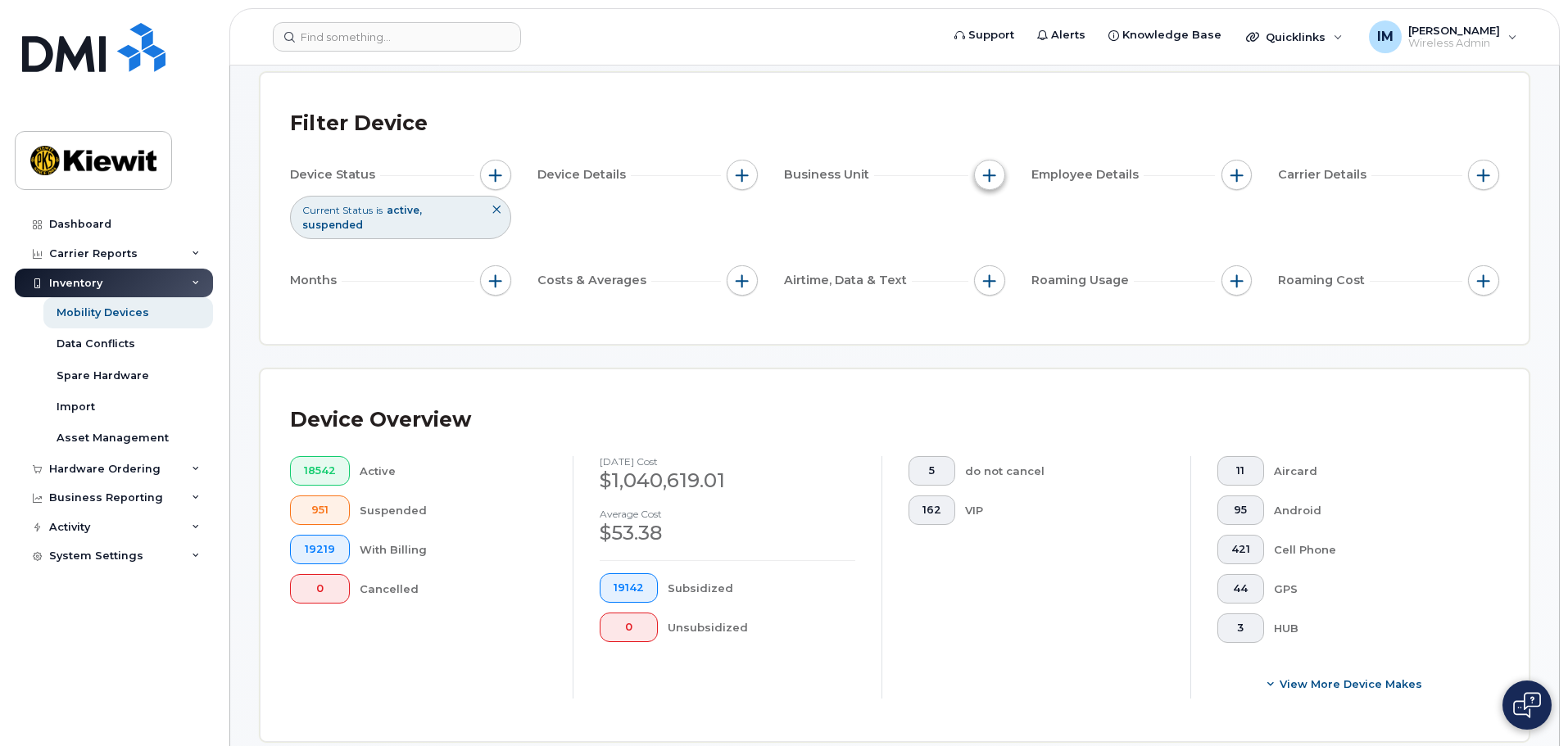
click at [985, 180] on span "button" at bounding box center [989, 176] width 13 height 13
click at [995, 300] on input "WBS Element" at bounding box center [993, 302] width 13 height 13
checkbox input "true"
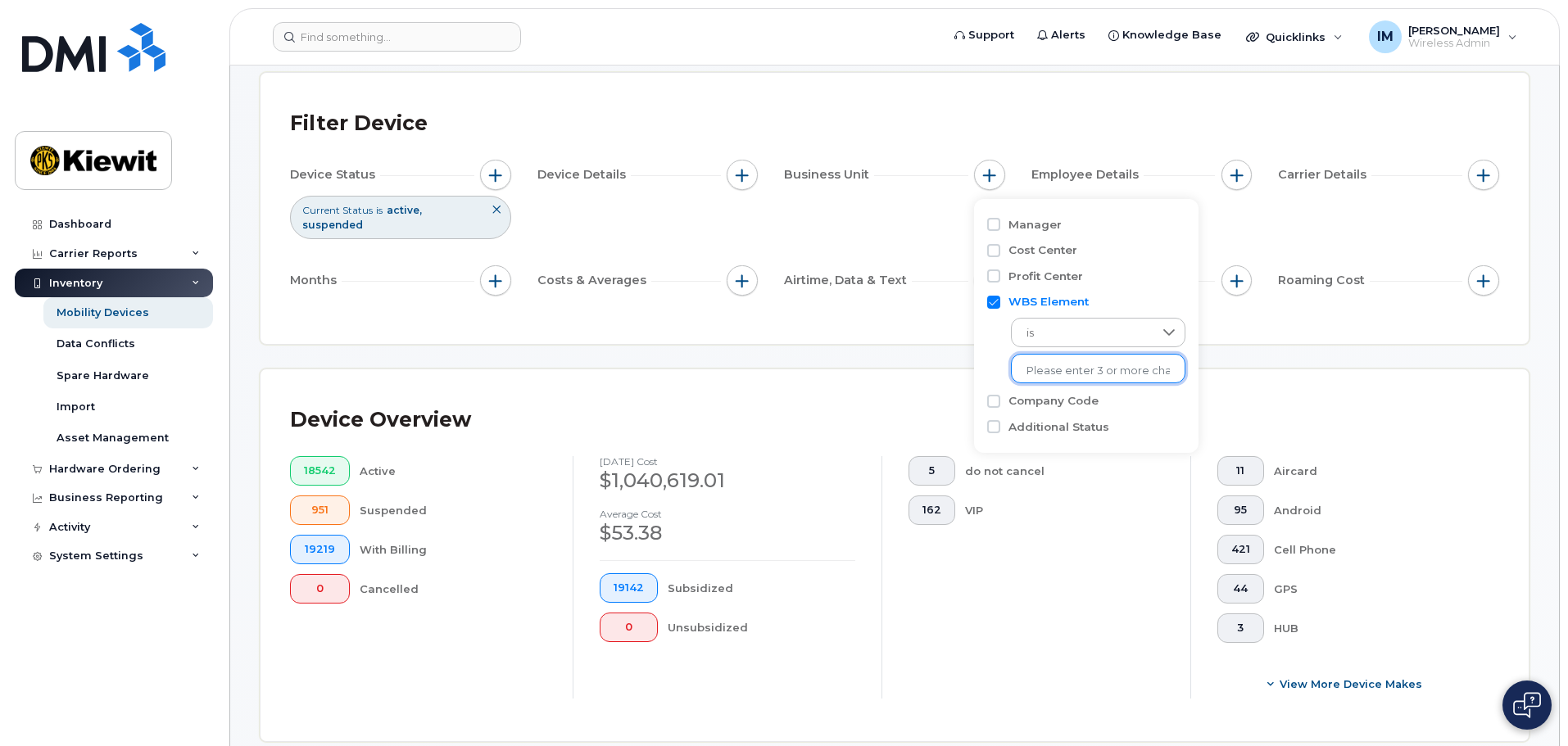
click at [1068, 364] on input "text" at bounding box center [1098, 371] width 144 height 15
type input "105942.1601"
click at [1077, 399] on li "1036 - 105942.1601 - [PERSON_NAME] Infrastr West Co" at bounding box center [1162, 405] width 302 height 30
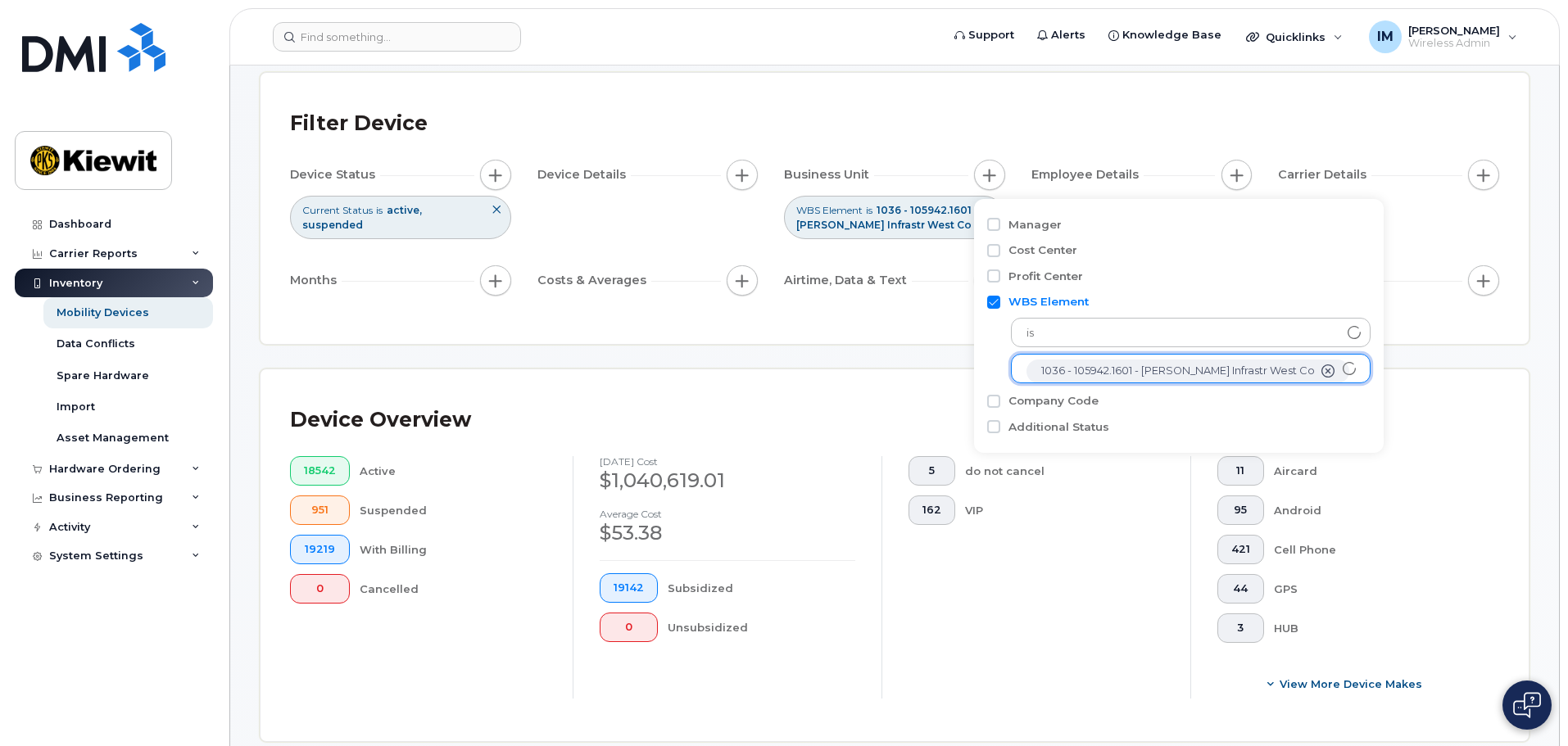
scroll to position [33, 0]
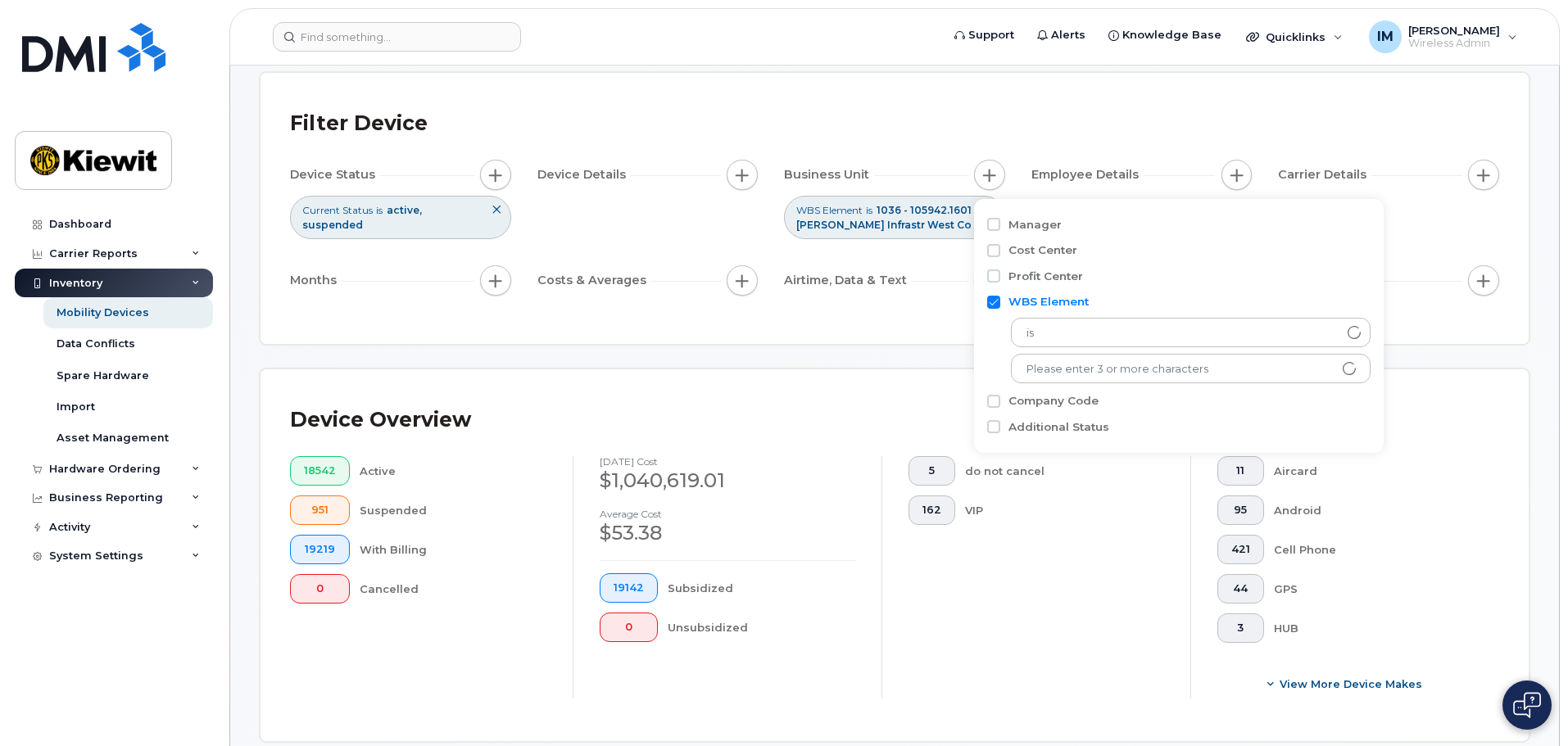
click at [876, 317] on div "Filter Device Device Status Current Status is active suspended Device Details B…" at bounding box center [894, 208] width 1268 height 271
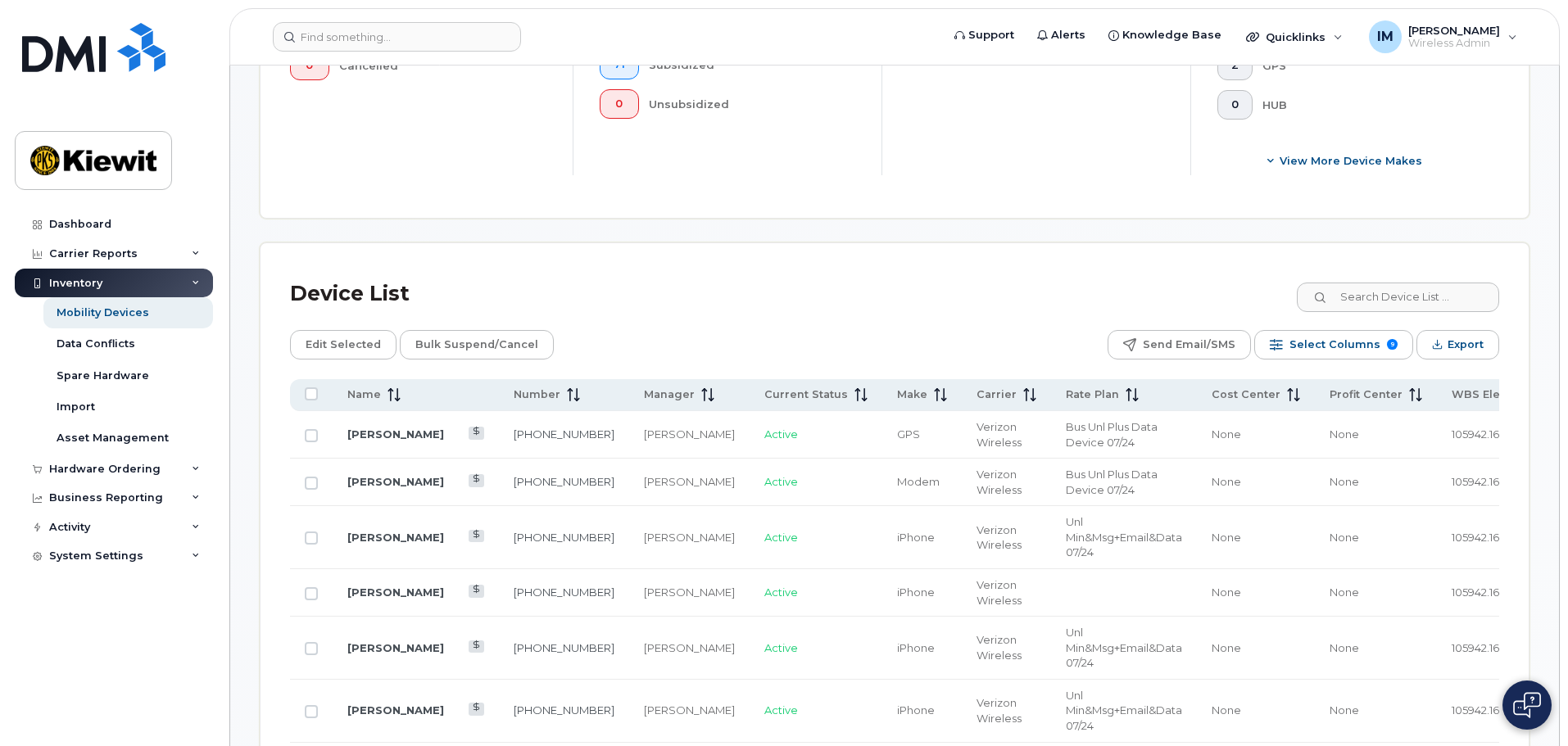
scroll to position [819, 0]
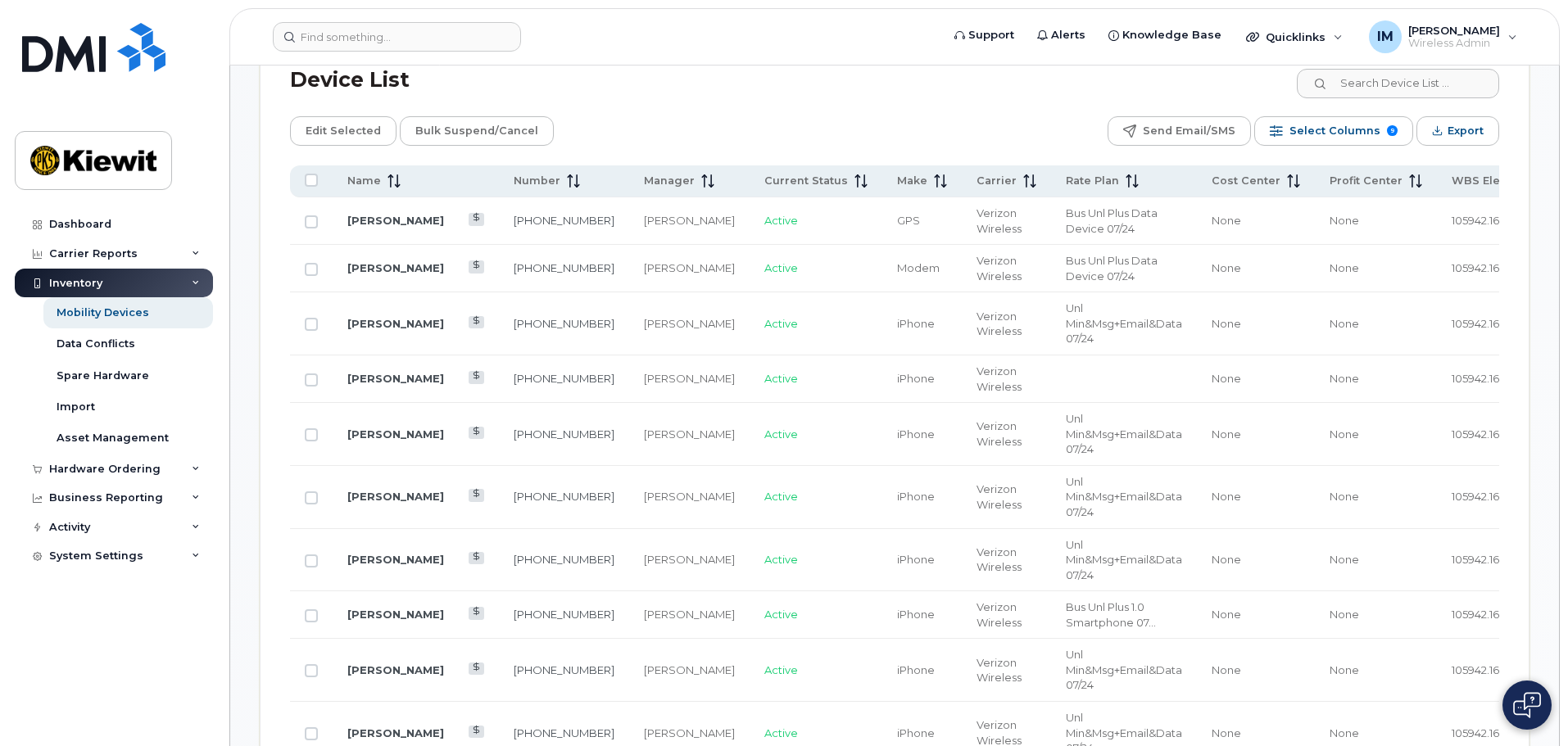
click at [736, 80] on div "Device List" at bounding box center [894, 80] width 1209 height 43
